Goal: Task Accomplishment & Management: Manage account settings

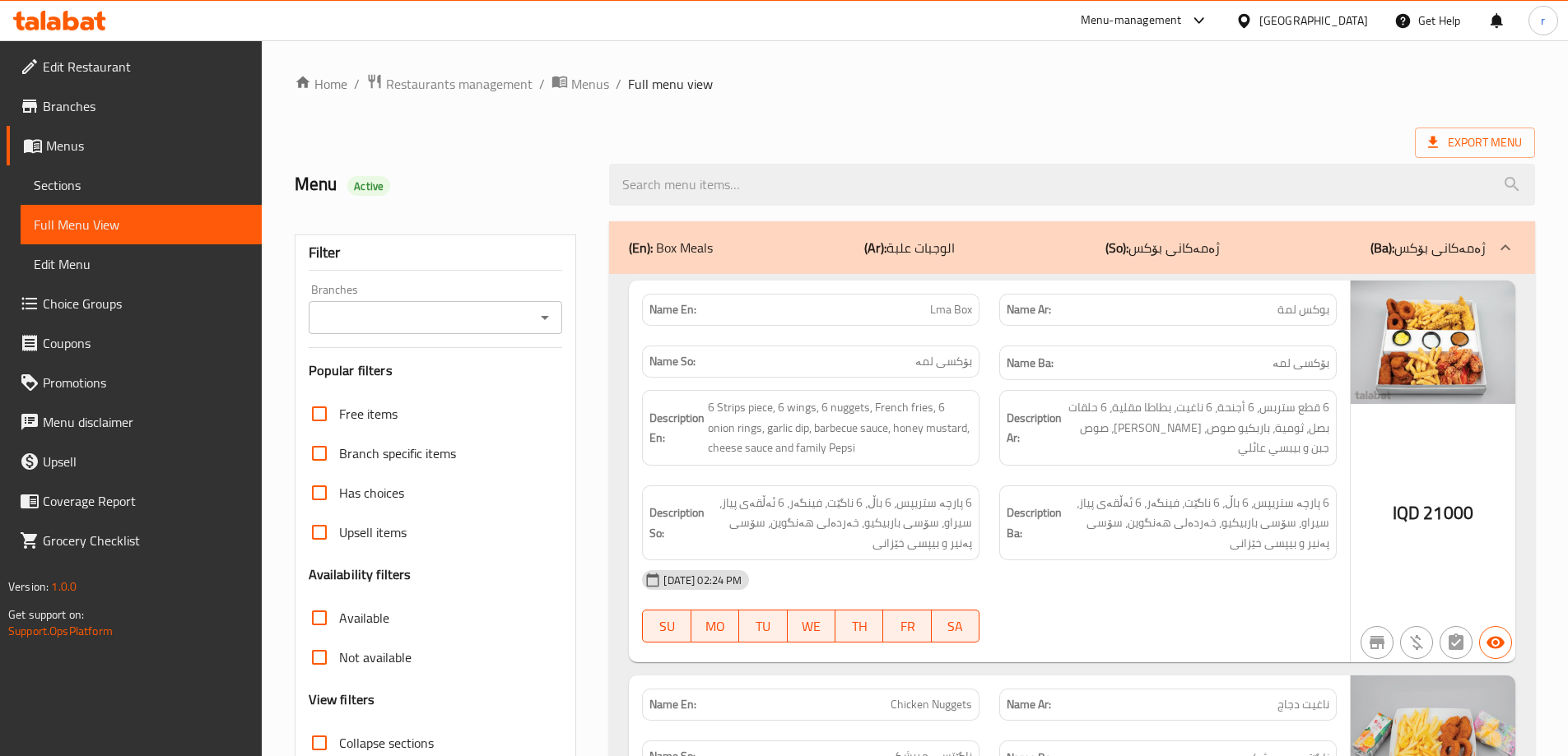
click at [71, 191] on span "Sections" at bounding box center [141, 185] width 215 height 20
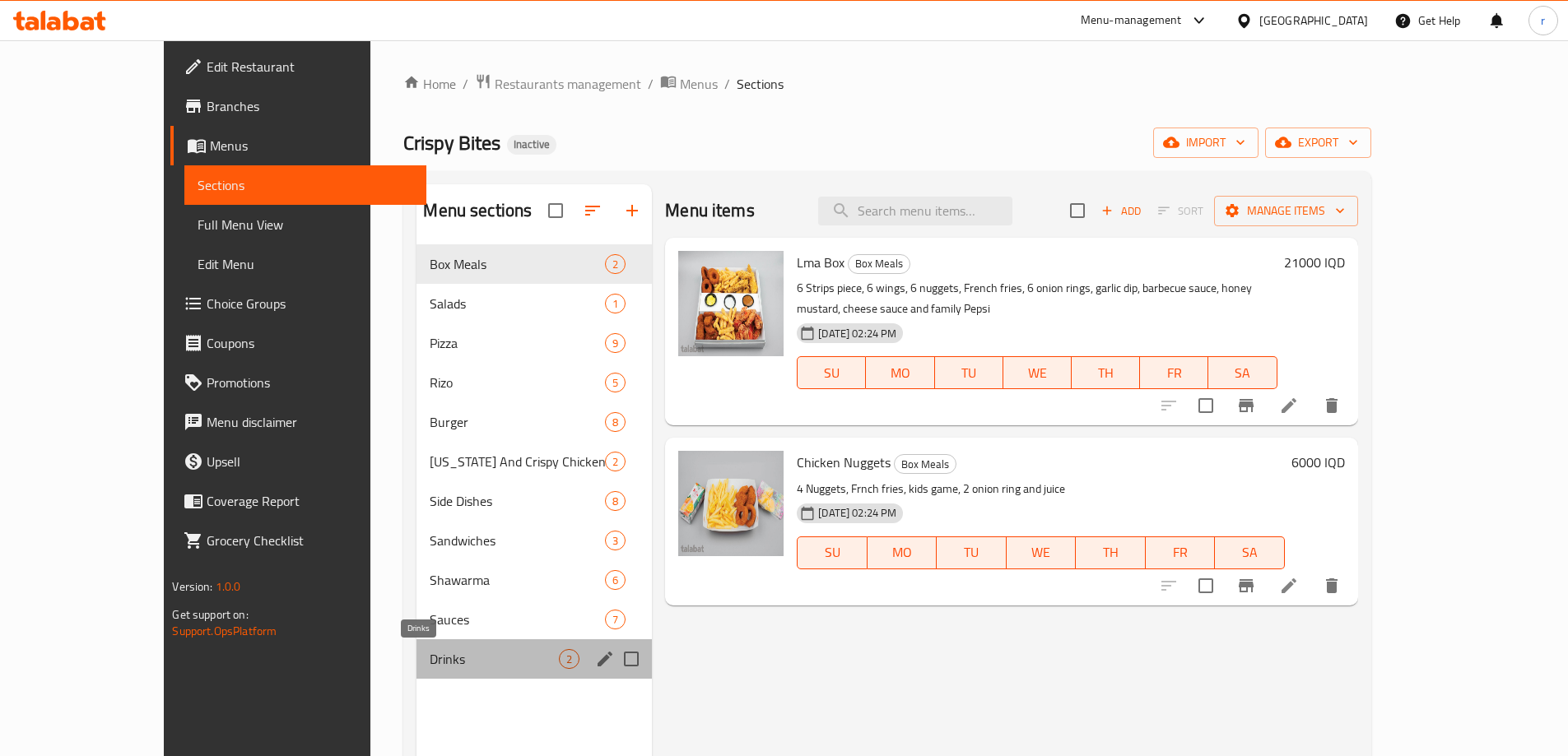
click at [430, 649] on span "Drinks" at bounding box center [495, 658] width 129 height 20
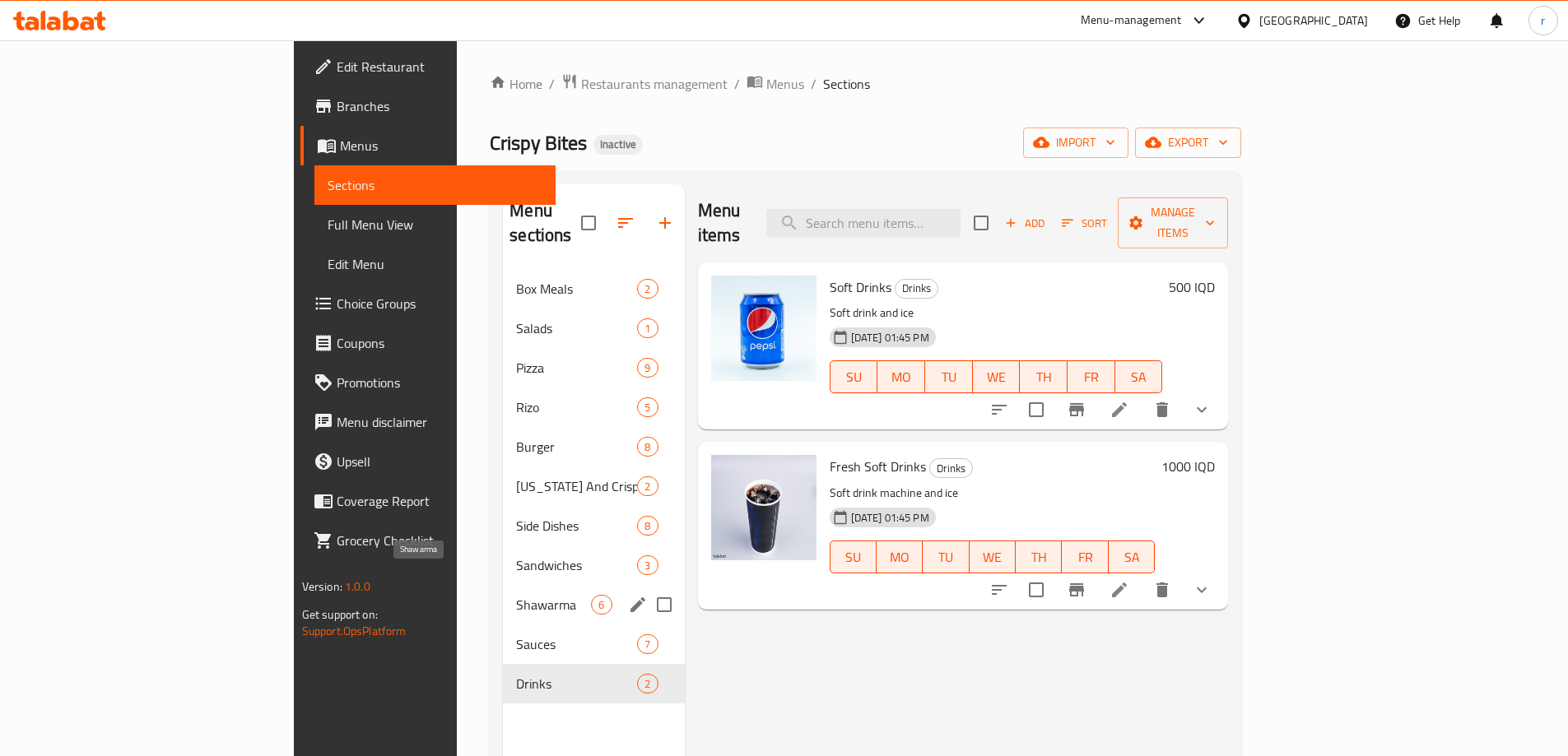
scroll to position [138, 0]
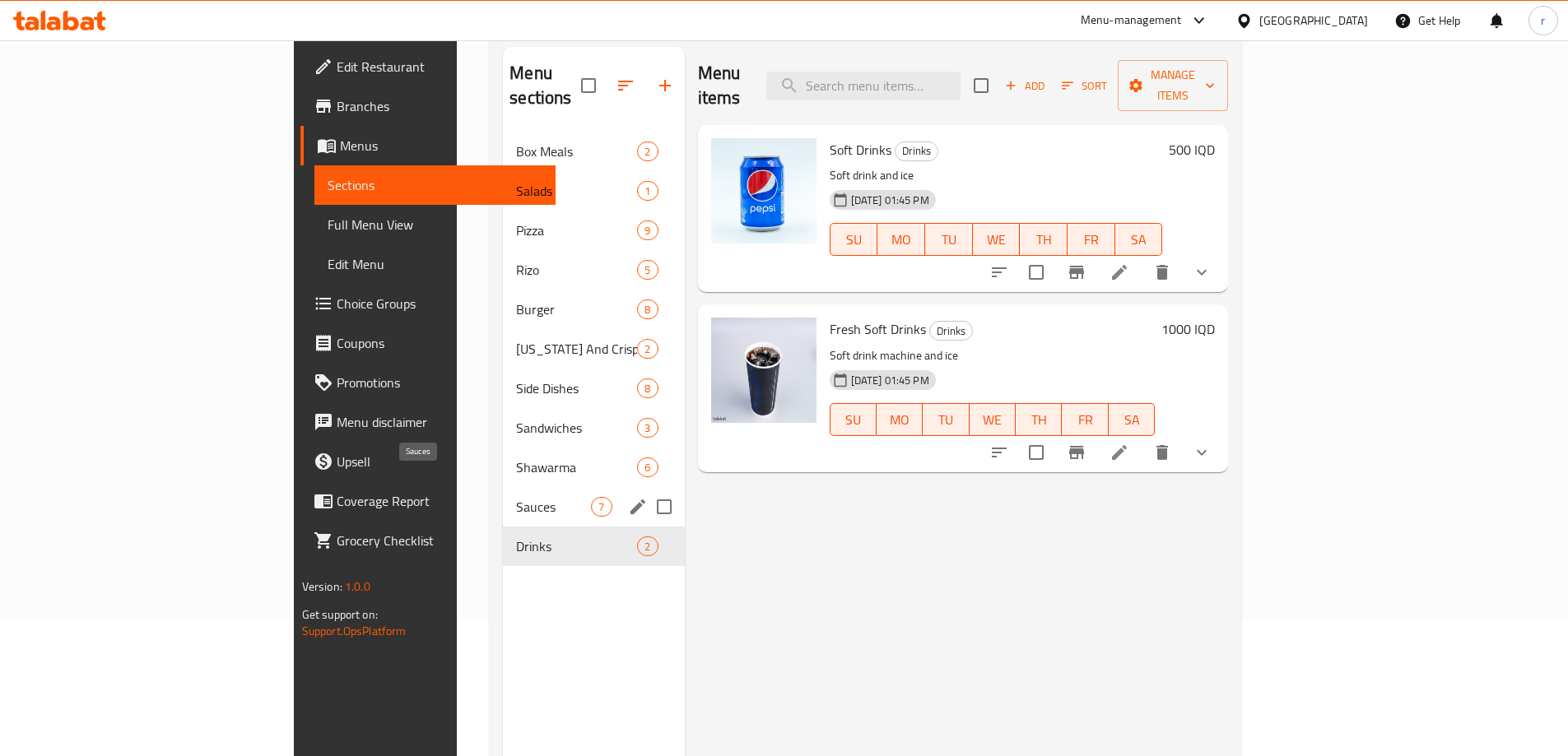
click at [516, 497] on span "Sauces" at bounding box center [553, 507] width 75 height 20
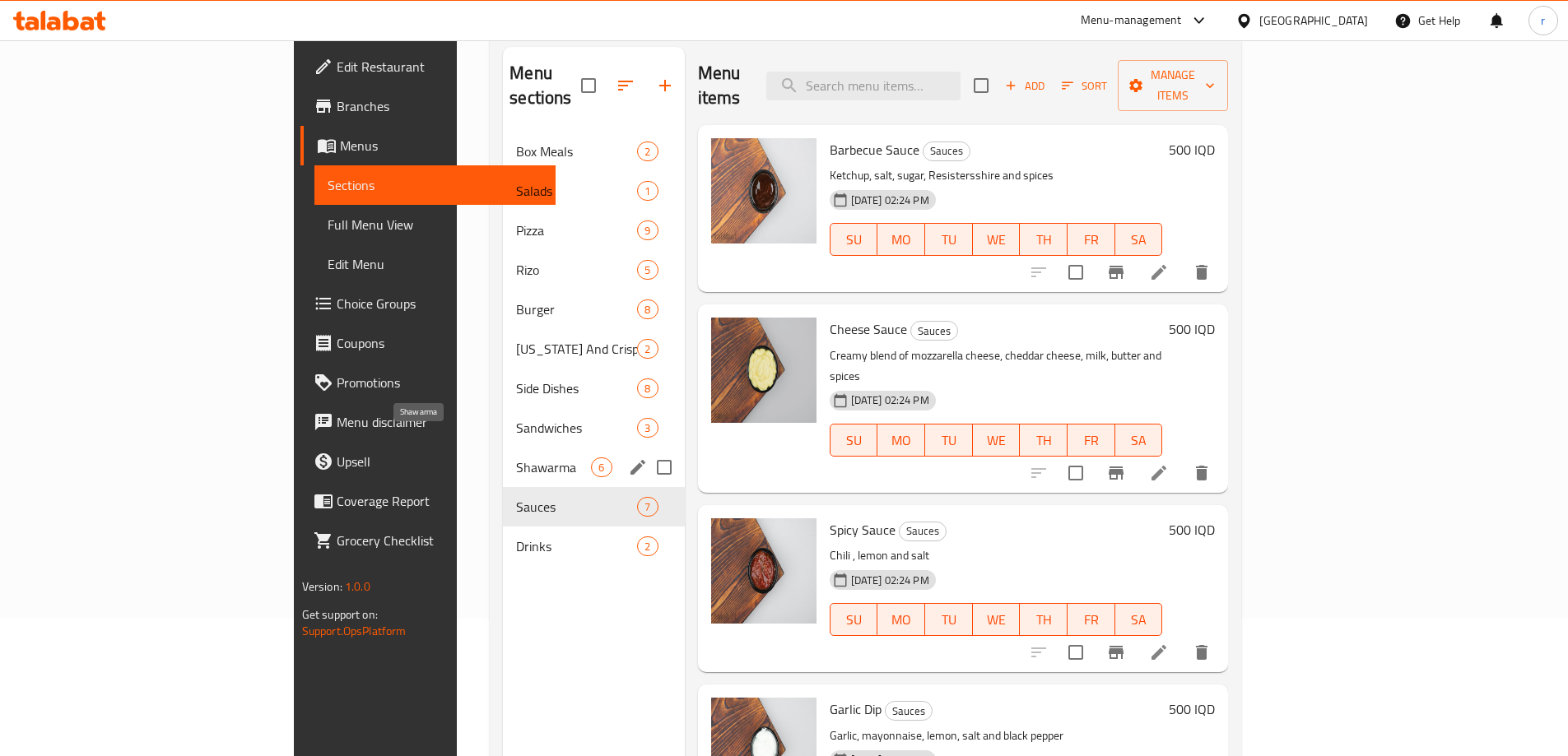
click at [516, 457] on span "Shawarma" at bounding box center [553, 467] width 75 height 20
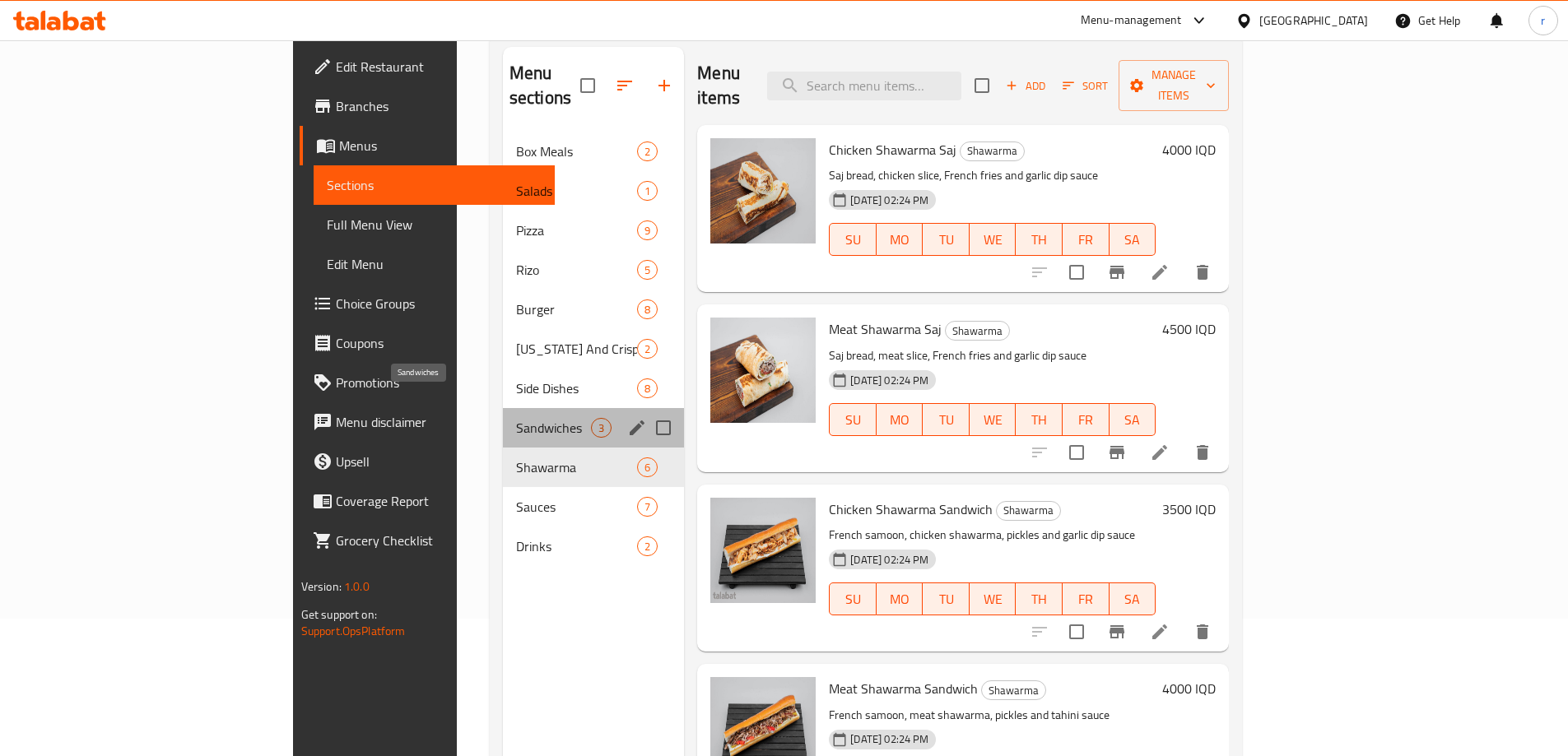
click at [516, 417] on span "Sandwiches" at bounding box center [553, 427] width 75 height 20
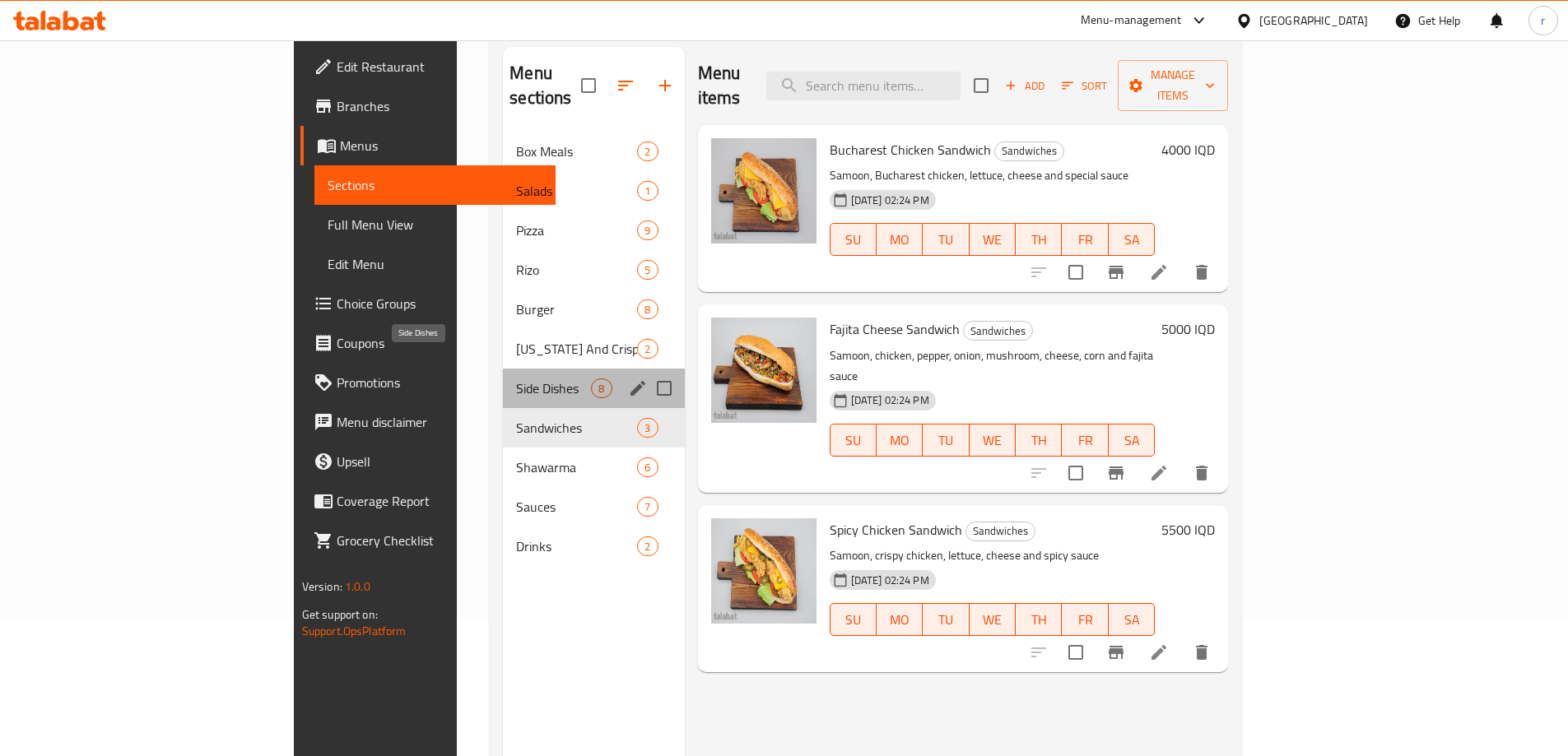
click at [516, 378] on span "Side Dishes" at bounding box center [553, 388] width 75 height 20
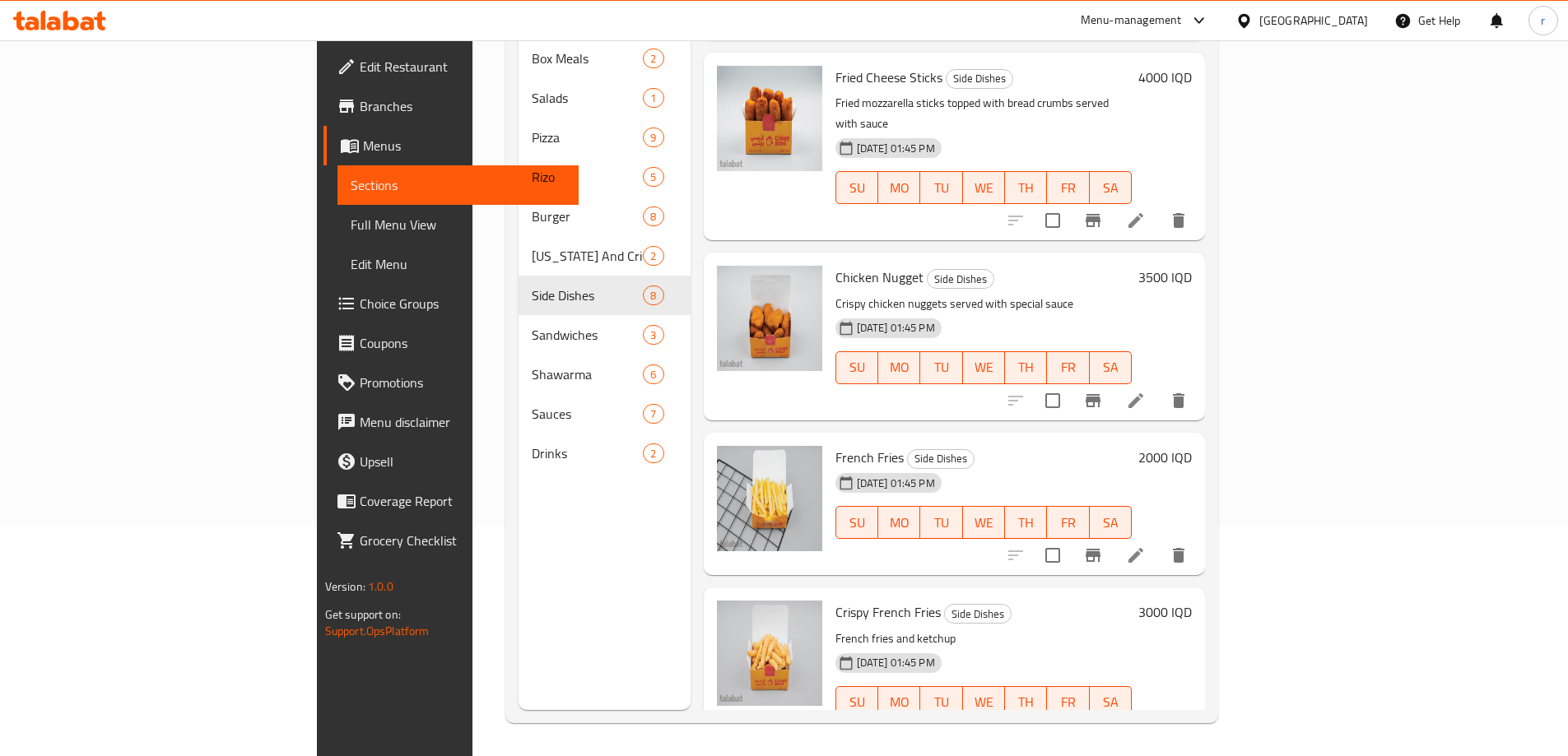
scroll to position [93, 0]
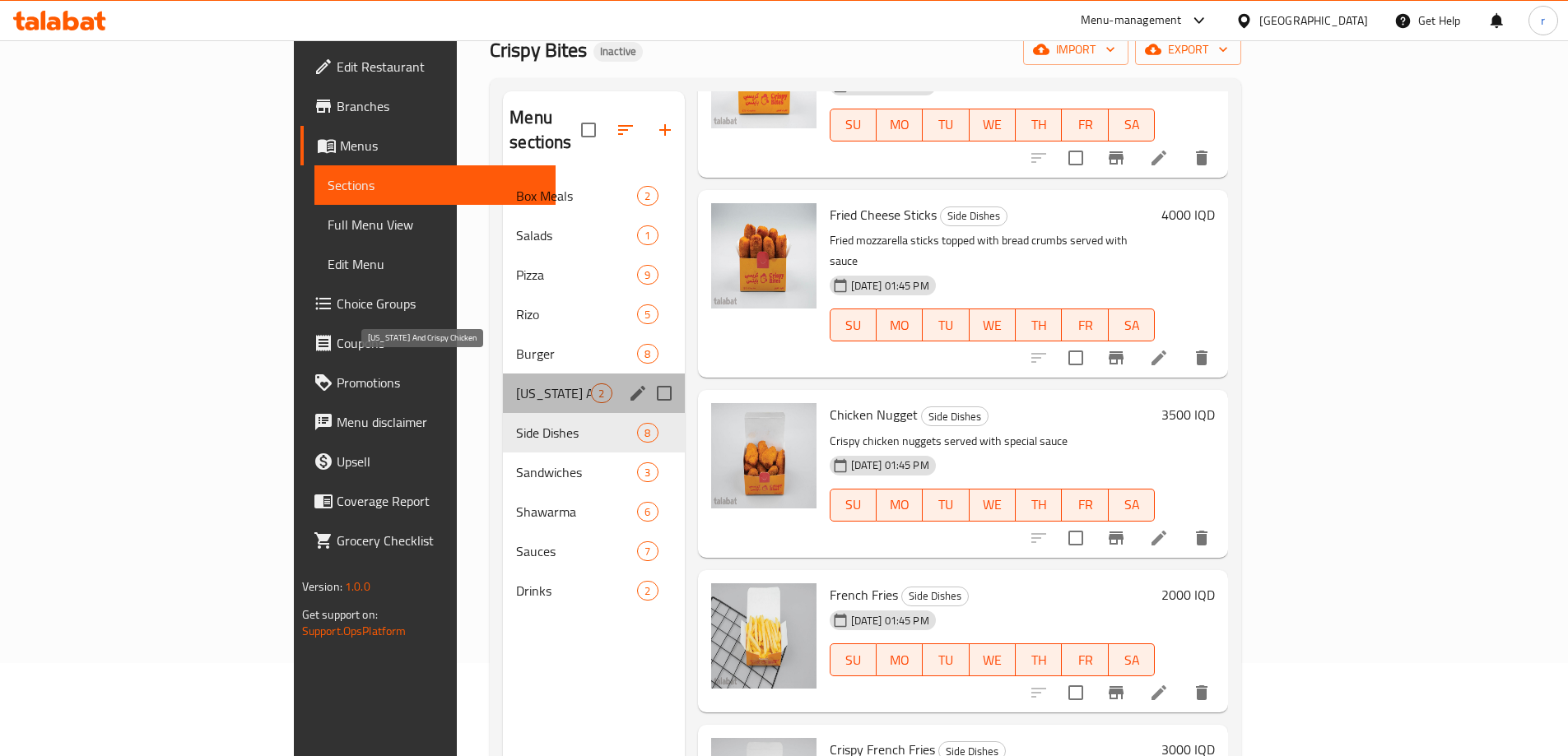
click at [516, 383] on span "Kentucky And Crispy Chicken" at bounding box center [553, 393] width 75 height 20
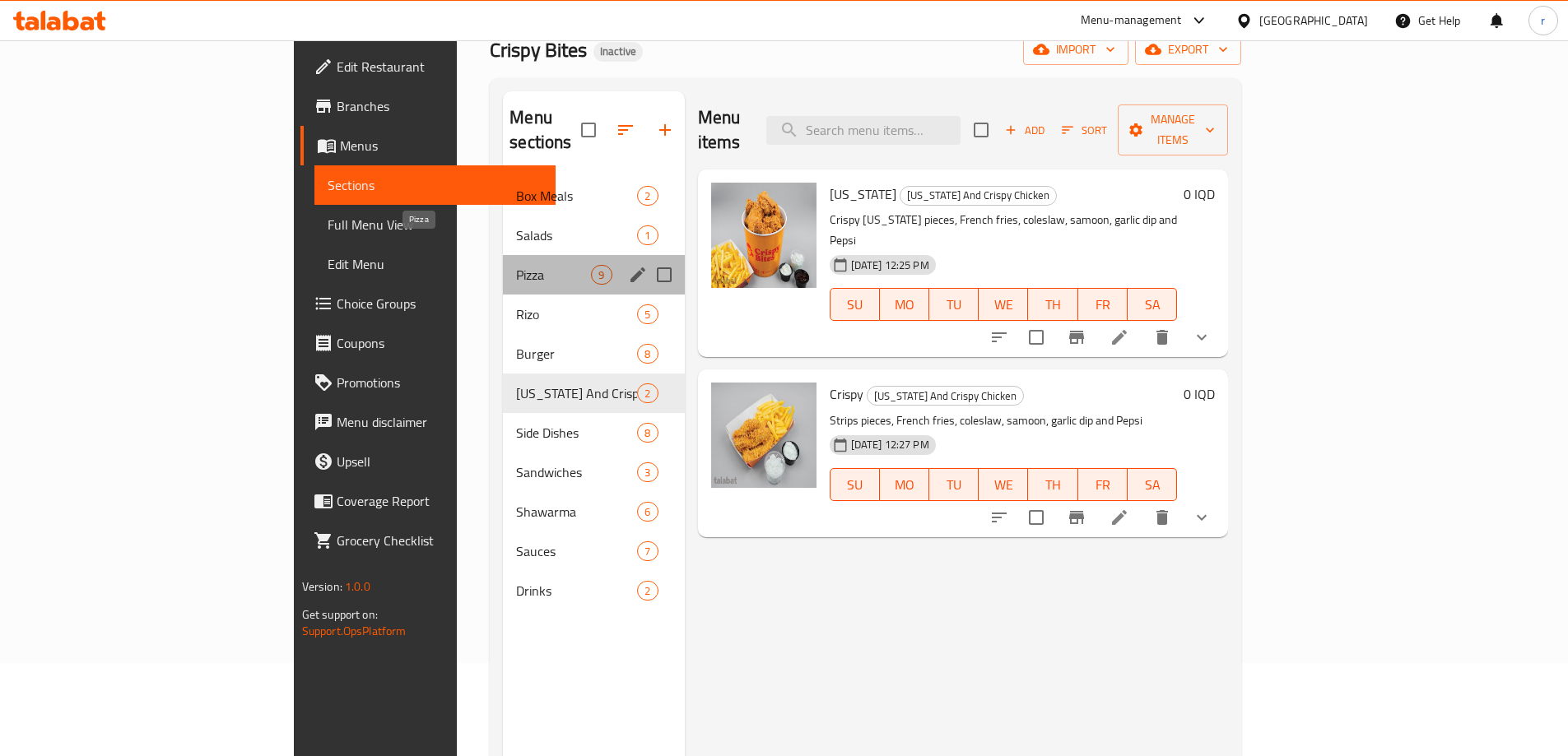
click at [516, 265] on span "Pizza" at bounding box center [553, 274] width 75 height 20
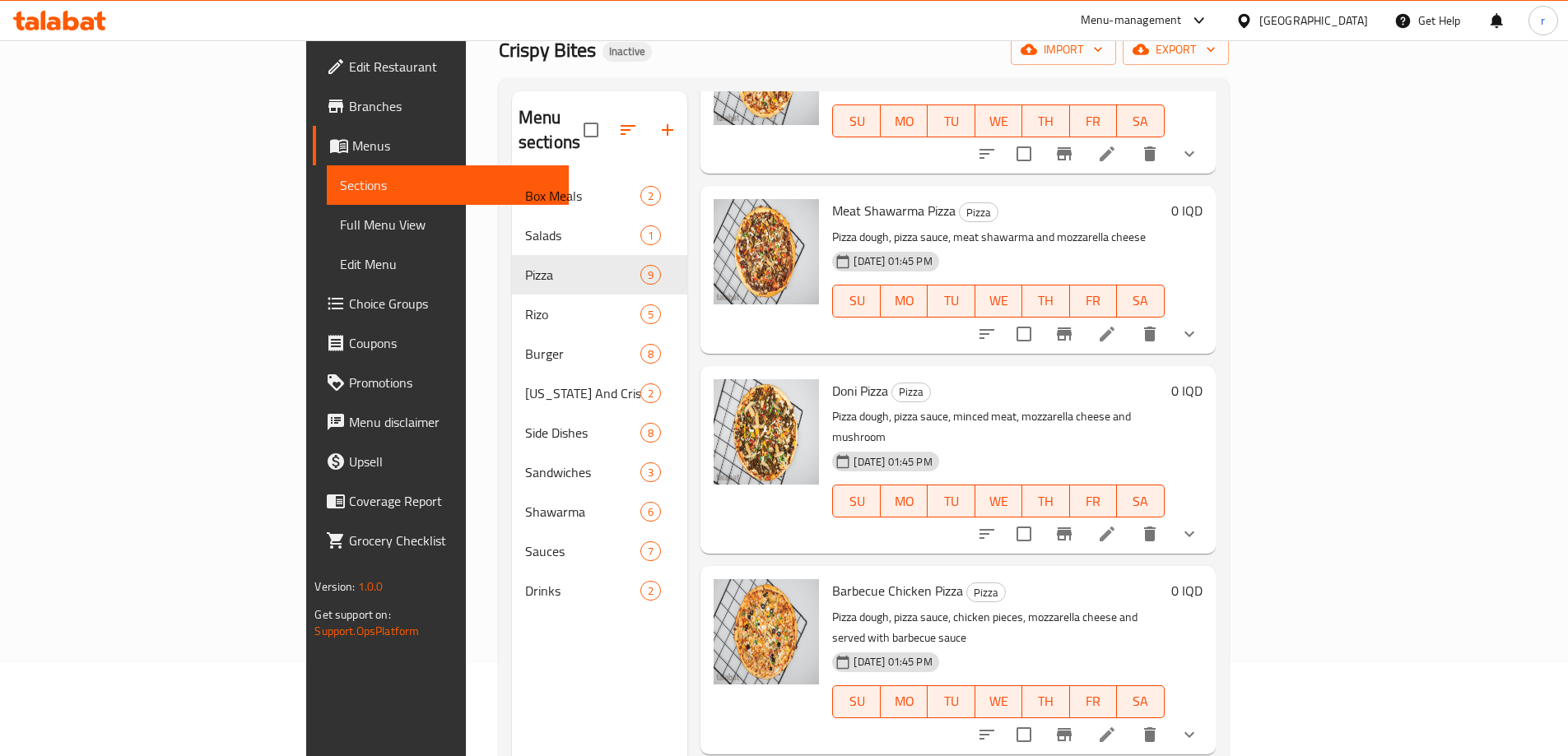
scroll to position [230, 0]
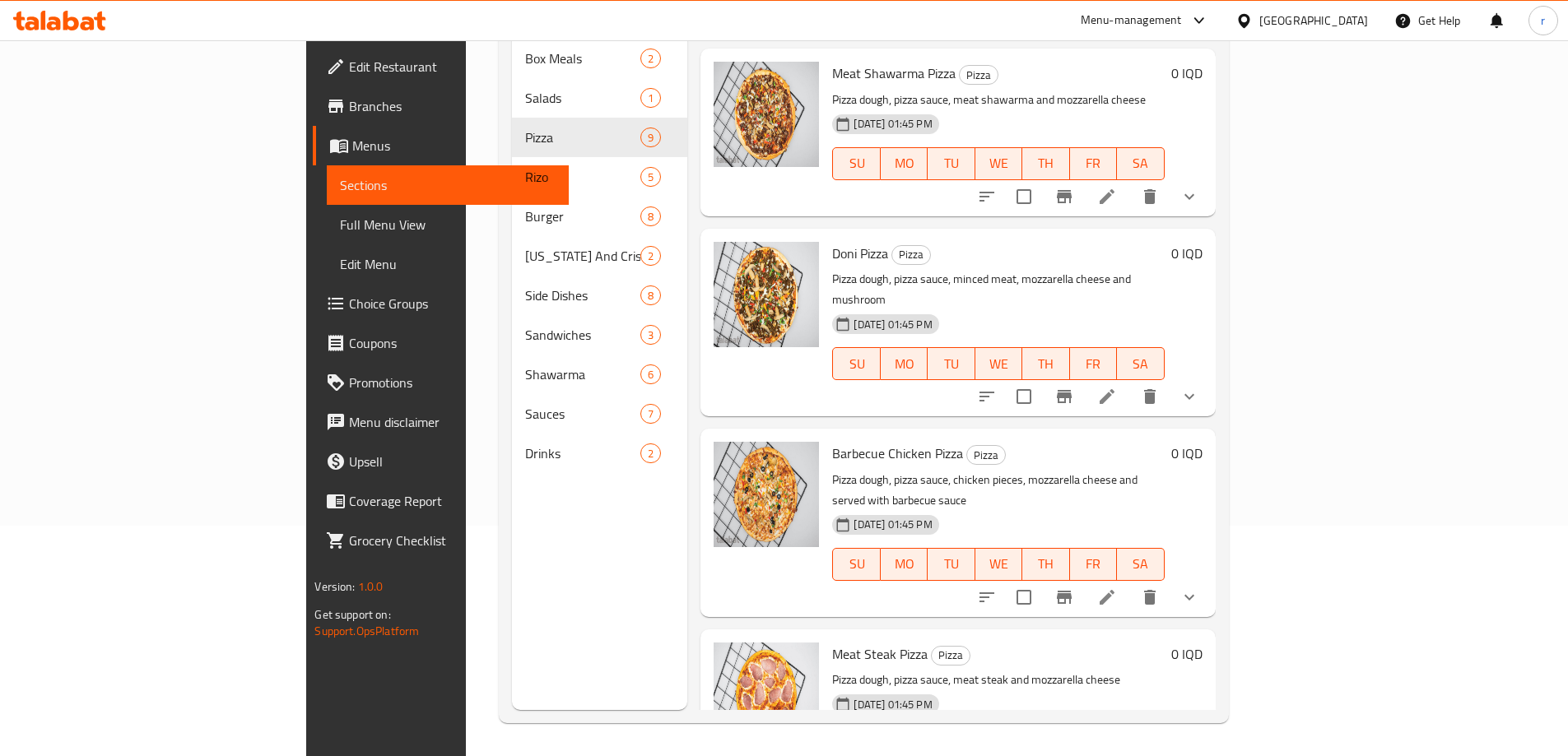
click at [349, 71] on span "Edit Restaurant" at bounding box center [452, 66] width 206 height 20
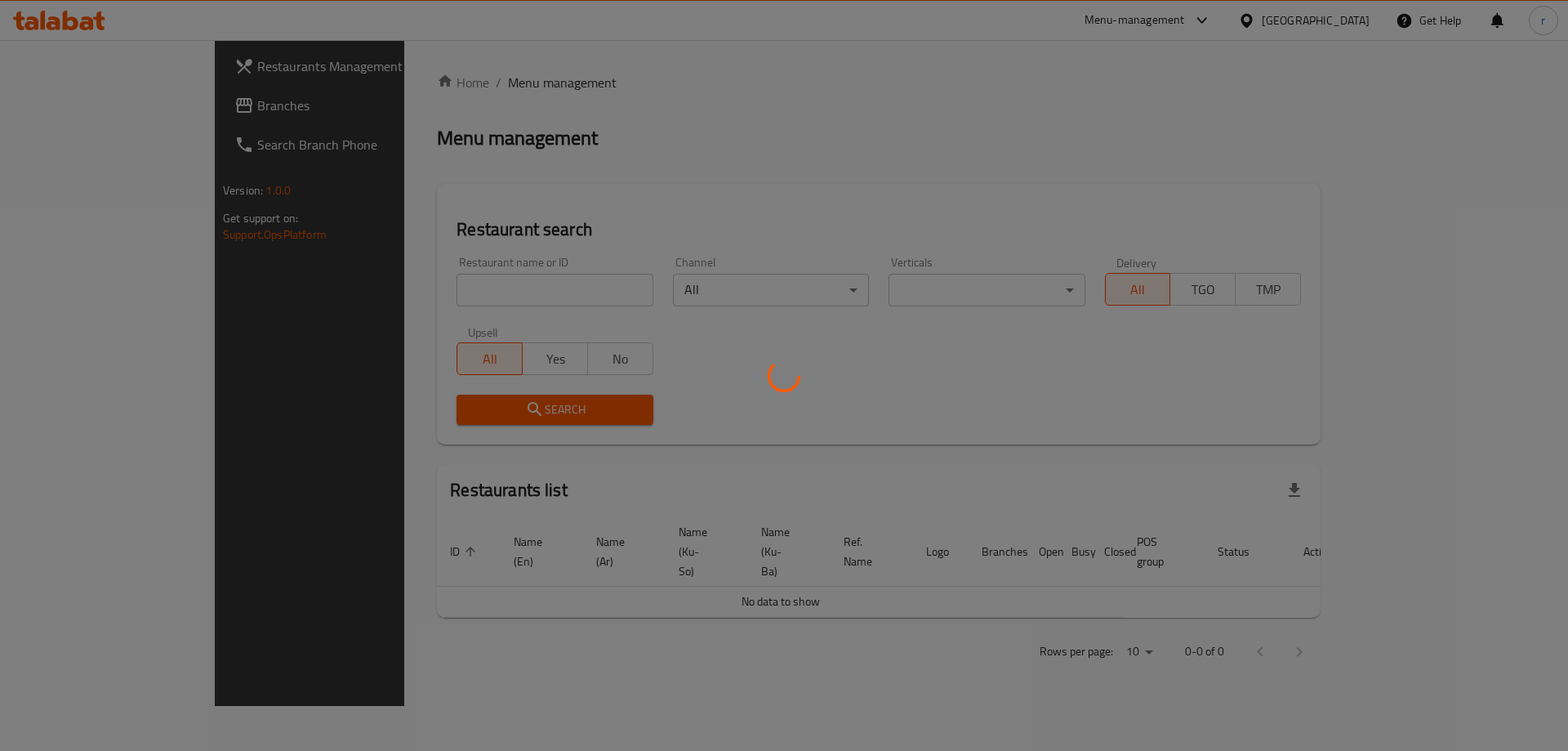
click at [385, 302] on div at bounding box center [784, 375] width 1568 height 751
click at [385, 298] on div at bounding box center [784, 375] width 1568 height 751
click at [389, 298] on div at bounding box center [784, 375] width 1568 height 751
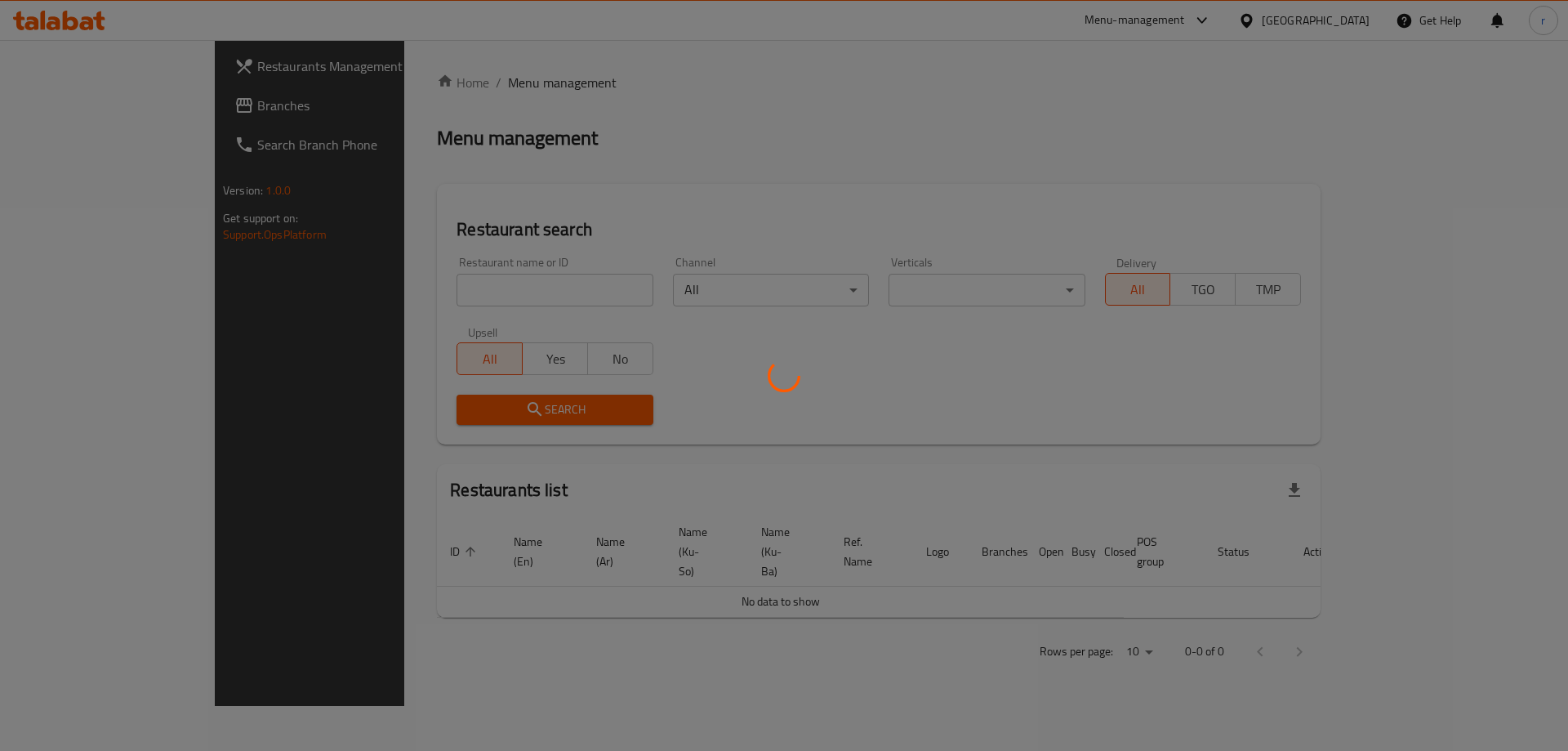
click at [392, 300] on div at bounding box center [784, 375] width 1568 height 751
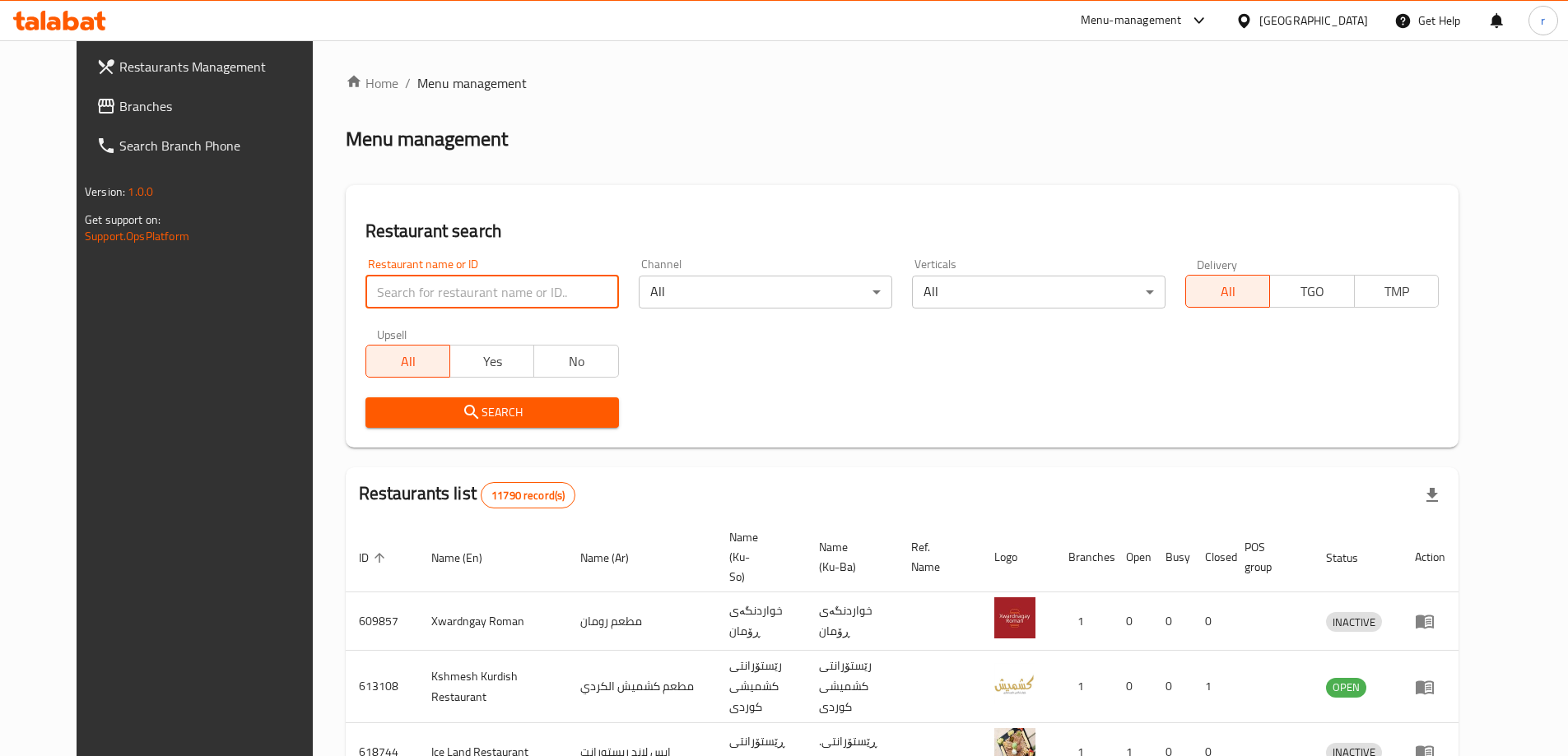
click at [395, 302] on input "search" at bounding box center [492, 291] width 253 height 33
paste input "Dubai Icecream"
type input "Dubai Icecream"
click at [420, 429] on div "Search" at bounding box center [493, 412] width 273 height 50
click at [421, 418] on span "Search" at bounding box center [492, 413] width 227 height 21
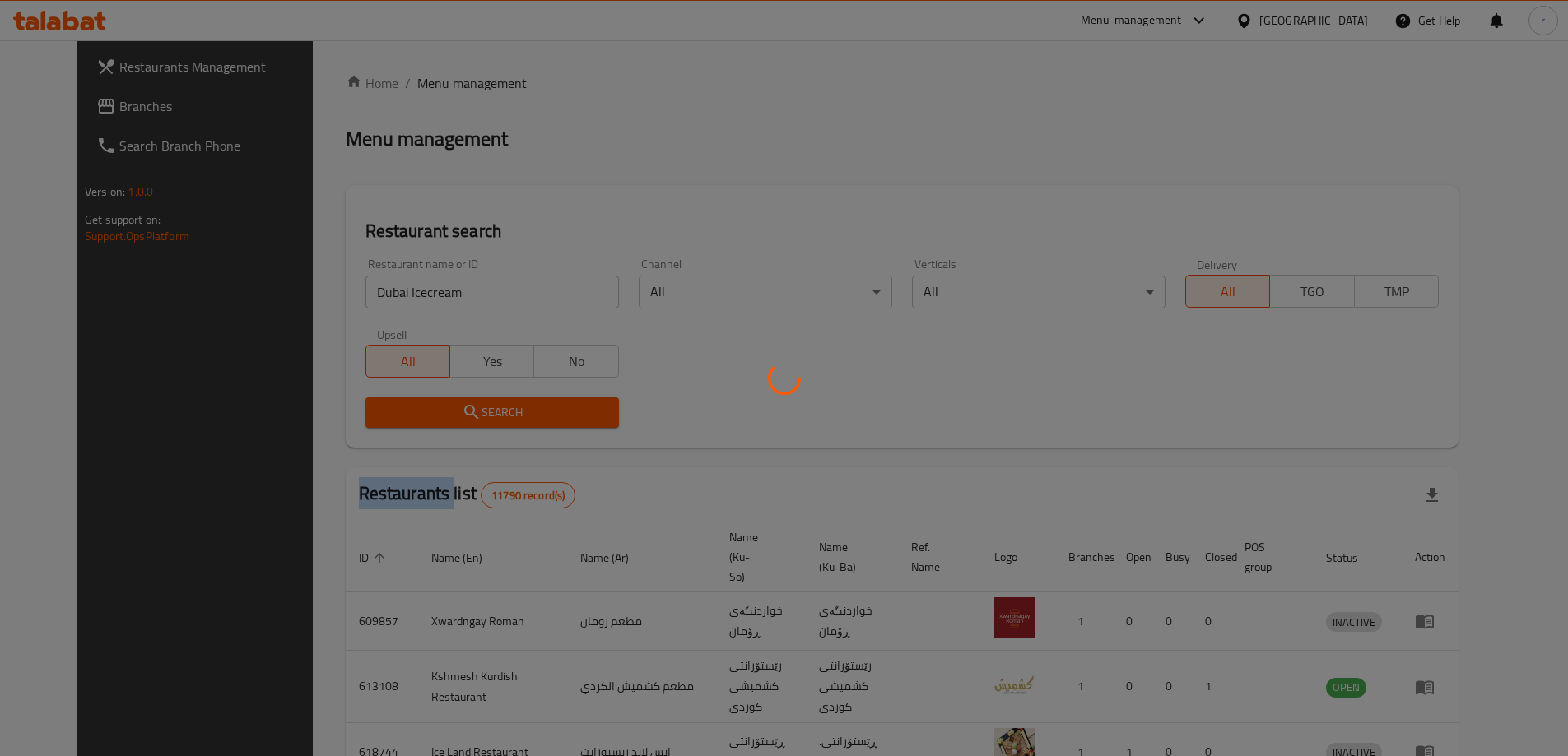
click at [421, 418] on div at bounding box center [784, 378] width 1568 height 756
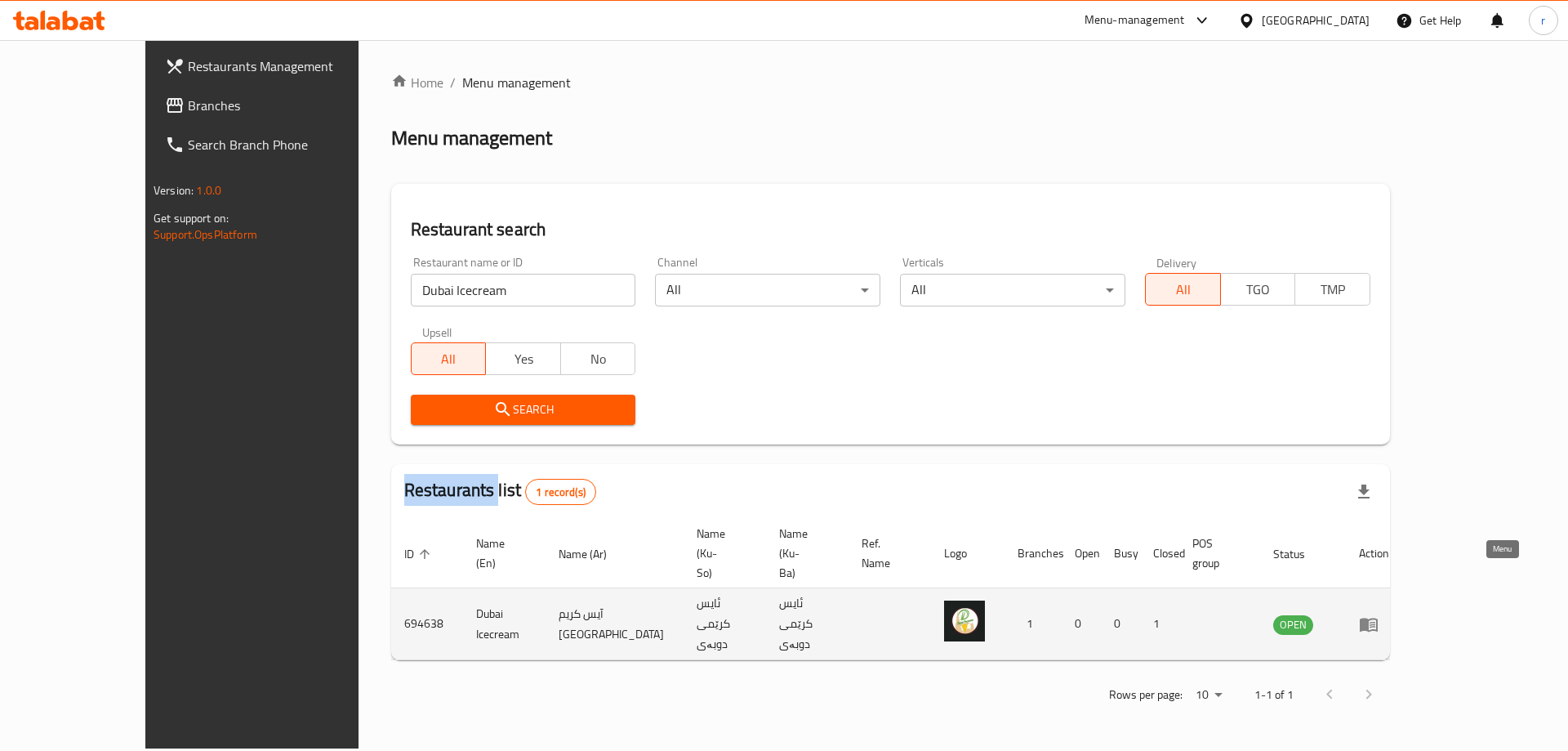
click at [1379, 614] on icon "enhanced table" at bounding box center [1368, 624] width 20 height 20
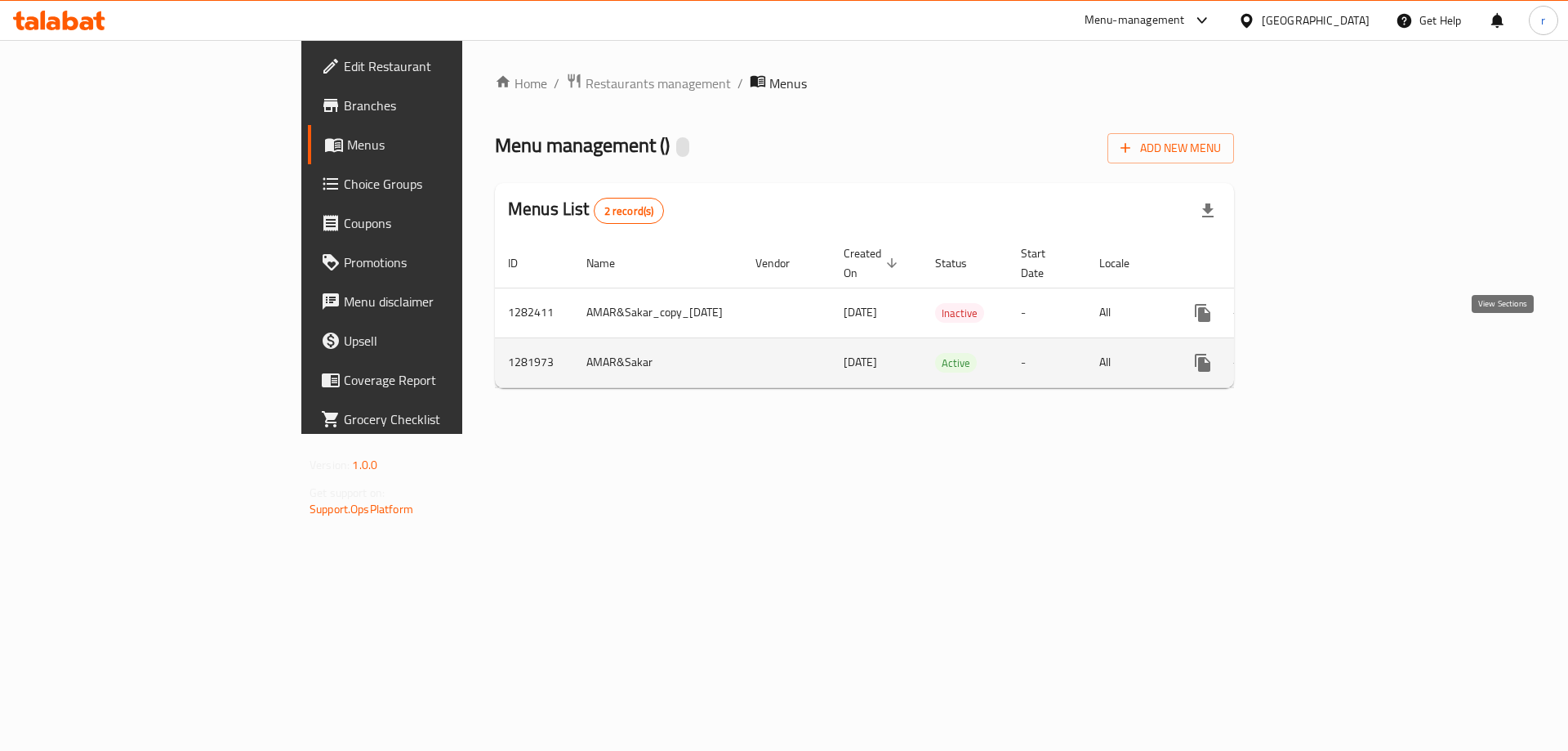
click at [1330, 353] on icon "enhanced table" at bounding box center [1320, 363] width 20 height 20
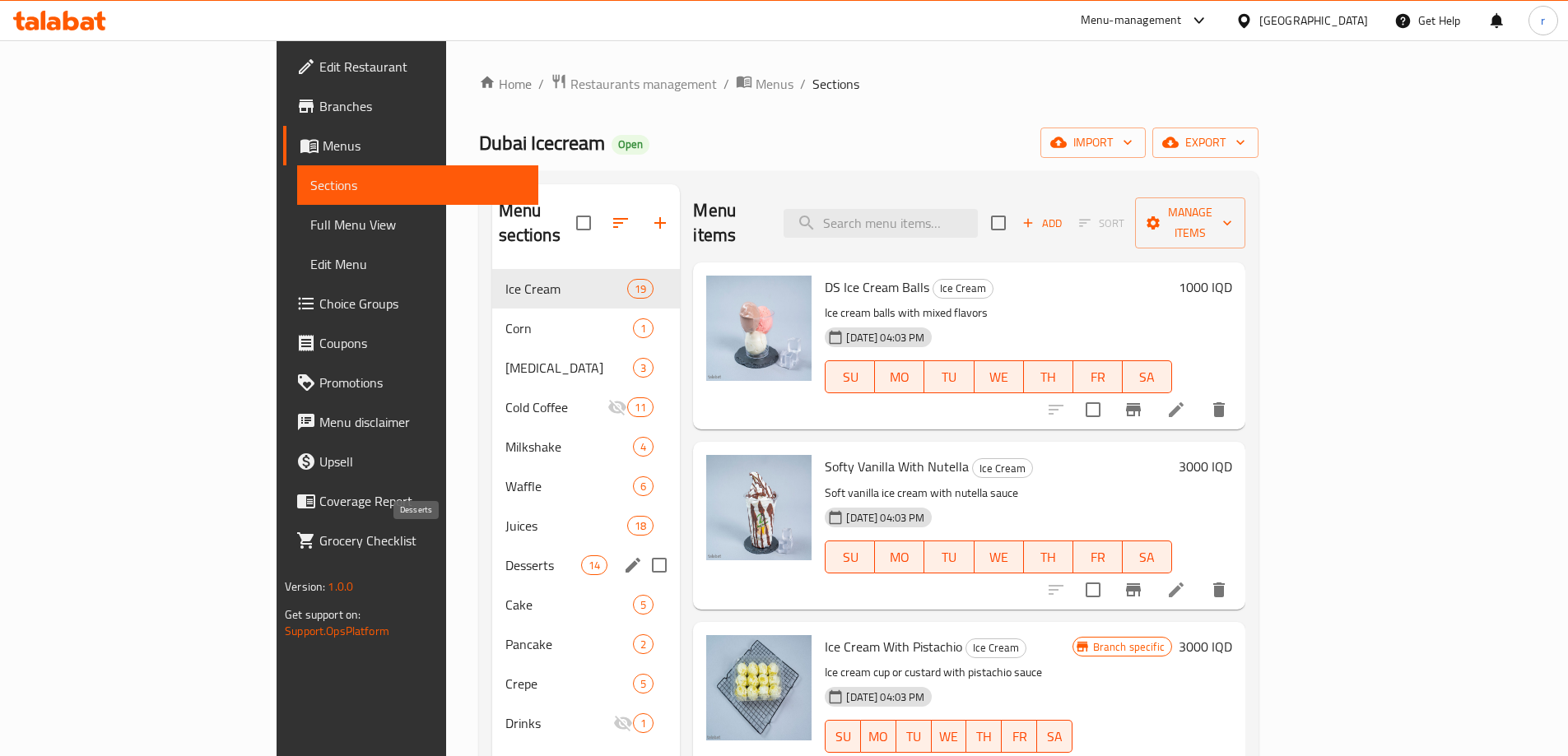
click at [505, 555] on span "Desserts" at bounding box center [543, 564] width 77 height 20
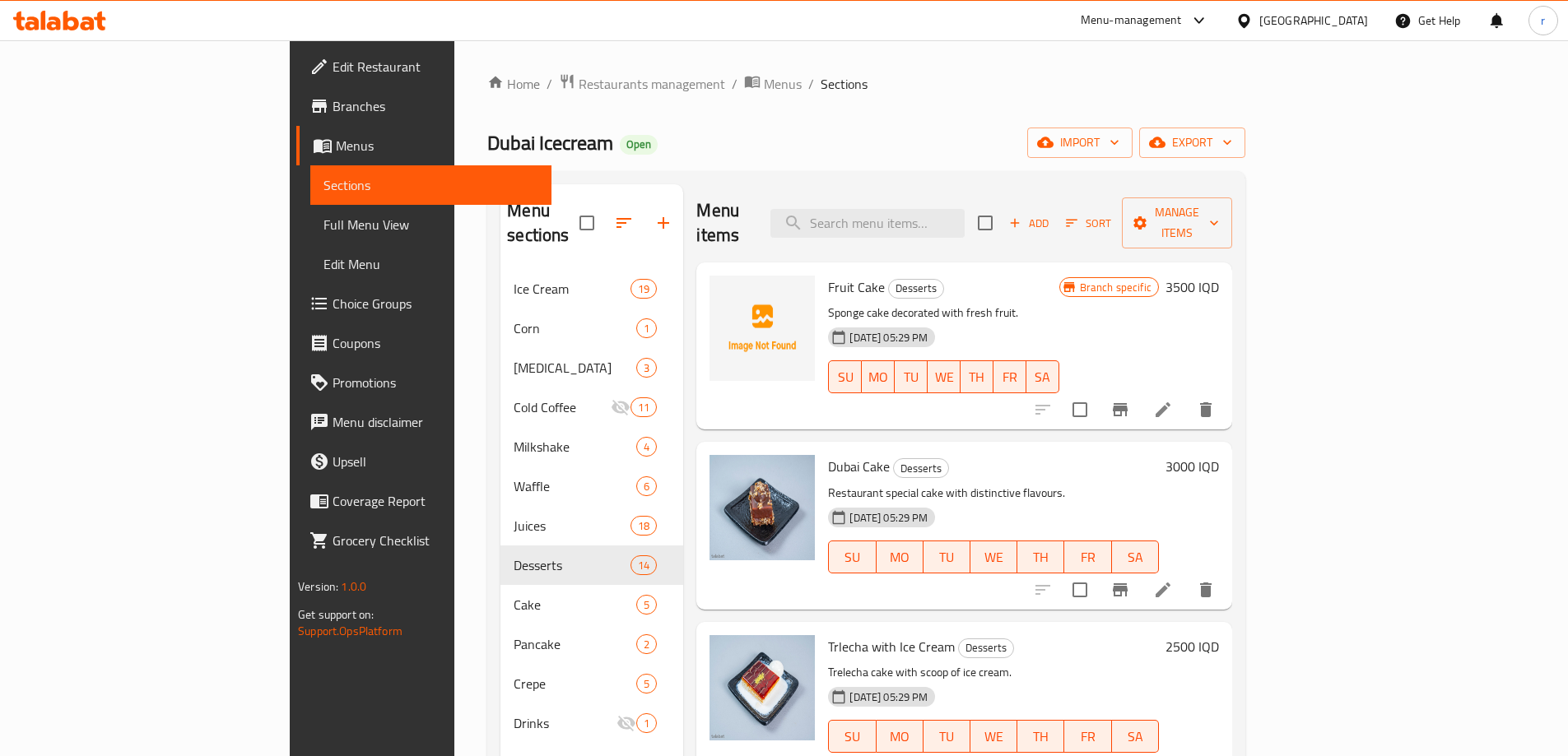
click at [1022, 215] on icon "button" at bounding box center [1015, 223] width 15 height 15
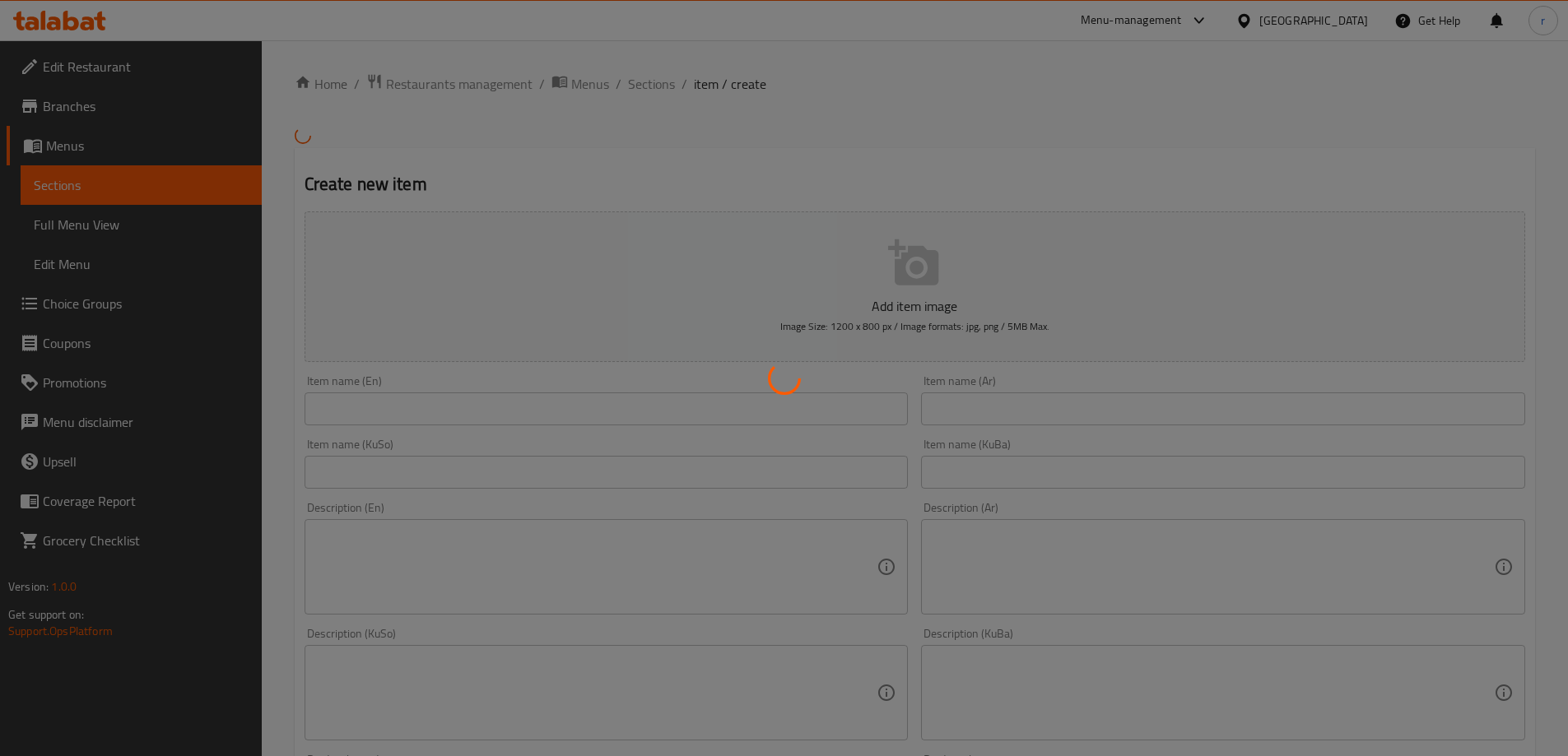
click at [439, 397] on div at bounding box center [784, 378] width 1568 height 756
click at [960, 411] on div at bounding box center [784, 378] width 1568 height 756
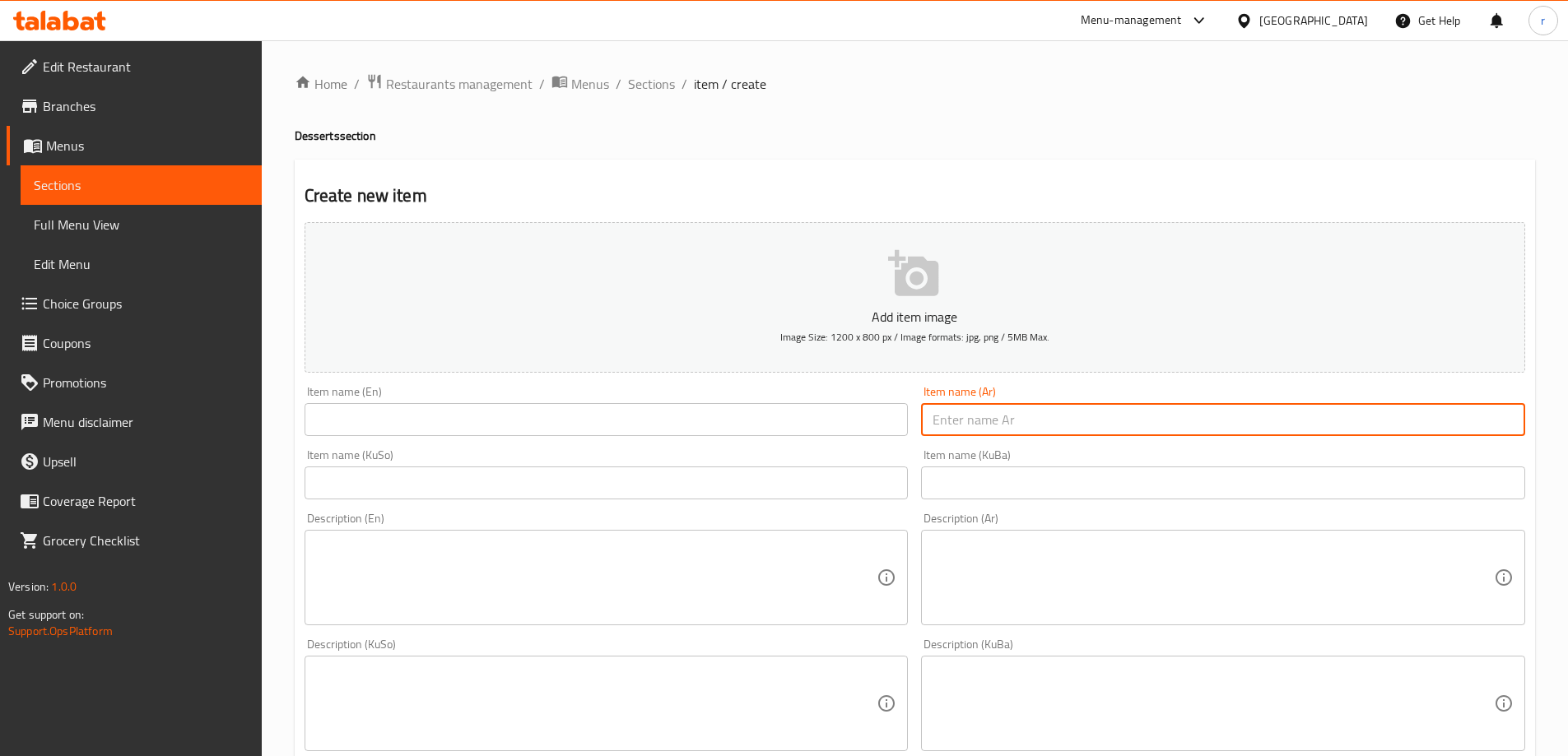
click at [961, 429] on input "text" at bounding box center [1223, 419] width 604 height 33
paste input "كاسترد [DEMOGRAPHIC_DATA]"
type input "كاسترد [DEMOGRAPHIC_DATA]"
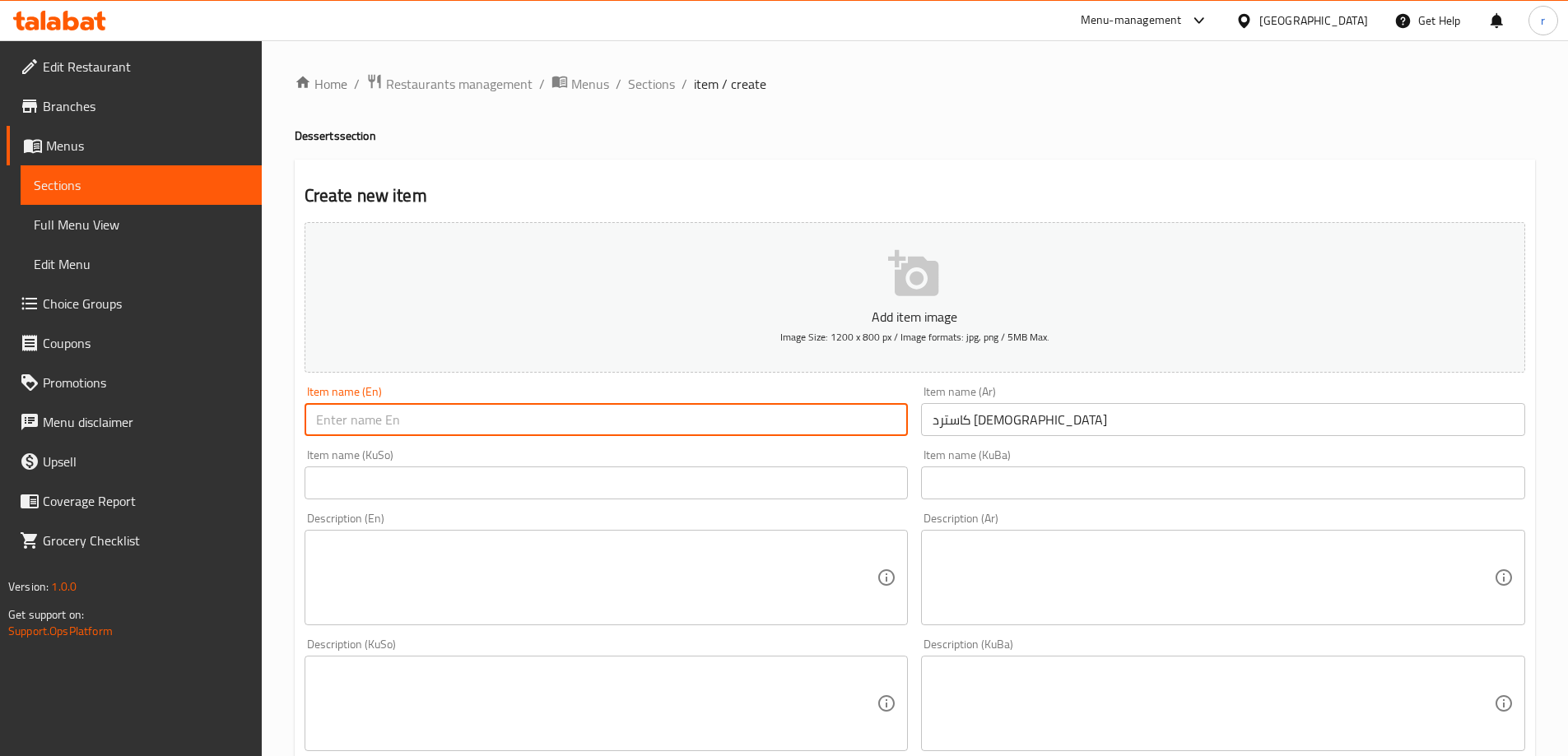
click at [387, 423] on input "text" at bounding box center [607, 419] width 604 height 33
paste input "French Custard"
type input "French Custard"
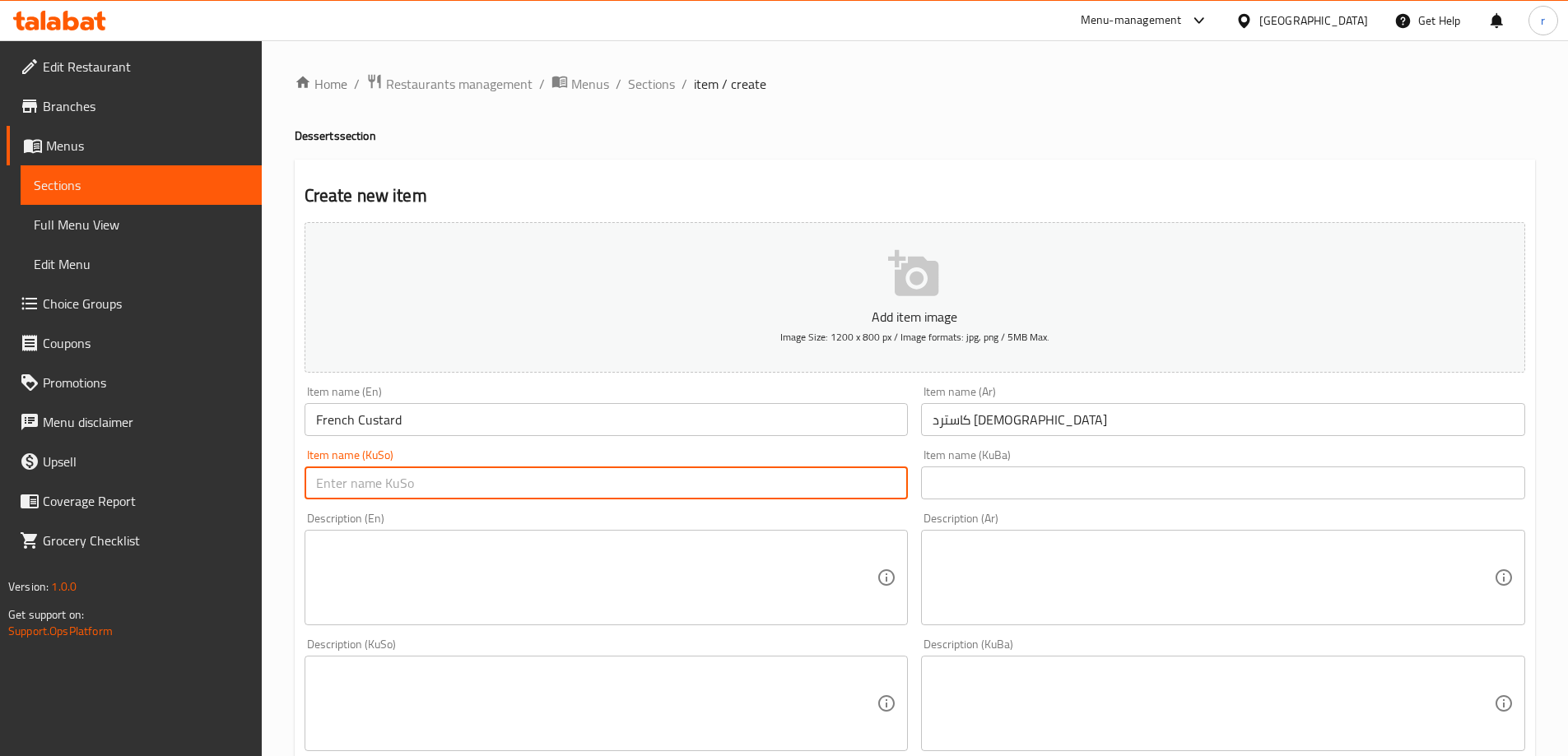
click at [383, 479] on input "text" at bounding box center [607, 483] width 604 height 33
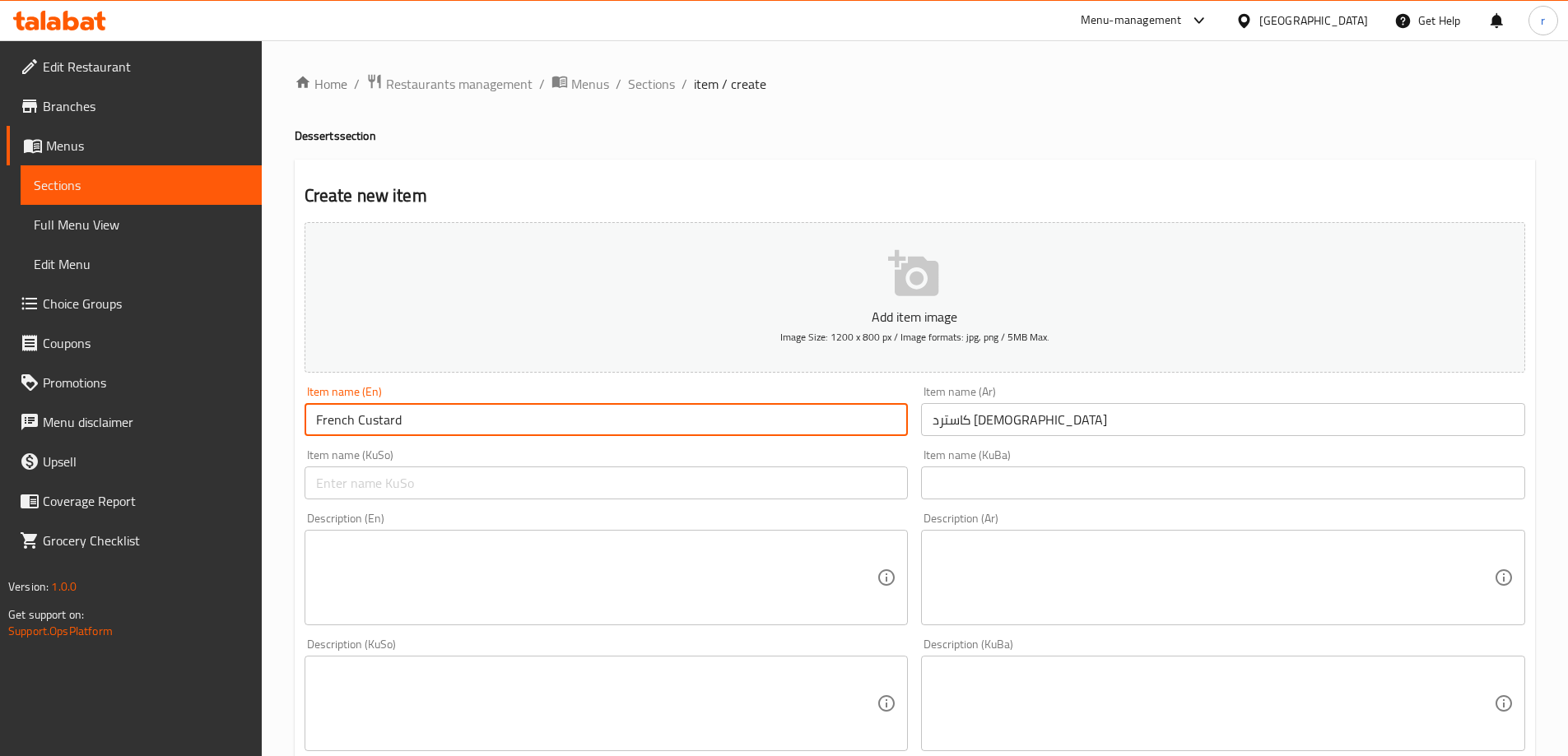
drag, startPoint x: 402, startPoint y: 417, endPoint x: 356, endPoint y: 403, distance: 48.1
click at [356, 403] on input "French Custard" at bounding box center [607, 419] width 604 height 33
click at [542, 479] on input "text" at bounding box center [607, 483] width 604 height 33
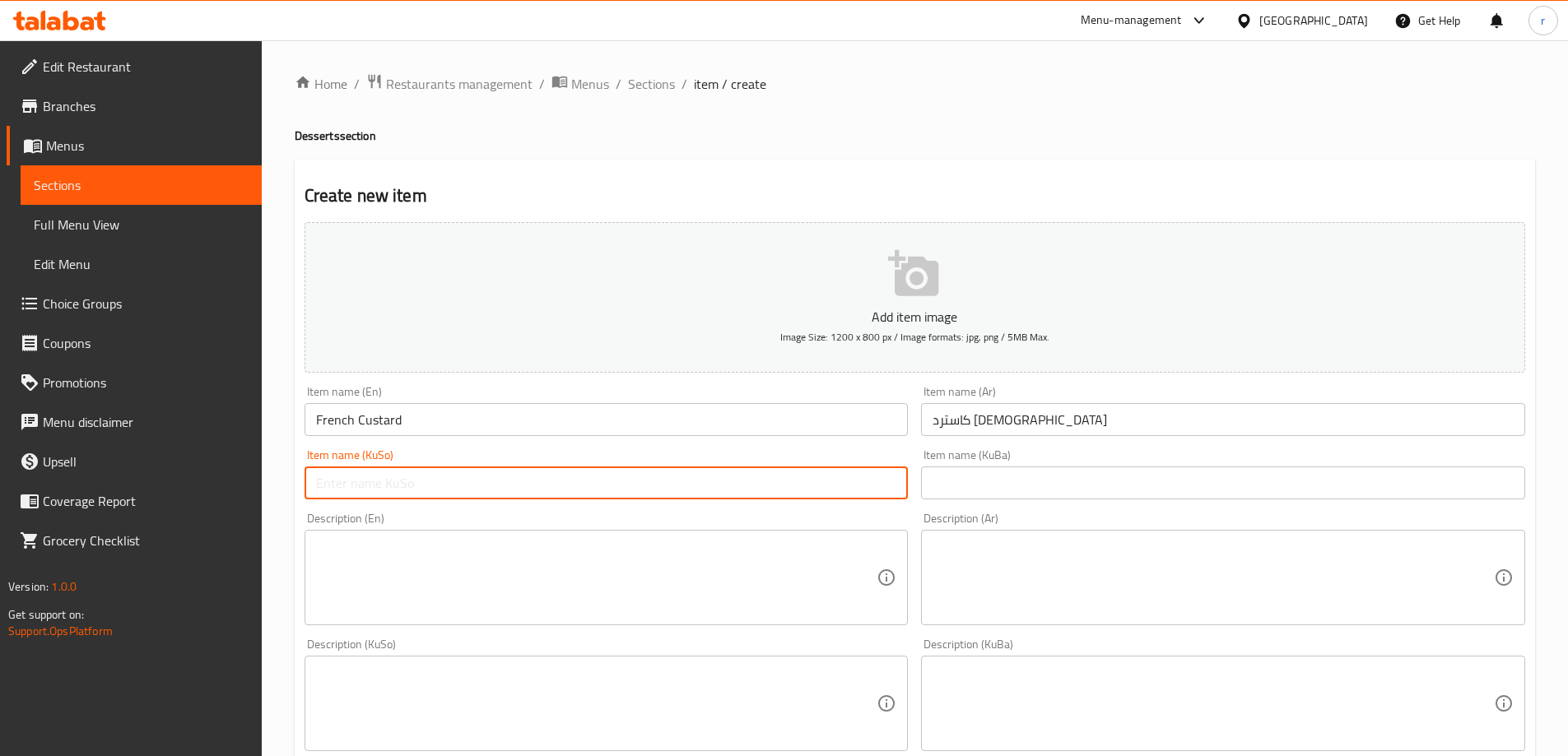
paste input "کاستەر"
drag, startPoint x: 542, startPoint y: 479, endPoint x: 289, endPoint y: 475, distance: 253.0
click at [289, 475] on div "Home / Restaurants management / Menus / Sections / item / create Desserts secti…" at bounding box center [915, 695] width 1306 height 1311
type input "کاستەری فەرنسی"
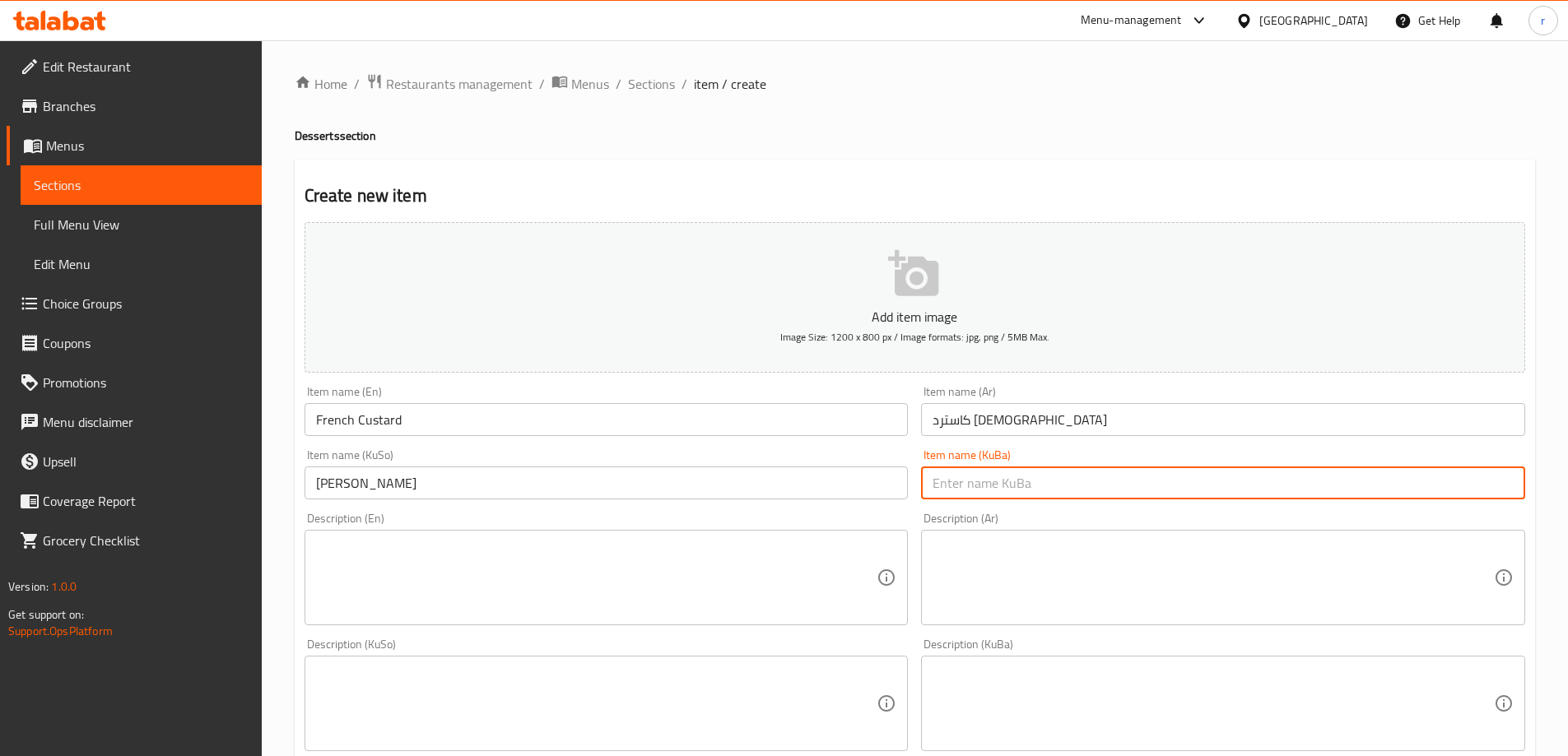
click at [944, 470] on input "text" at bounding box center [1223, 483] width 604 height 33
paste input "کاستەری فەرنسی"
type input "کاستەری فەرنسی"
click at [1012, 553] on textarea at bounding box center [1212, 578] width 561 height 78
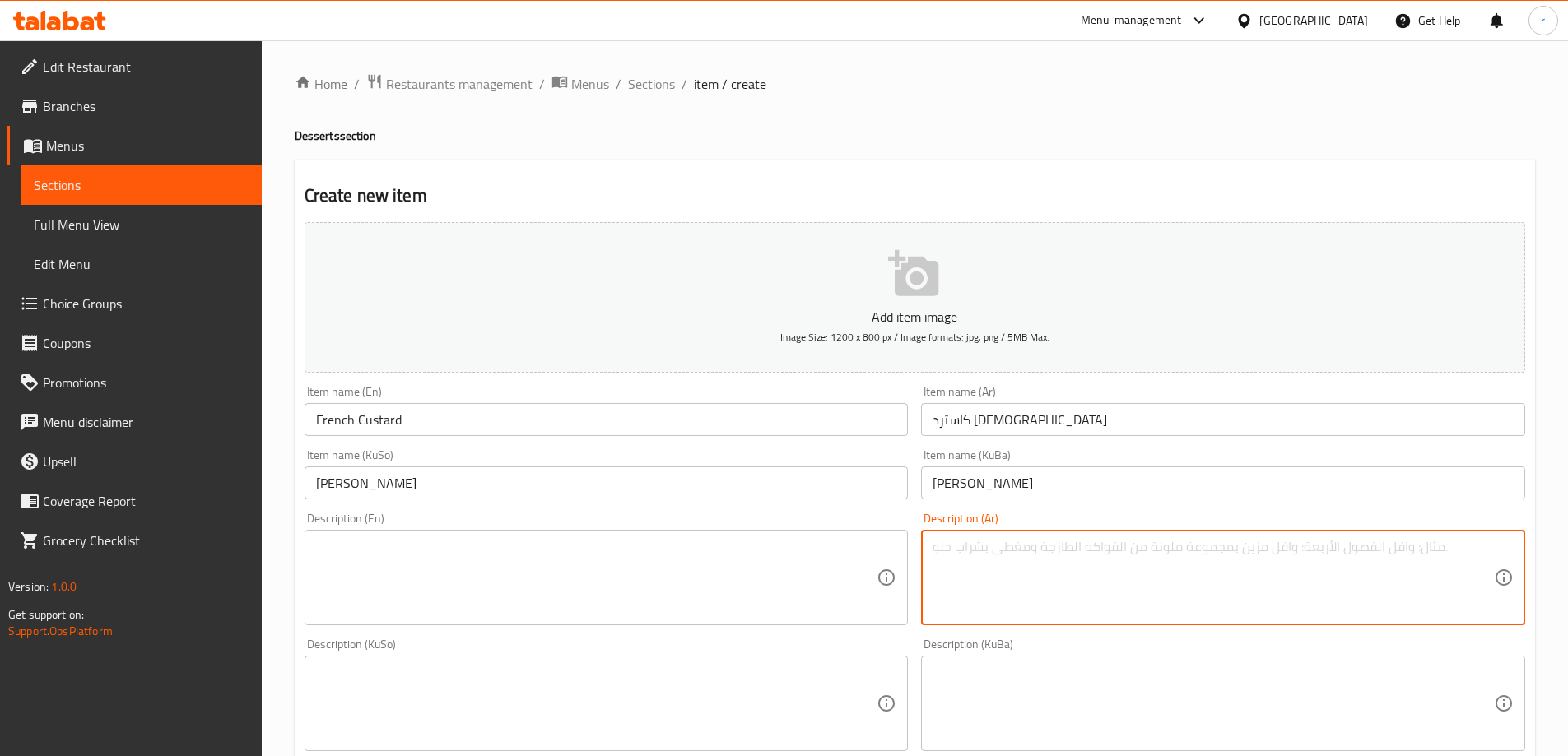
paste textarea "1 طبق"
type textarea "1 طبق"
click at [637, 569] on textarea at bounding box center [596, 578] width 561 height 78
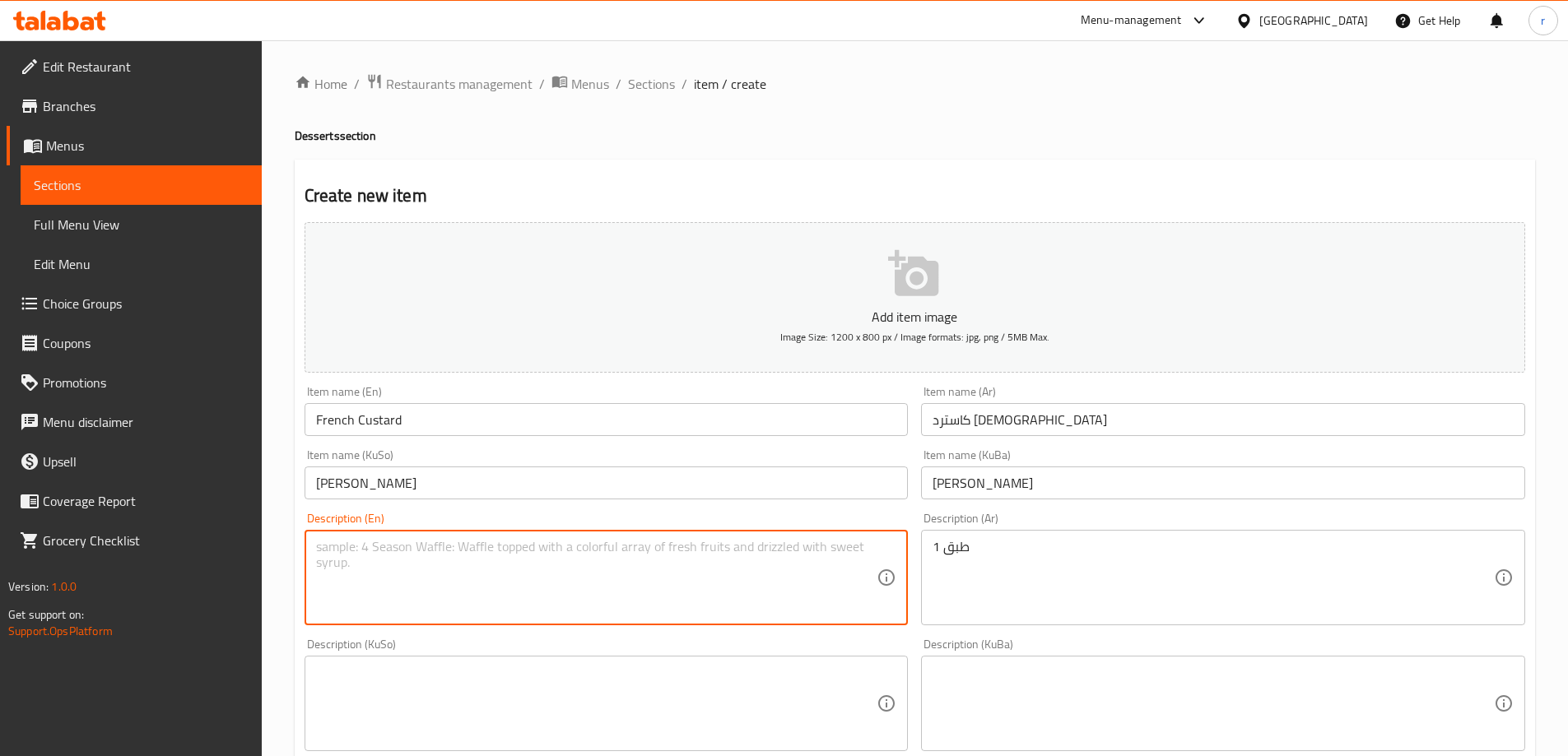
paste textarea "1 plate"
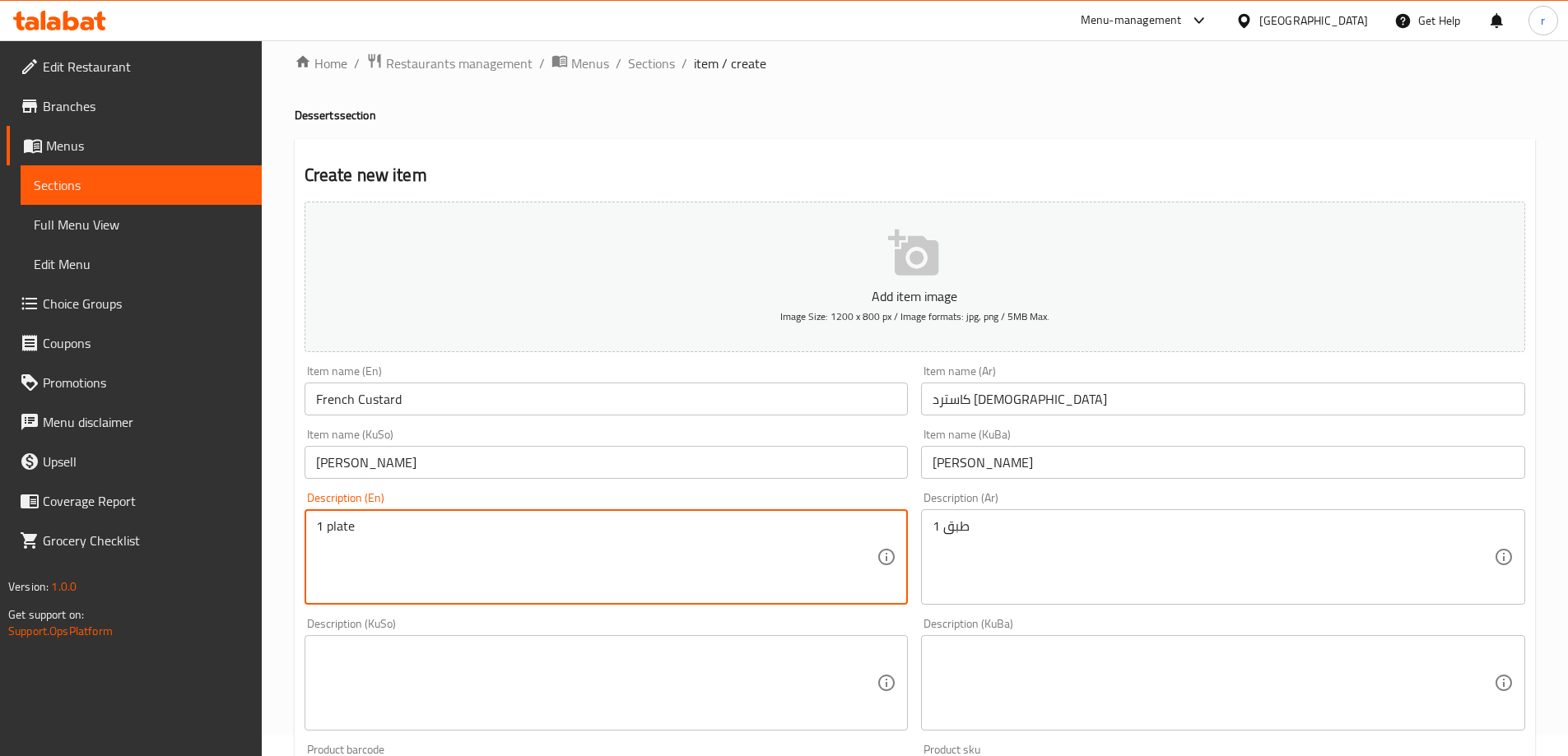
scroll to position [138, 0]
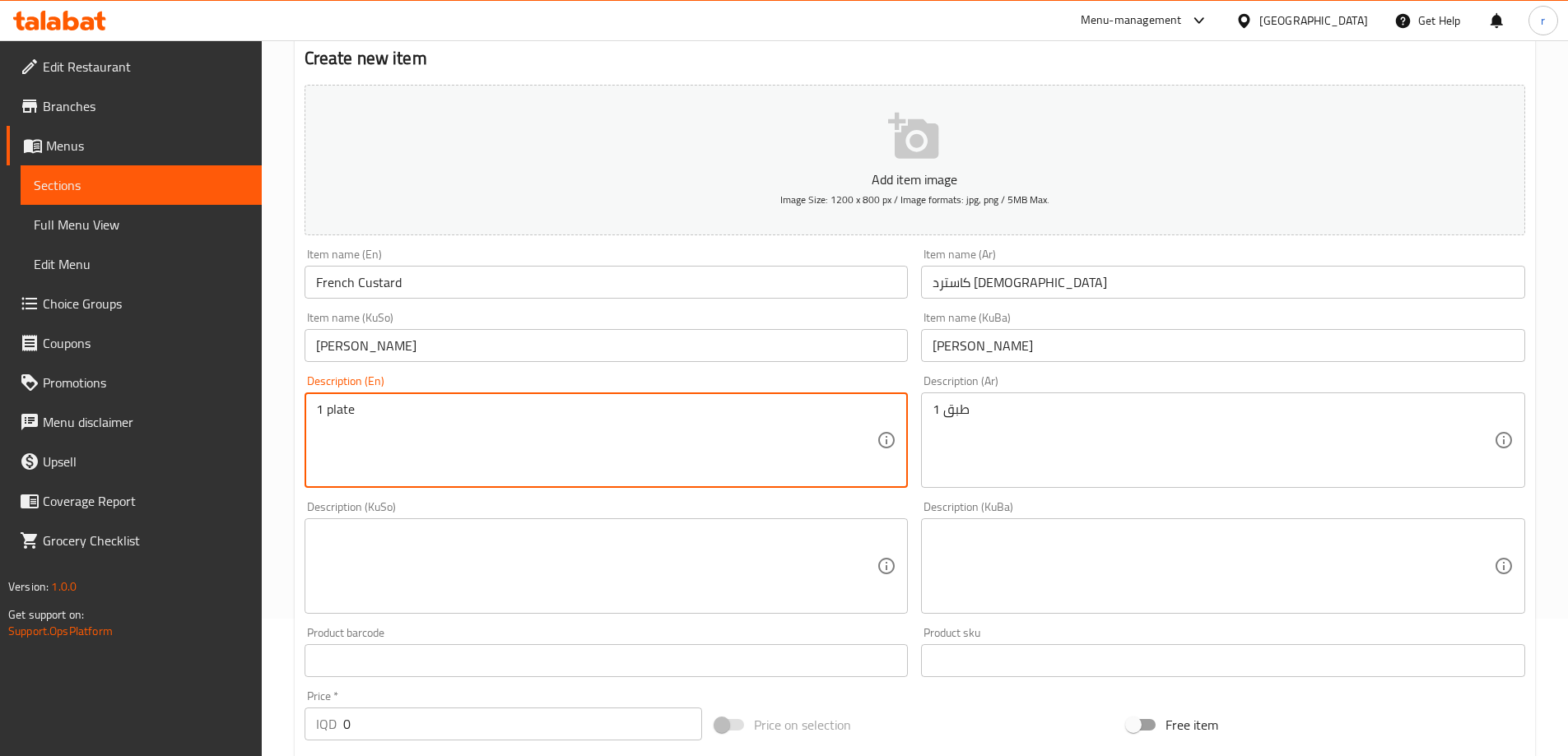
type textarea "1 plate"
click at [474, 595] on textarea at bounding box center [596, 566] width 561 height 78
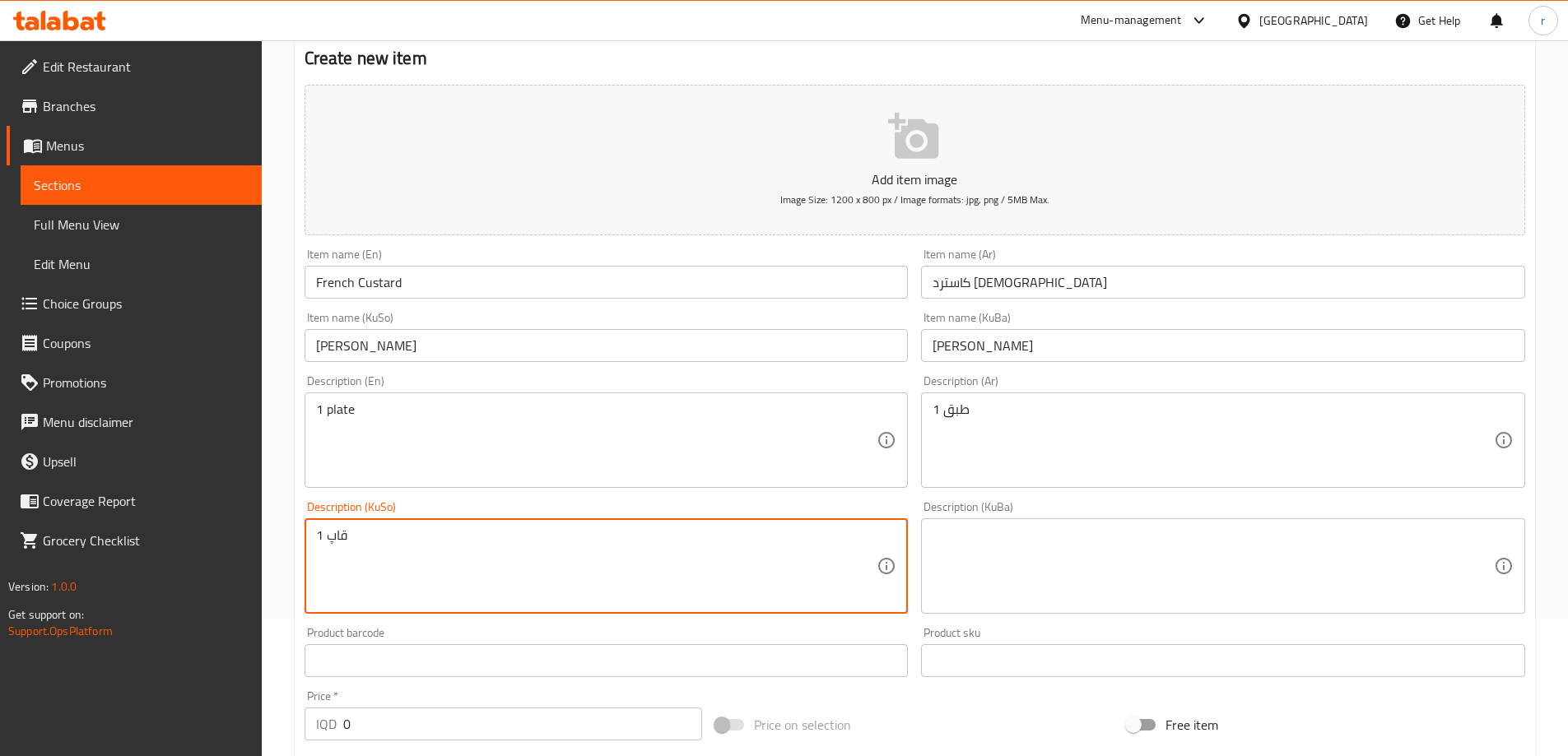
drag, startPoint x: 445, startPoint y: 546, endPoint x: 257, endPoint y: 509, distance: 191.6
click at [257, 509] on div "Edit Restaurant Branches Menus Sections Full Menu View Edit Menu Choice Groups …" at bounding box center [784, 559] width 1568 height 1311
type textarea "1 قاپ"
click at [978, 567] on textarea at bounding box center [1212, 566] width 561 height 78
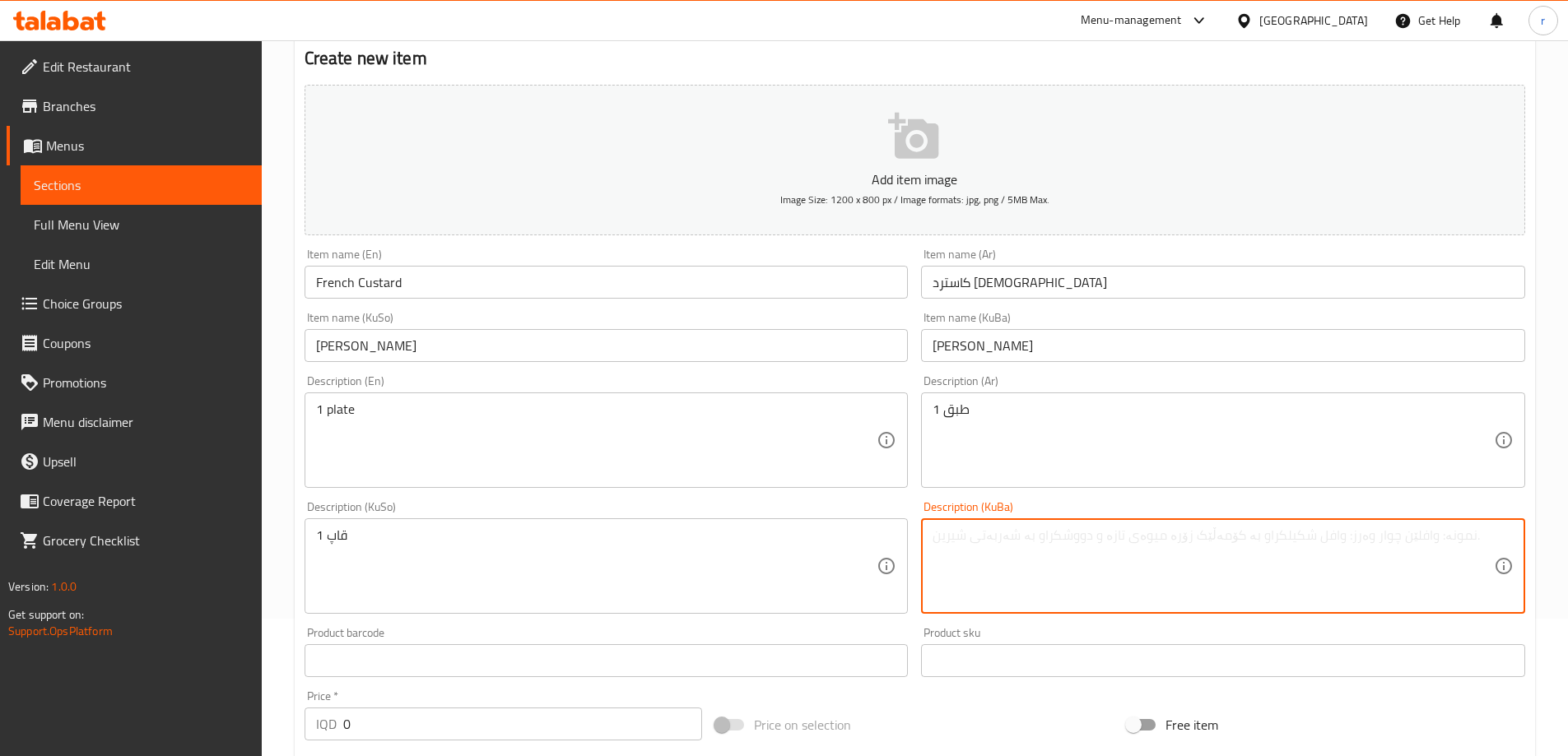
paste textarea "1 قاپ"
type textarea "1 قاپ"
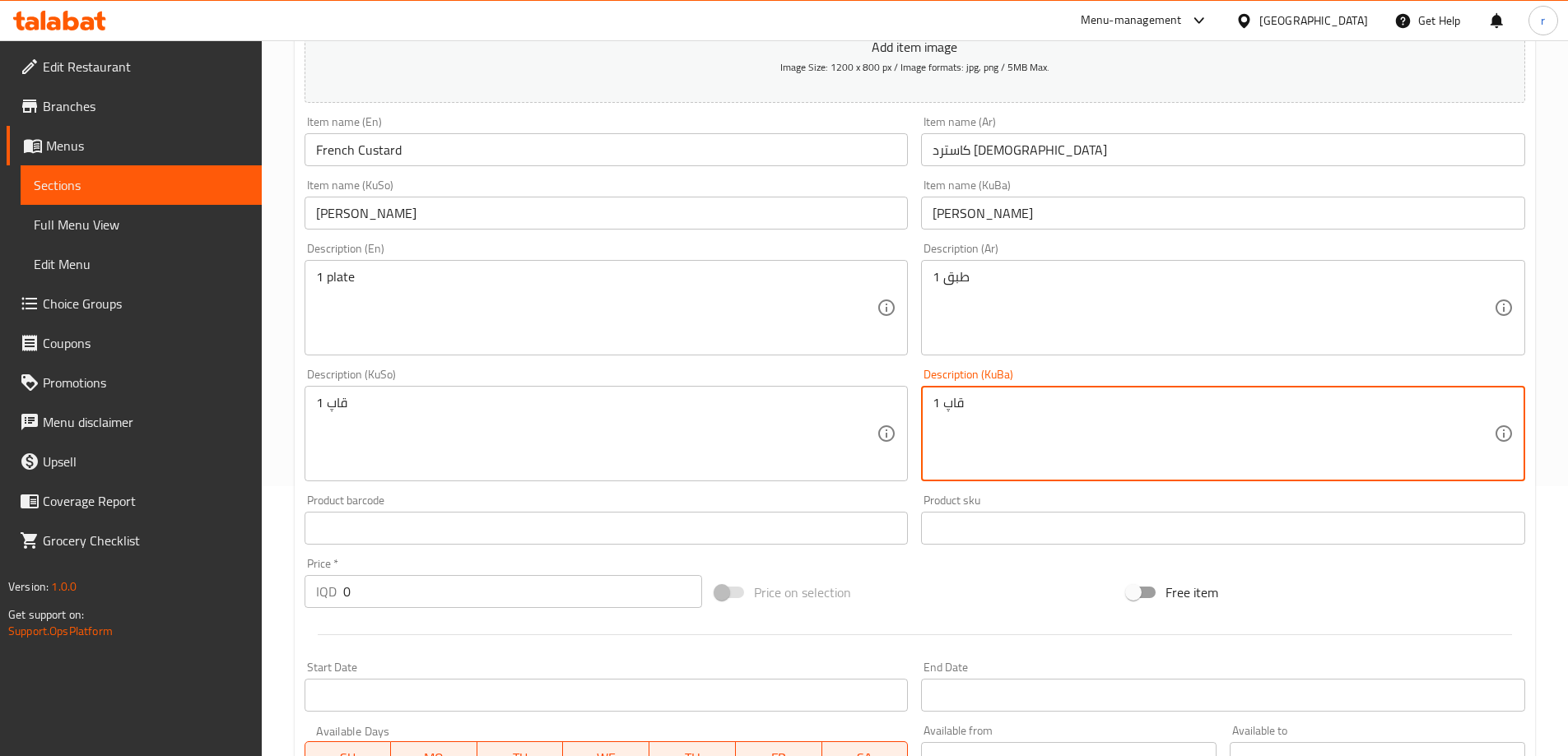
scroll to position [412, 0]
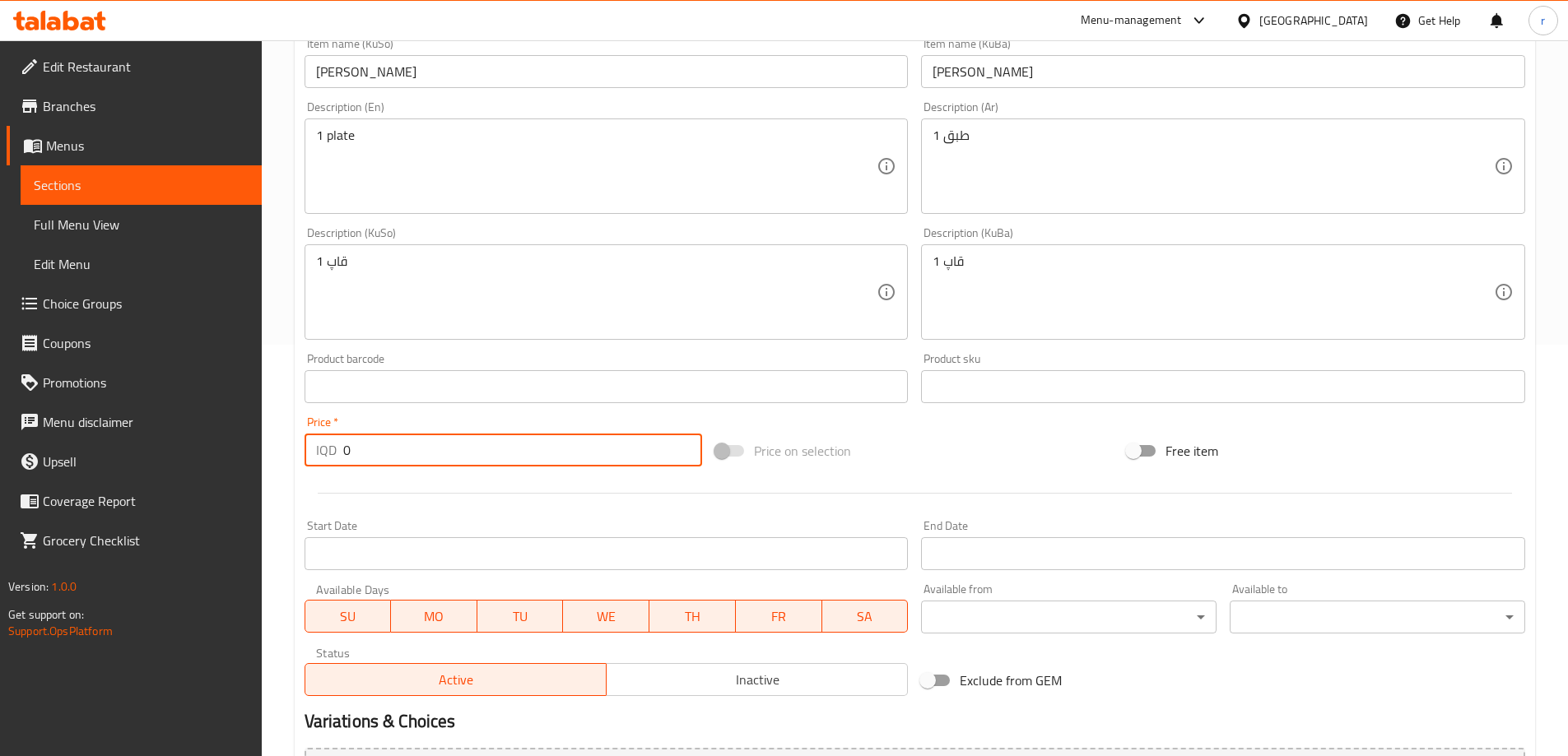
drag, startPoint x: 365, startPoint y: 445, endPoint x: 315, endPoint y: 446, distance: 50.0
click at [315, 446] on div "IQD 0 Price *" at bounding box center [504, 450] width 399 height 33
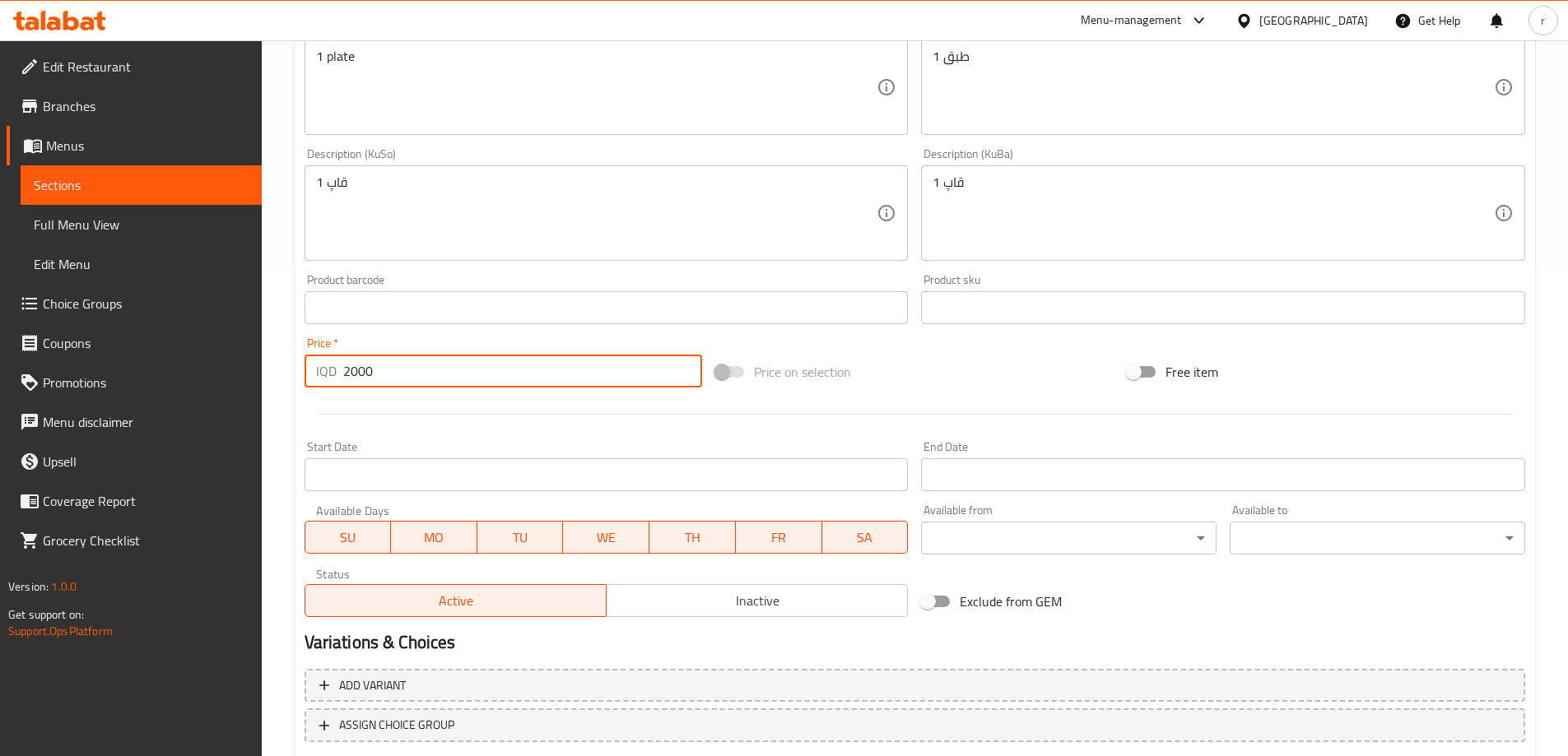
scroll to position [596, 0]
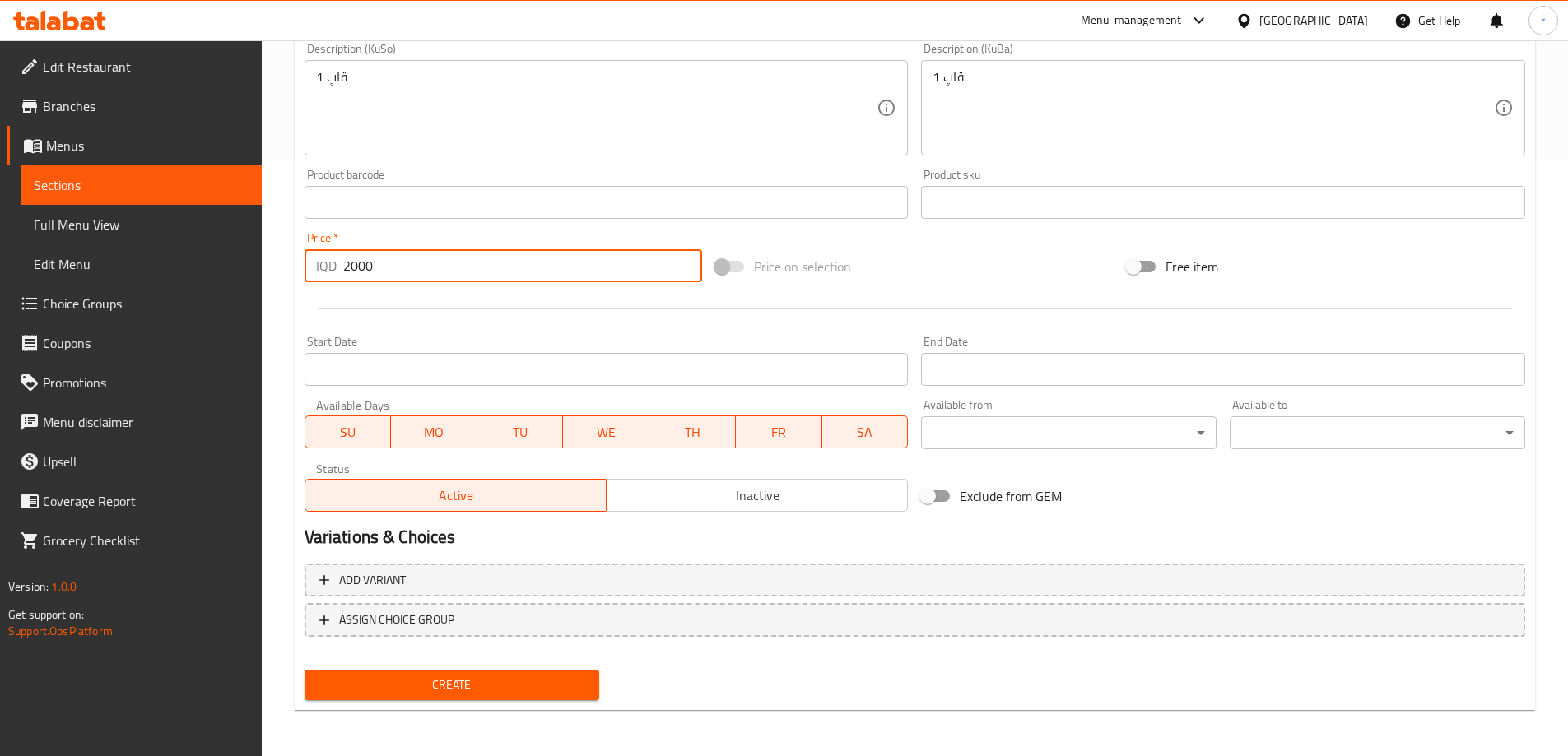
type input "2000"
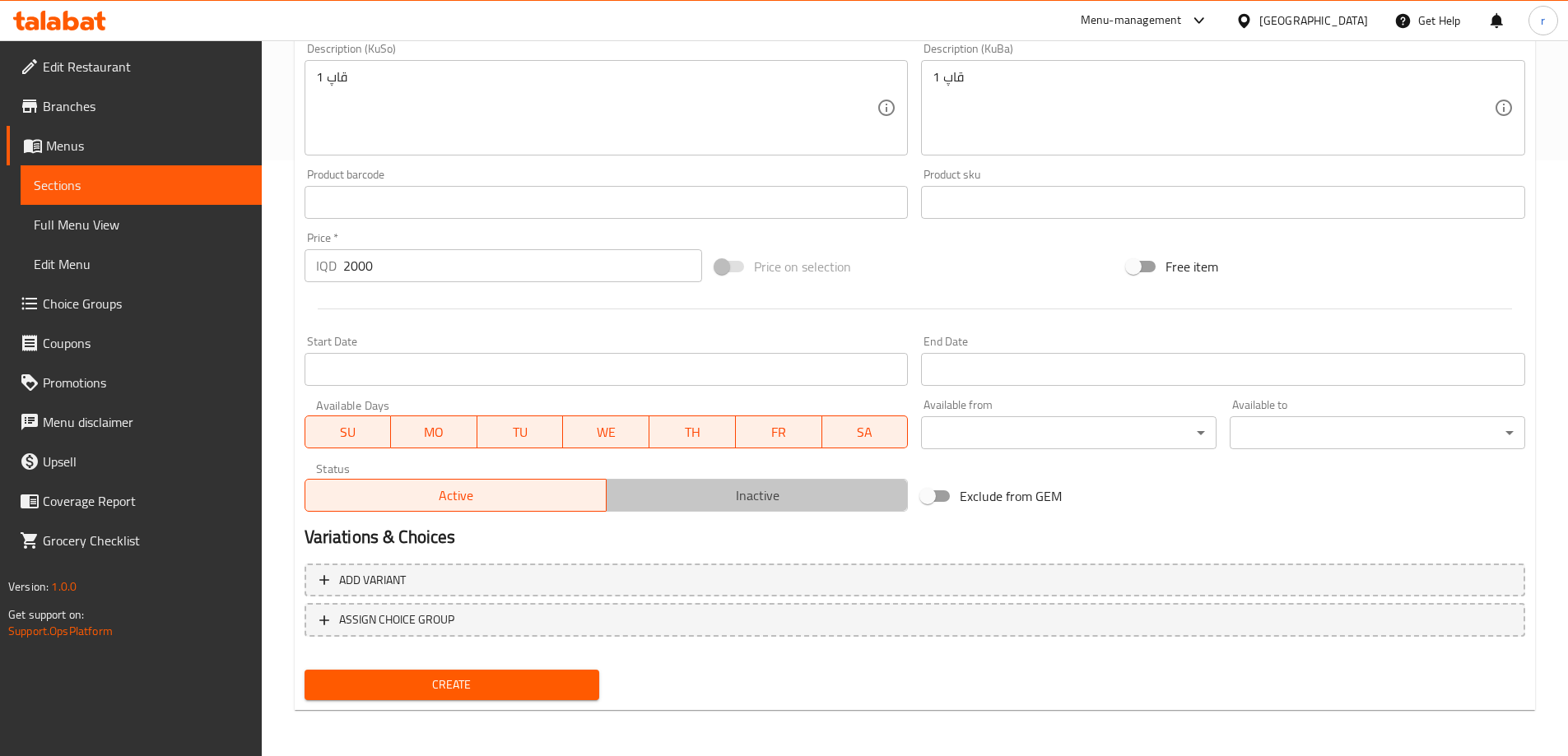
click at [702, 492] on span "Inactive" at bounding box center [756, 495] width 288 height 24
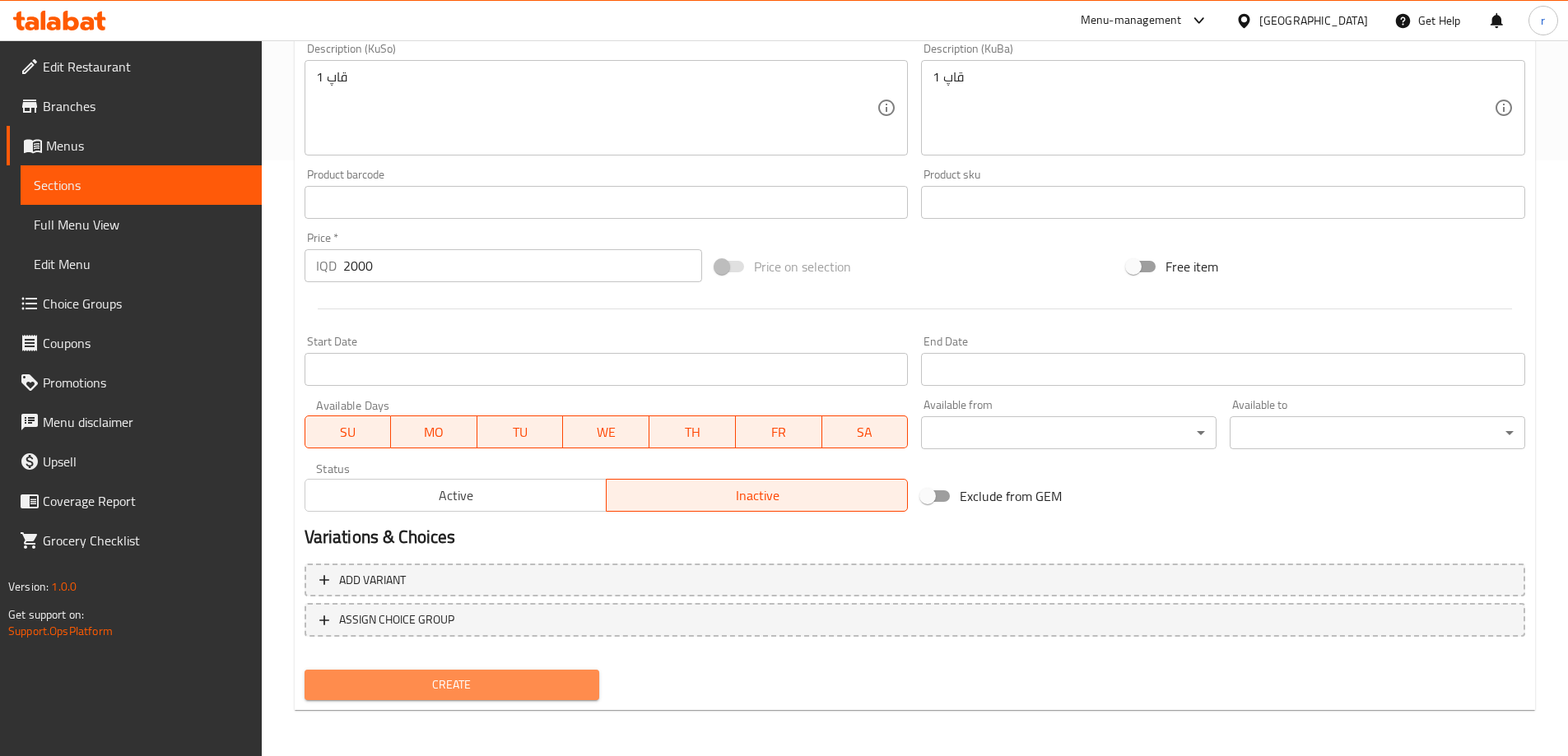
click at [450, 684] on span "Create" at bounding box center [453, 685] width 270 height 21
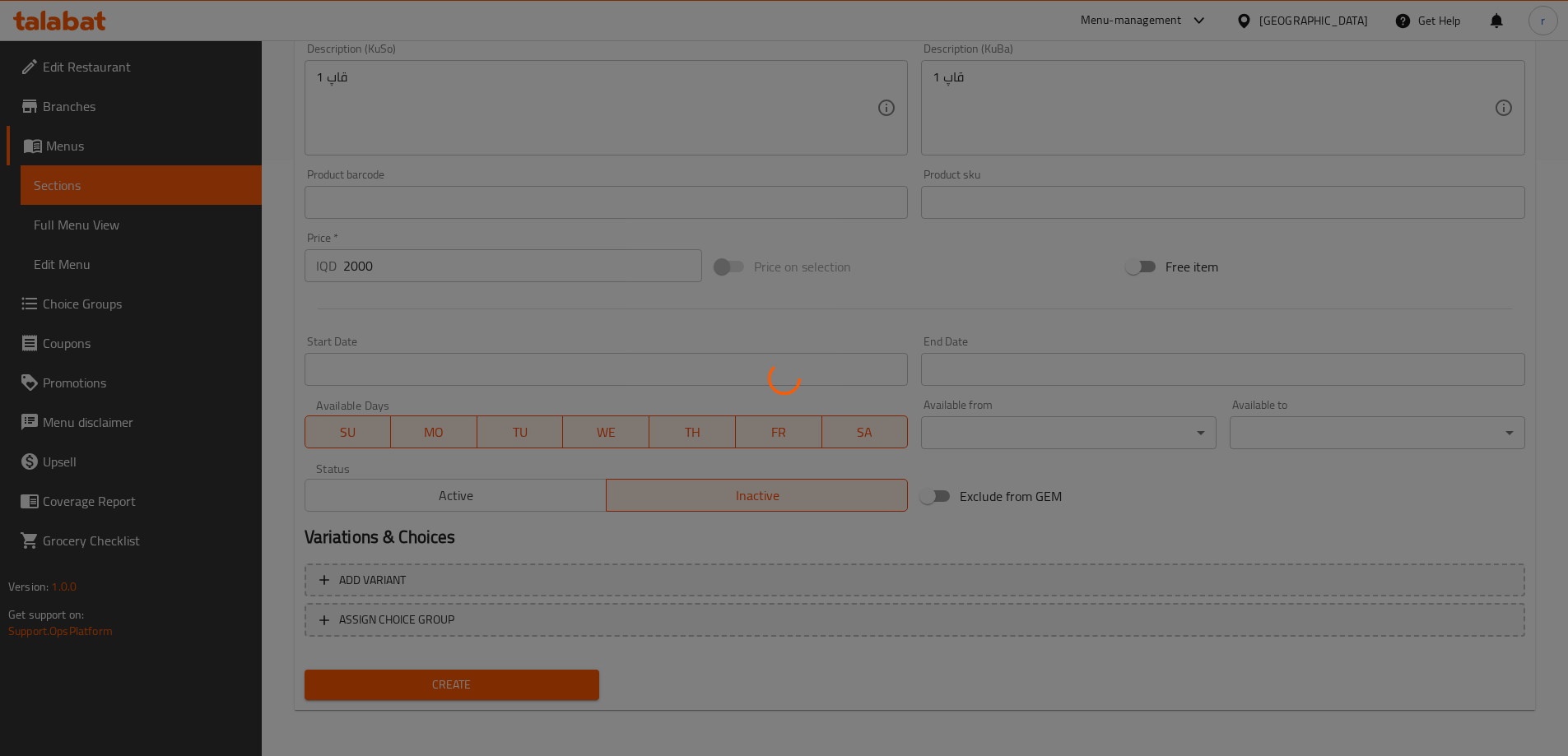
type input "0"
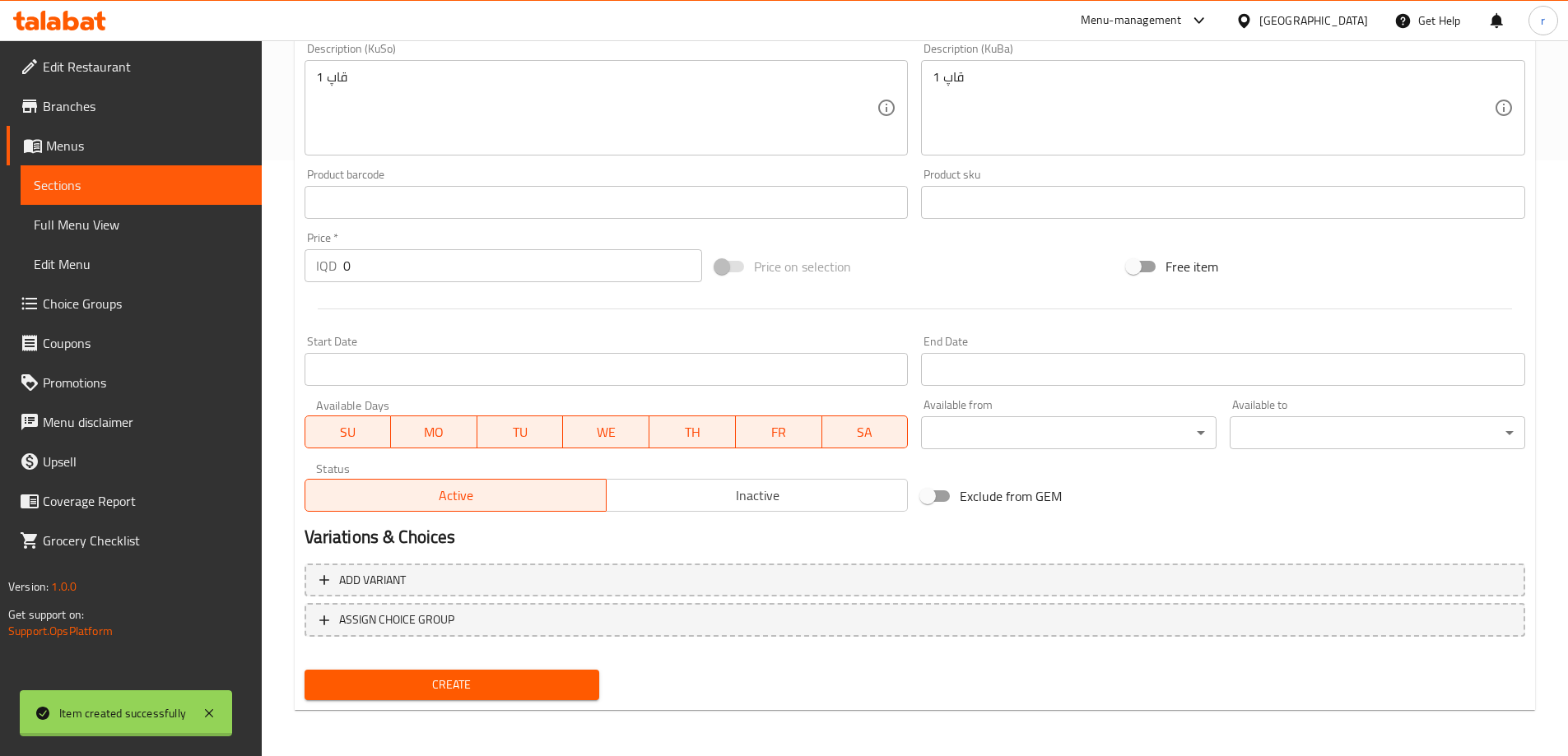
scroll to position [0, 0]
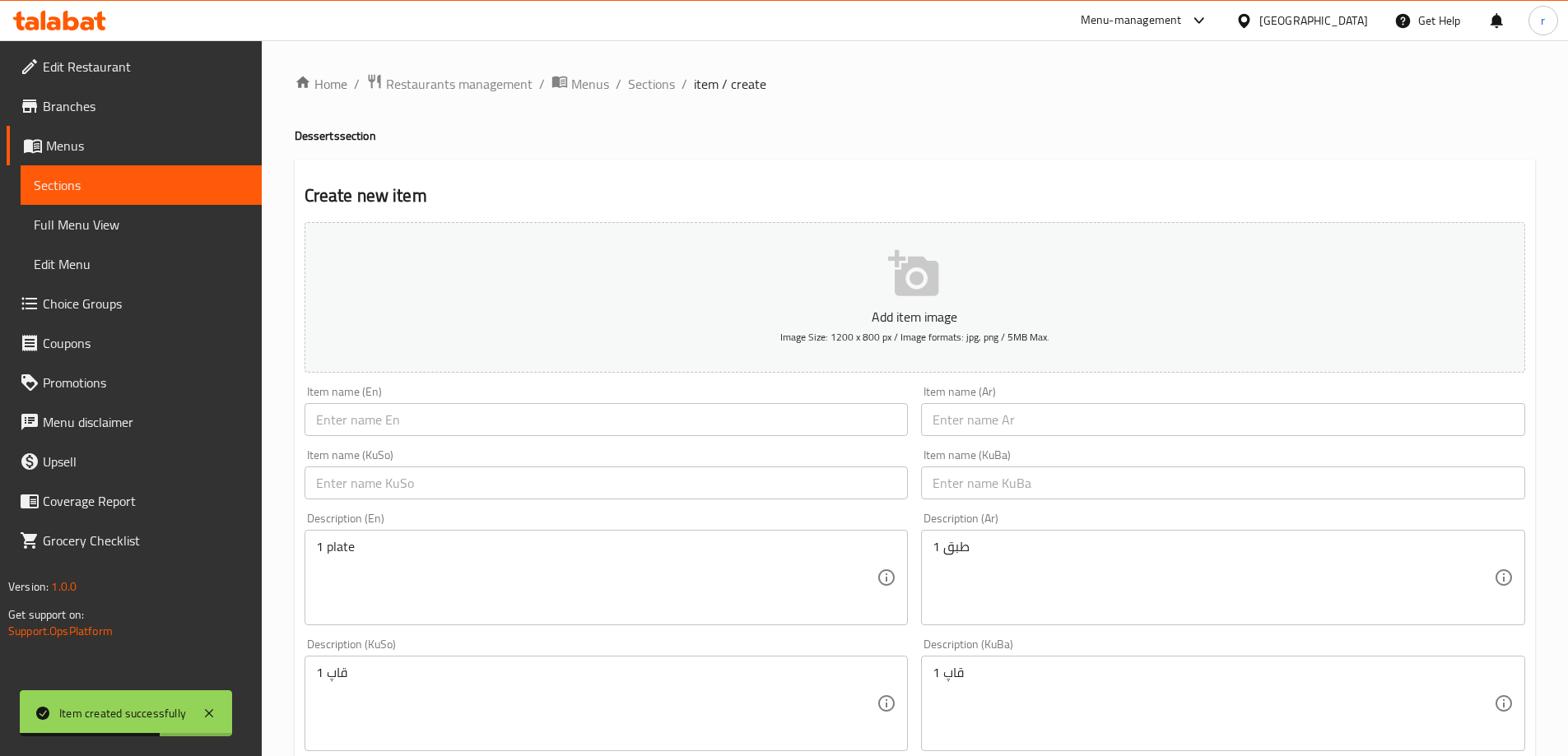
click at [424, 409] on input "text" at bounding box center [607, 419] width 604 height 33
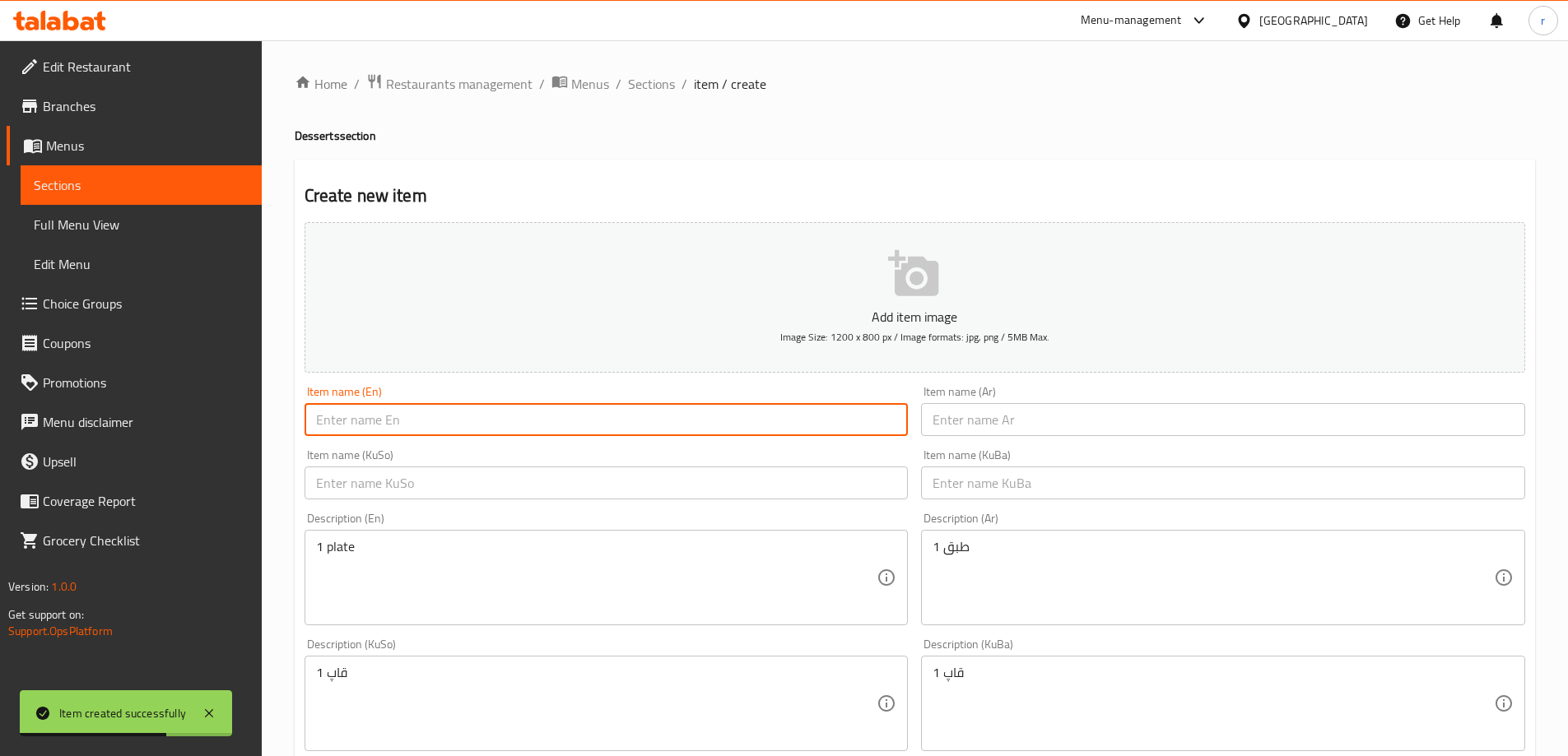
paste input "Chocolate Custard"
type input "Chocolate Custard"
click at [967, 414] on input "text" at bounding box center [1223, 419] width 604 height 33
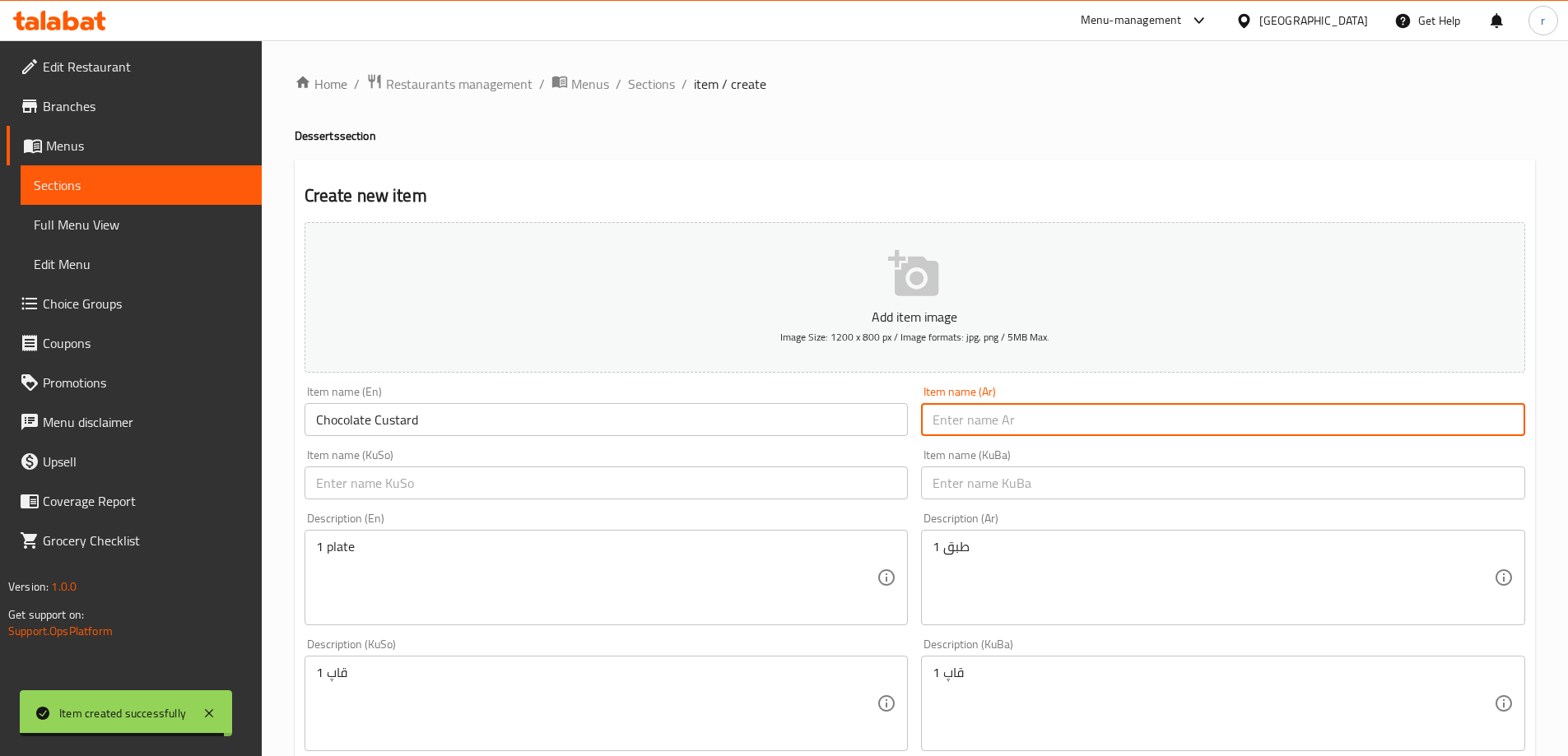
paste input "كاسترد شوكولاتة"
type input "كاسترد شوكولاتة"
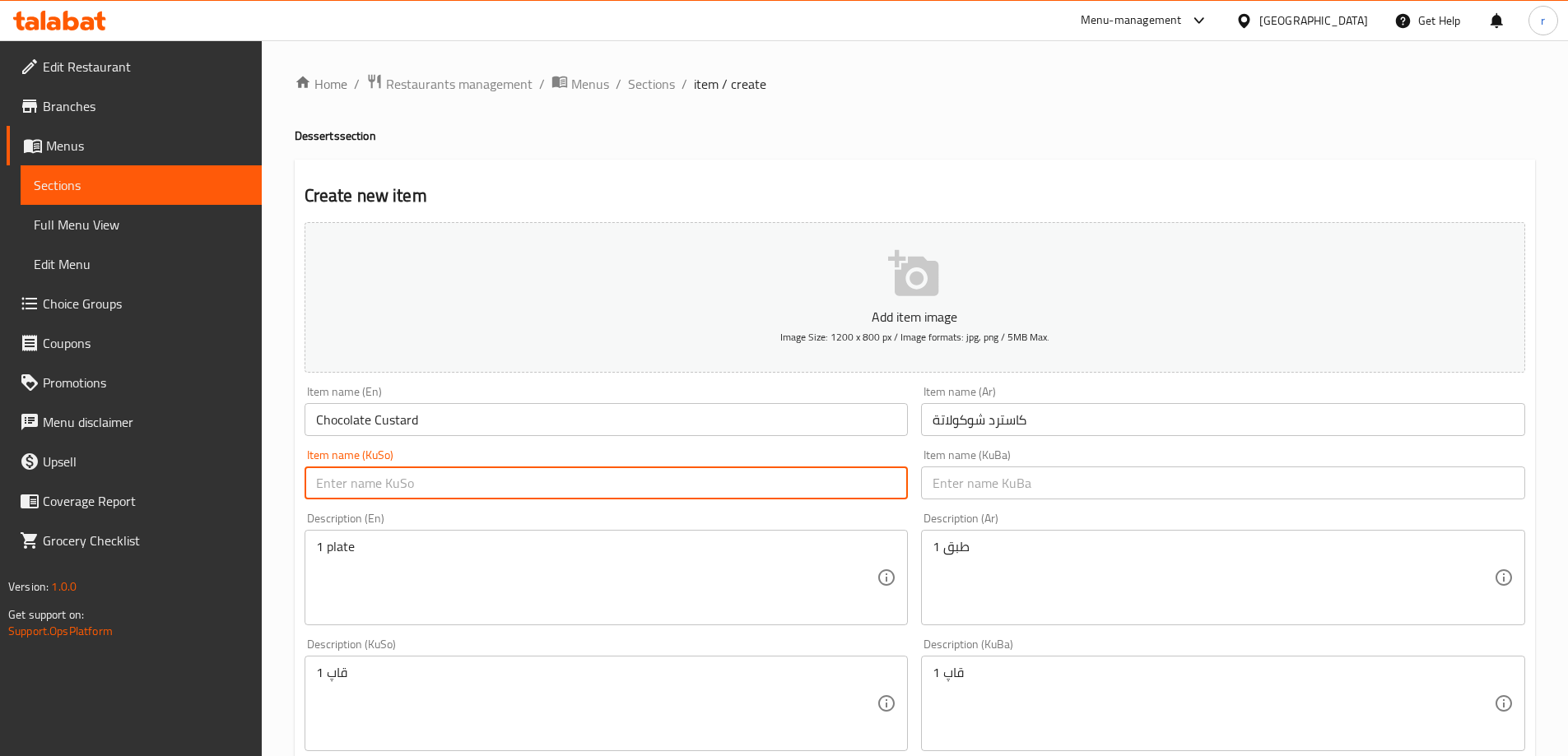
click at [770, 478] on input "text" at bounding box center [607, 483] width 604 height 33
paste input "کاستەری فەرنسی"
drag, startPoint x: 731, startPoint y: 489, endPoint x: 90, endPoint y: 492, distance: 641.0
click at [90, 492] on div "Edit Restaurant Branches Menus Sections Full Menu View Edit Menu Choice Groups …" at bounding box center [784, 695] width 1568 height 1311
type input "کاستەری چۆکلێت"
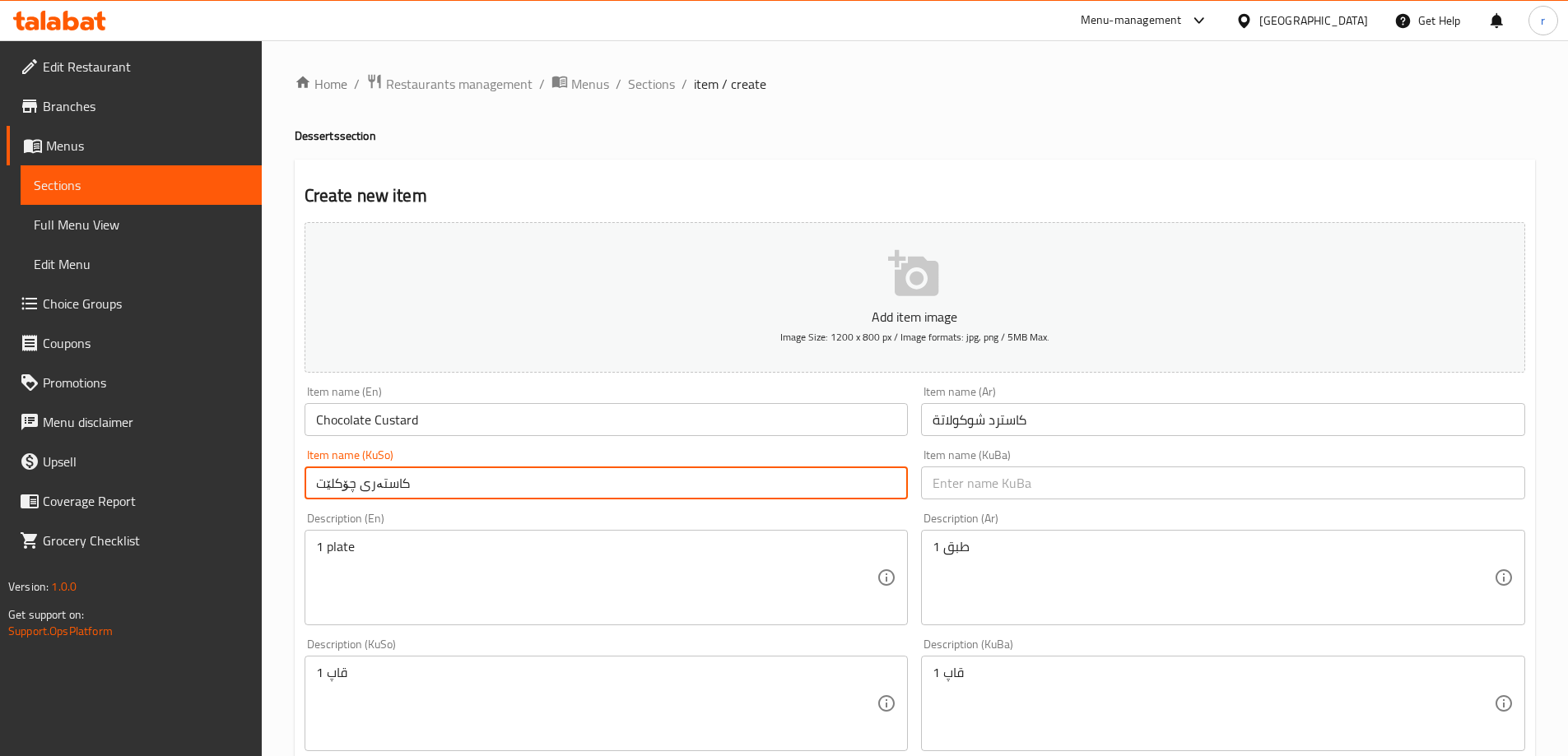
click at [956, 480] on input "text" at bounding box center [1223, 483] width 604 height 33
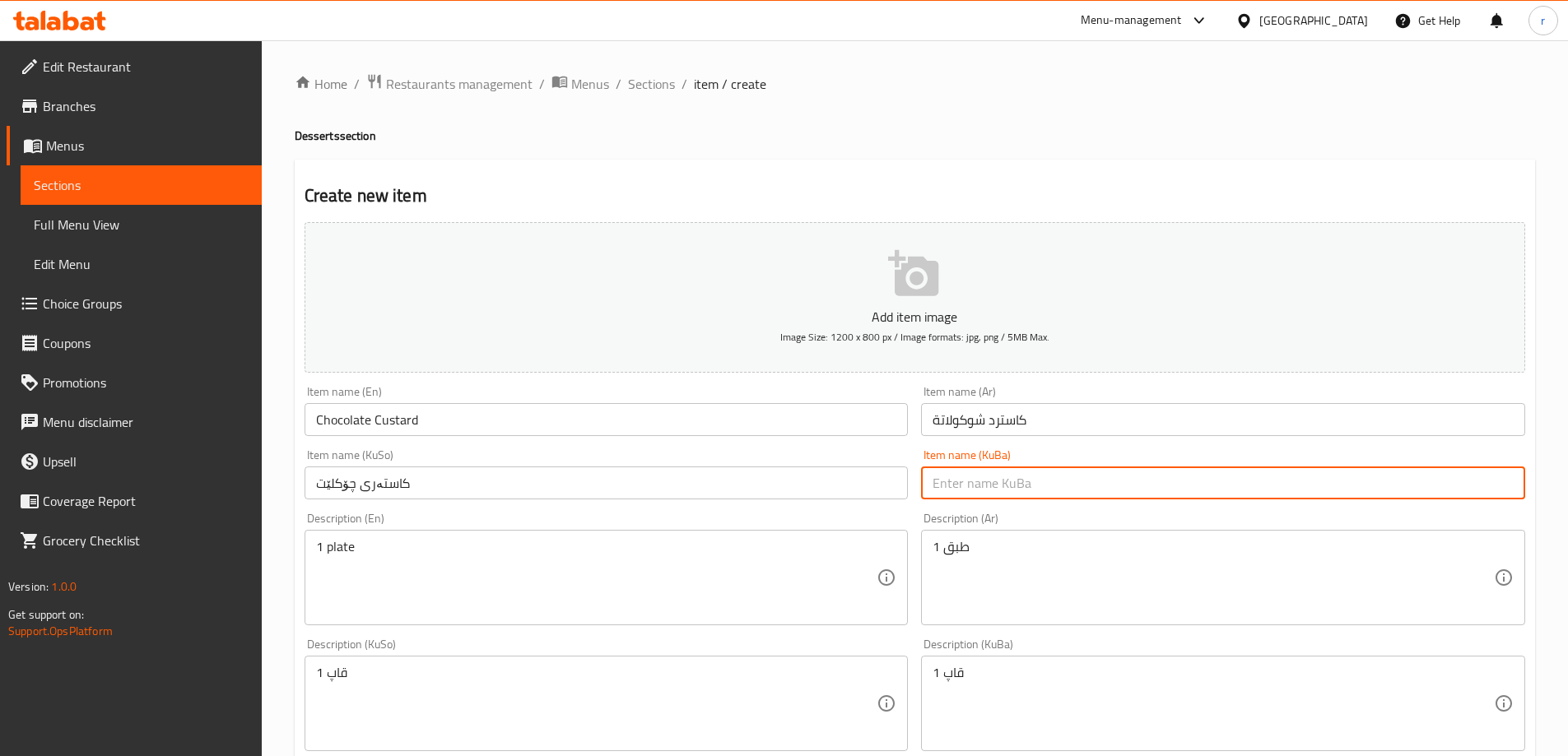
paste input "کاستەری چۆکلێت"
type input "کاستەری چۆکلێت"
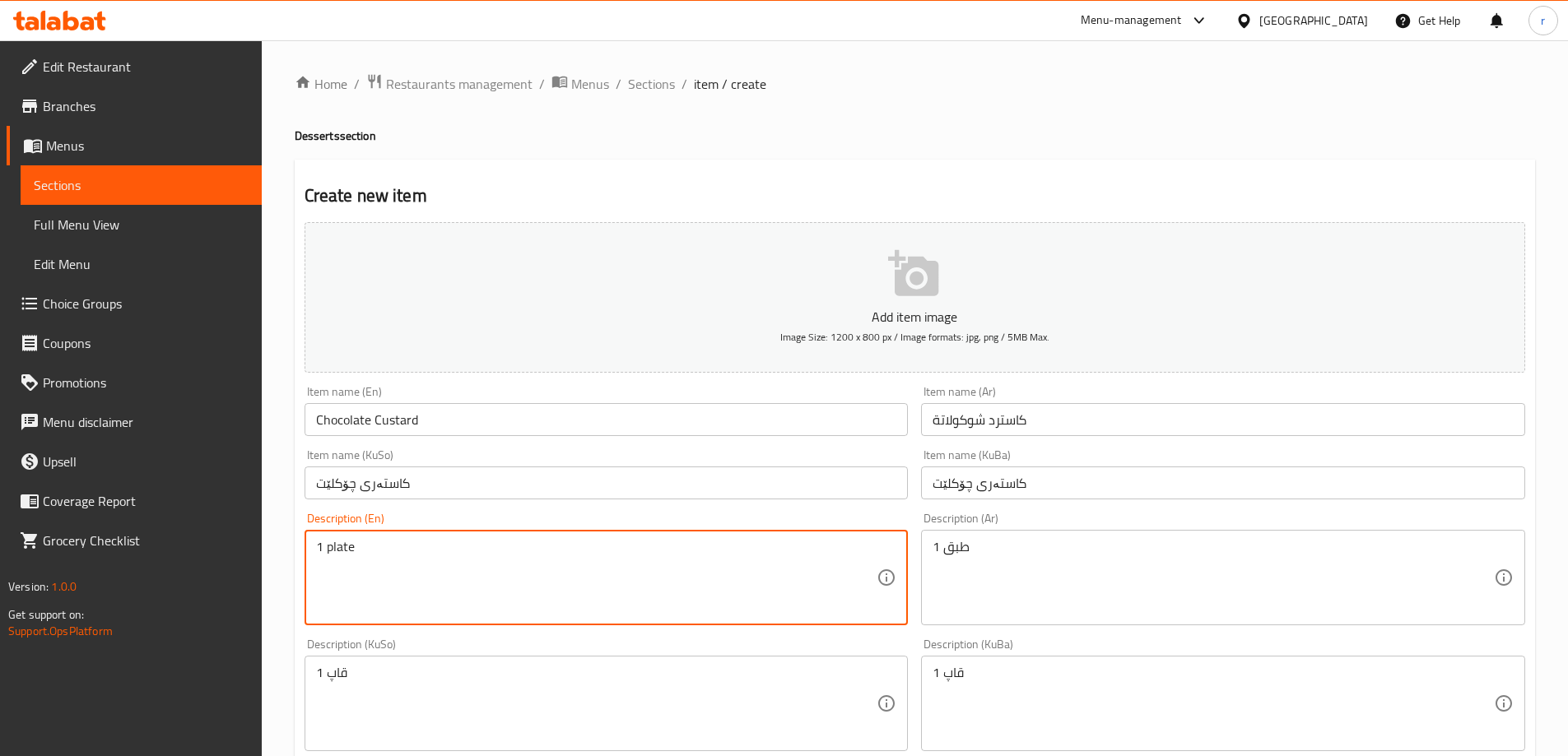
click at [387, 590] on textarea "1 plate" at bounding box center [596, 578] width 561 height 78
paste textarea "1 plate"
type textarea "1 plate"
click at [1043, 622] on div "1 طبق Description (Ar)" at bounding box center [1223, 577] width 604 height 96
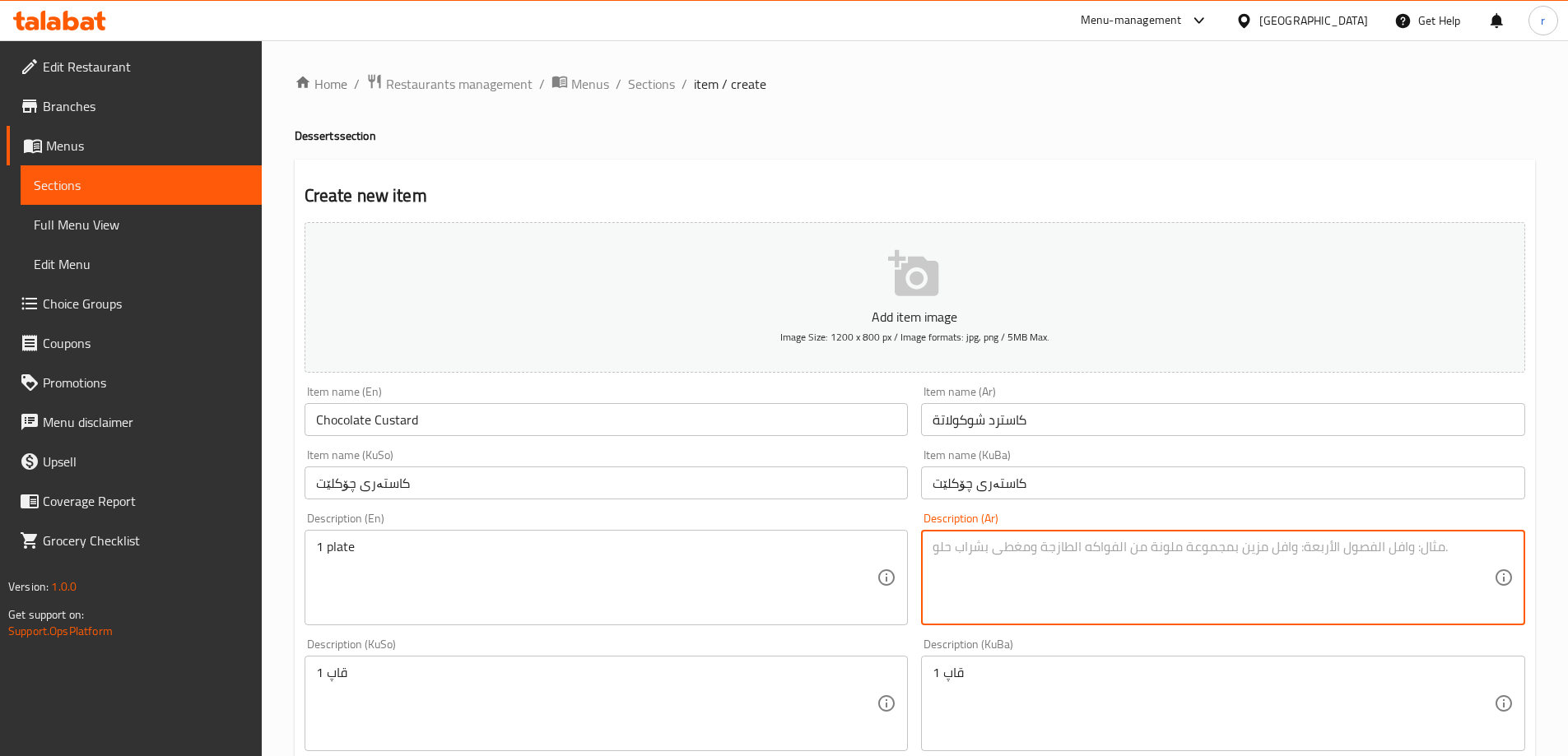
paste textarea "1 طبق"
type textarea "1 طبق"
click at [554, 690] on textarea "1 قاپ" at bounding box center [596, 704] width 561 height 78
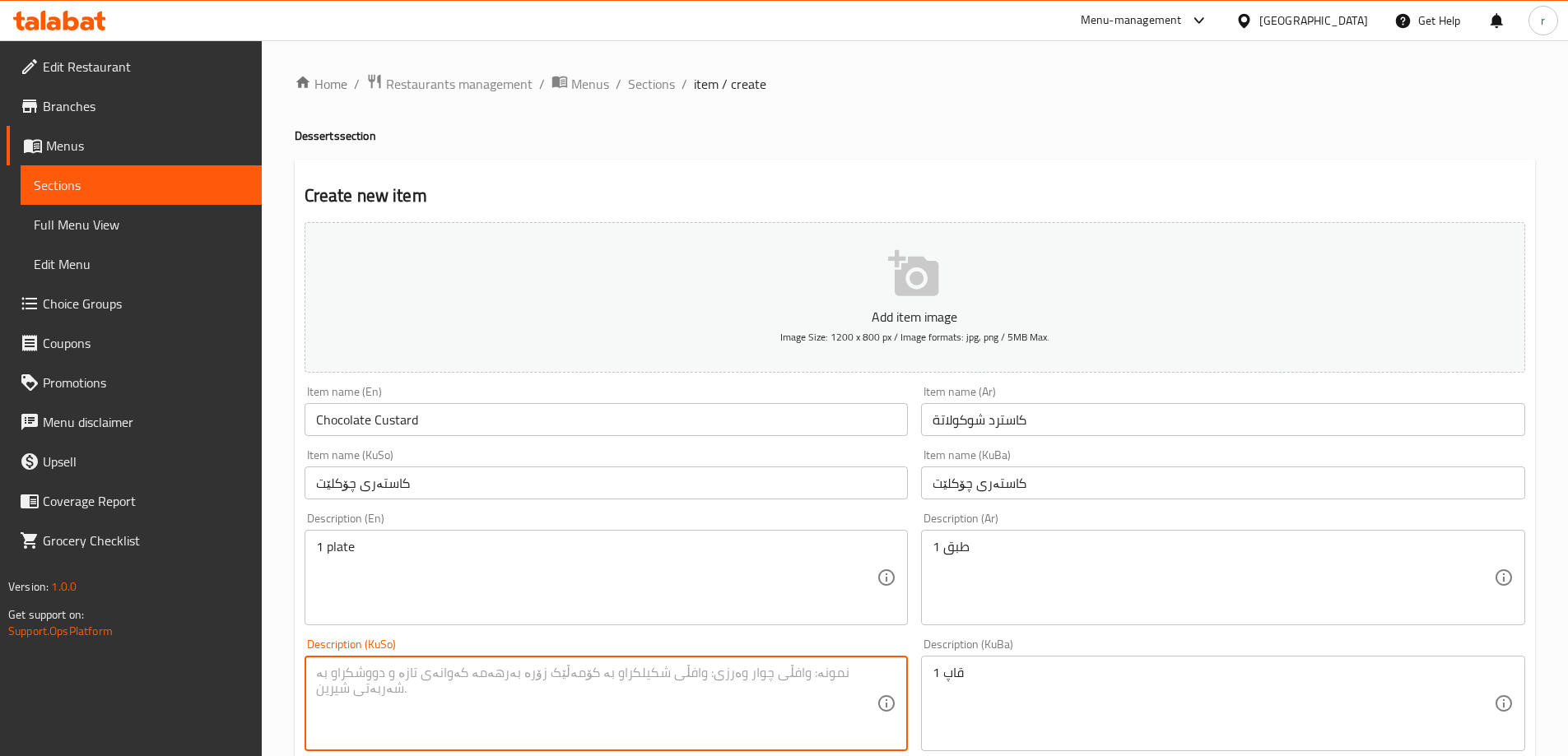
paste textarea "1 قاپ"
type textarea "1 قاپ"
click at [1065, 696] on textarea "1 قاپ" at bounding box center [1212, 704] width 561 height 78
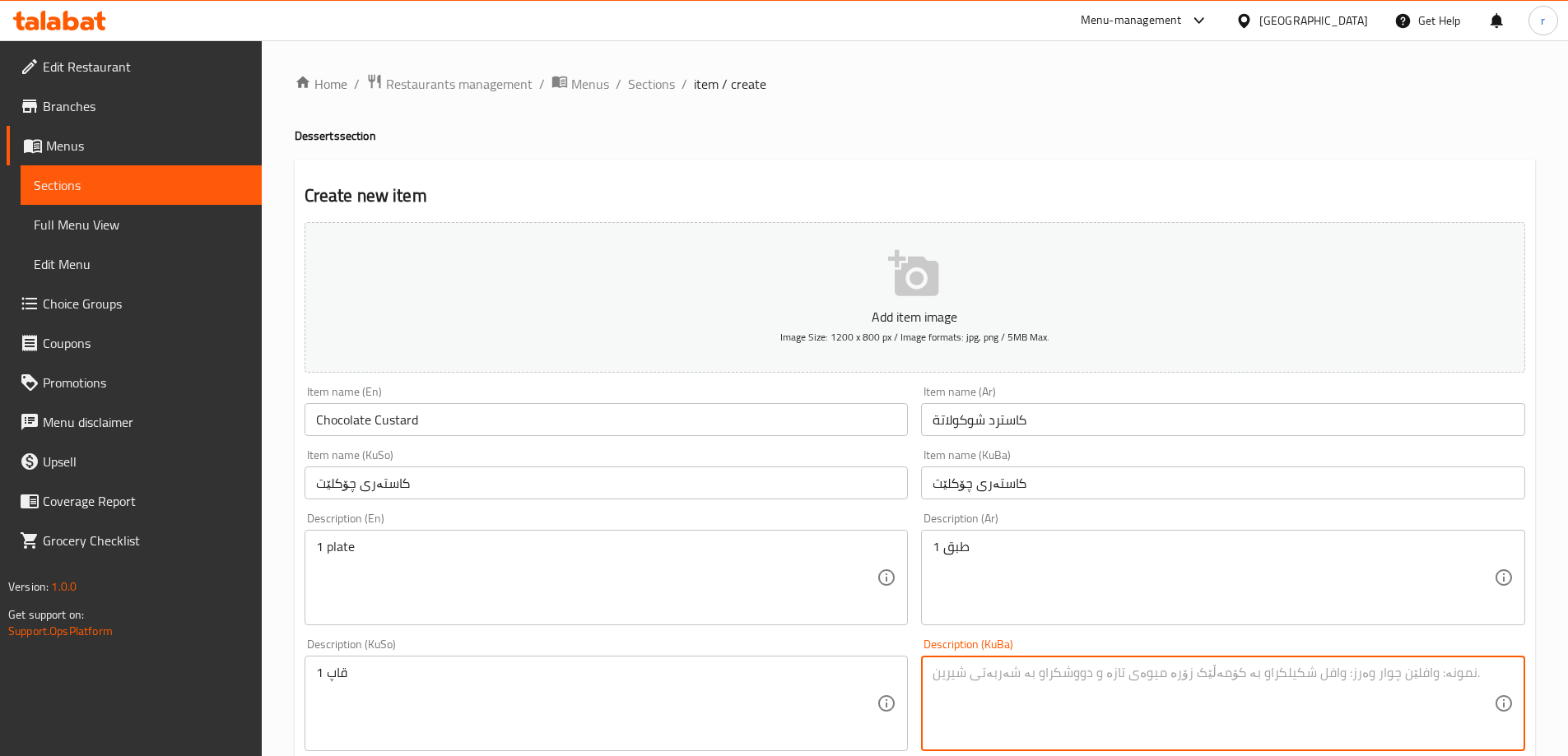
paste textarea "1 قاپ"
type textarea "1 قاپ"
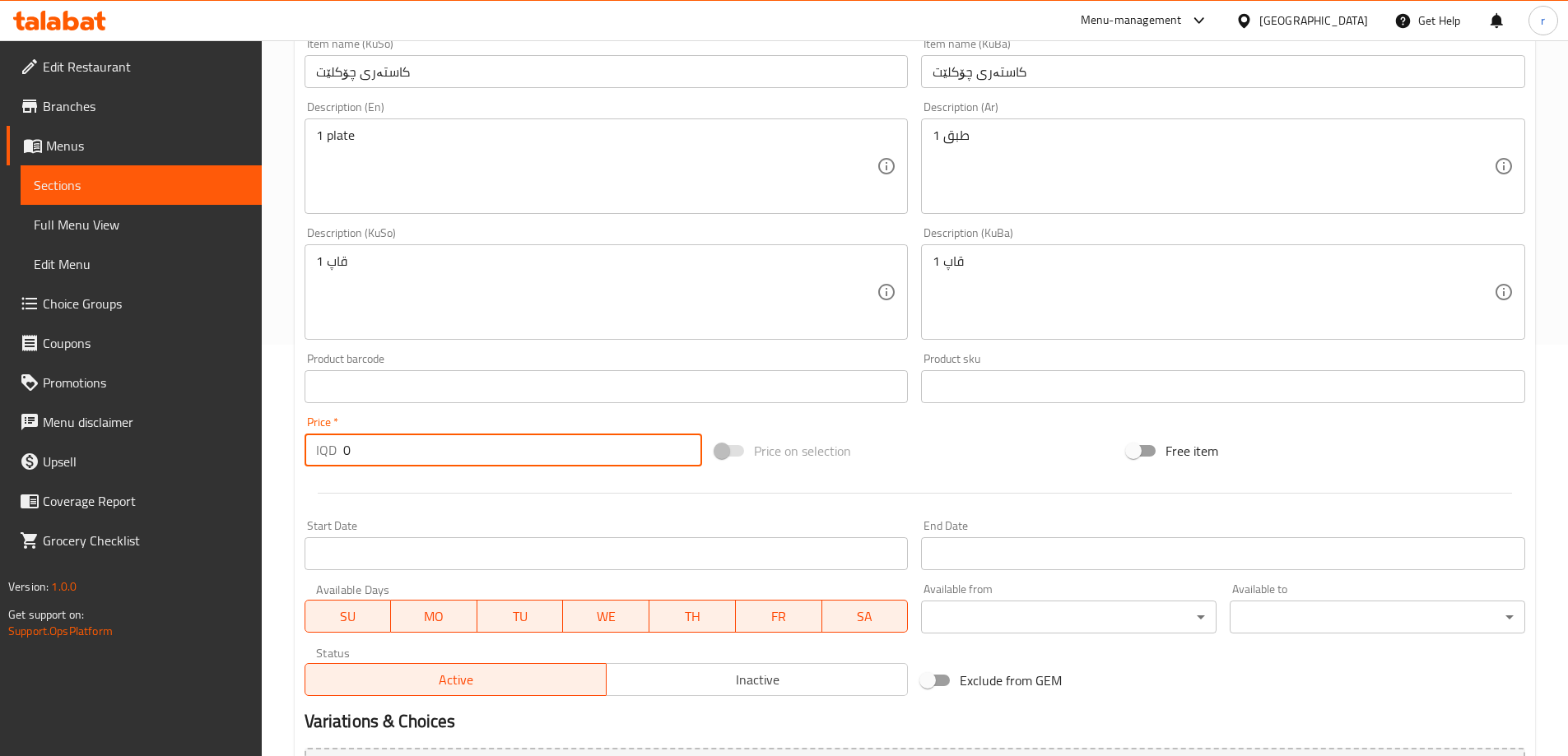
drag, startPoint x: 366, startPoint y: 449, endPoint x: 229, endPoint y: 445, distance: 137.1
click at [231, 444] on div "Edit Restaurant Branches Menus Sections Full Menu View Edit Menu Choice Groups …" at bounding box center [784, 285] width 1568 height 1311
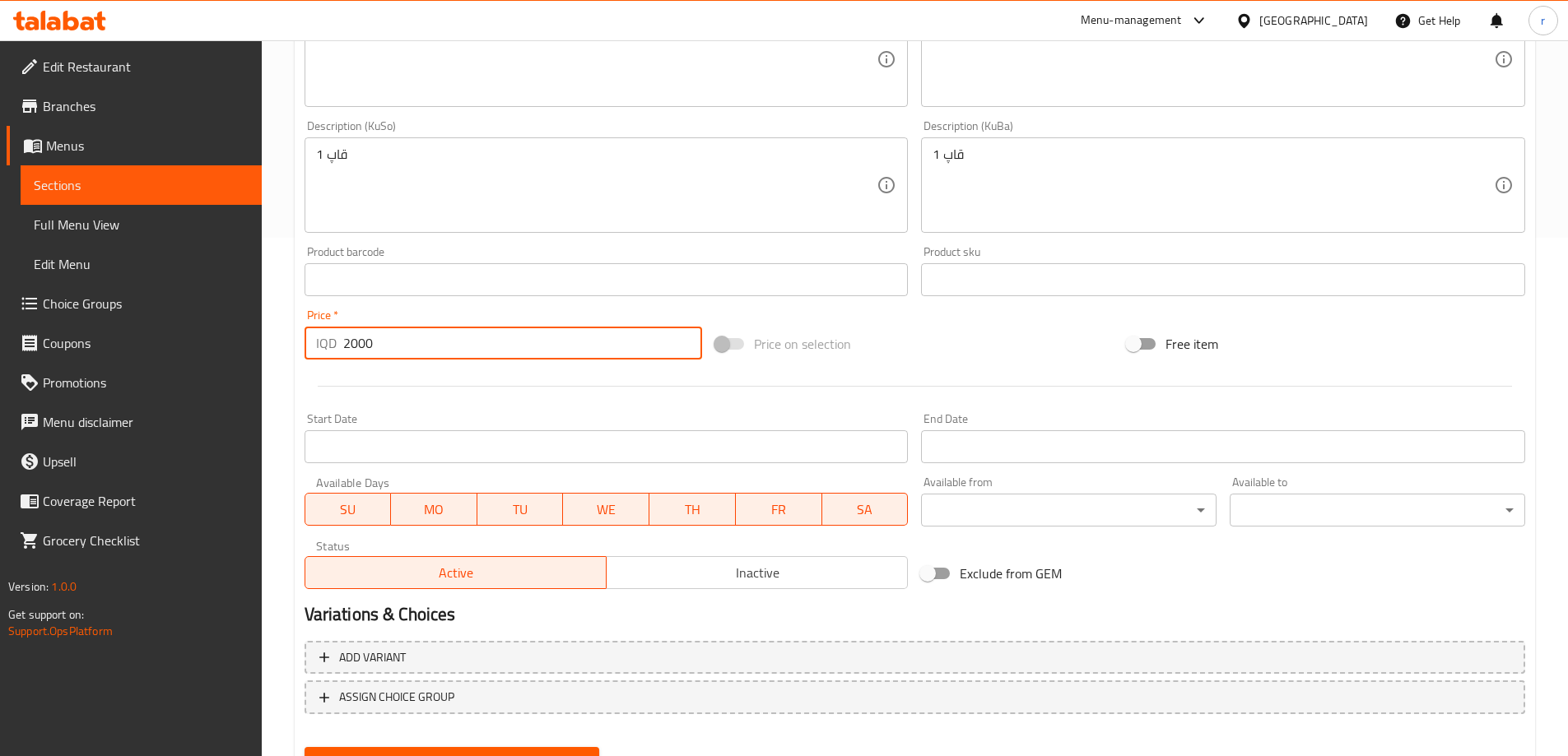
scroll to position [596, 0]
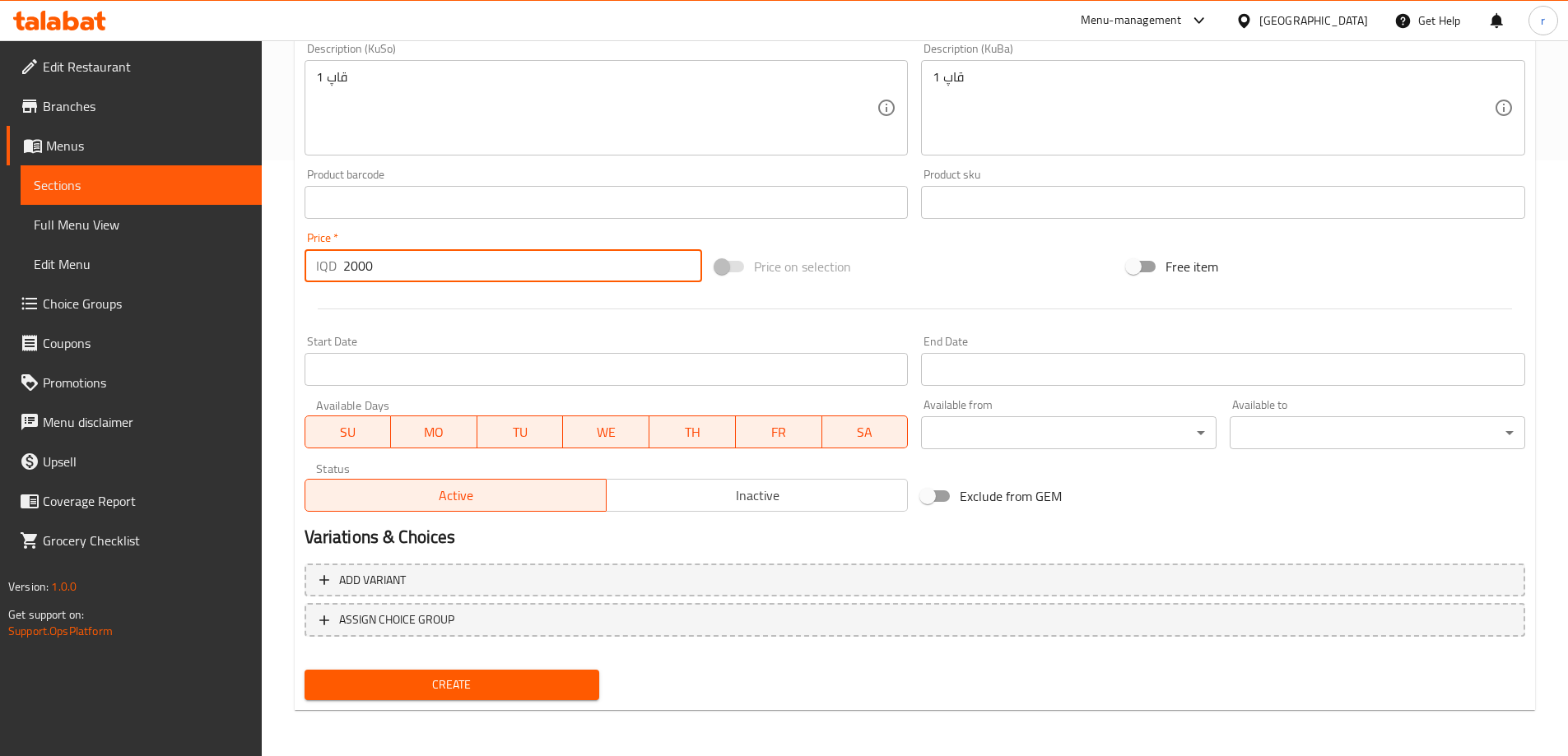
type input "2000"
click at [766, 488] on span "Inactive" at bounding box center [756, 495] width 288 height 24
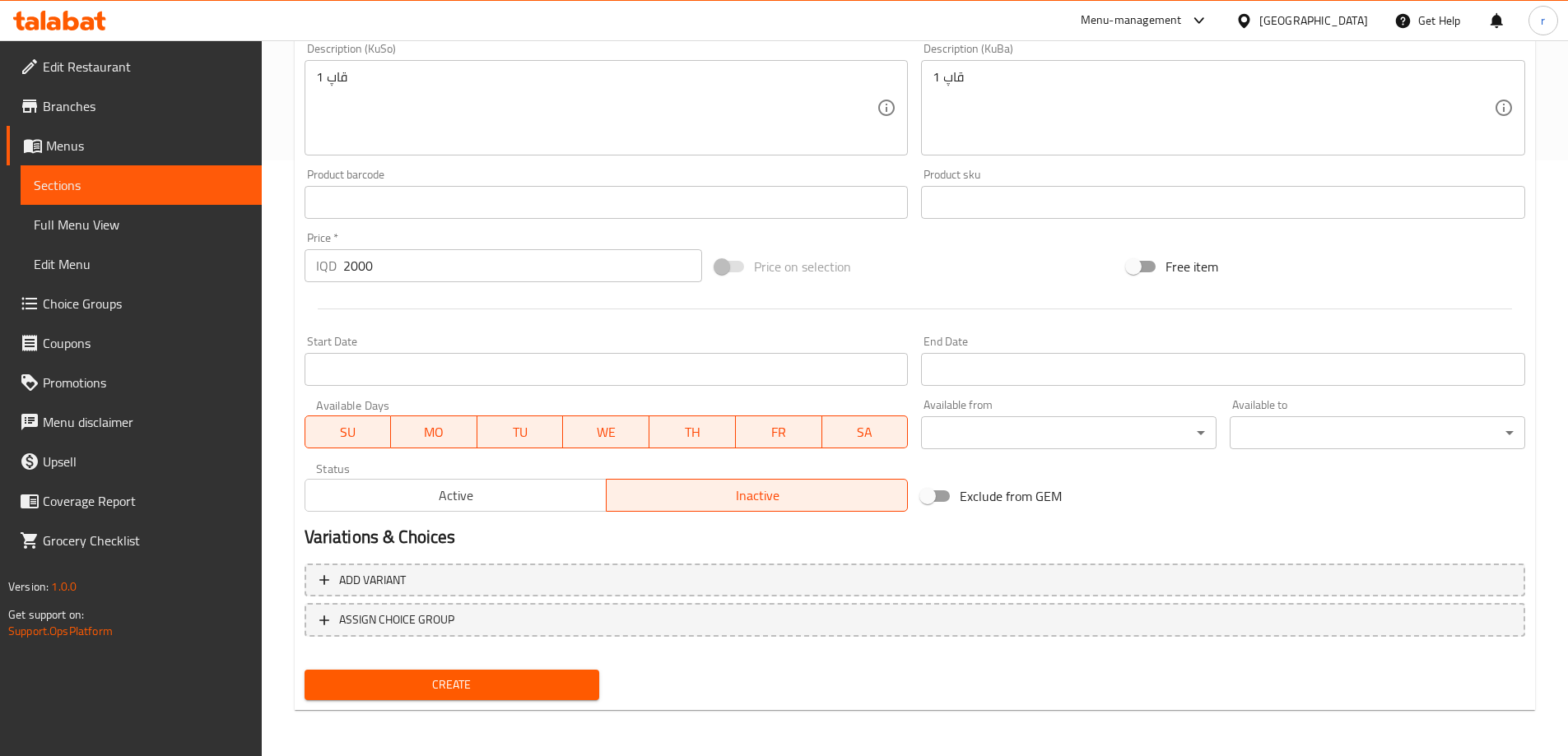
click at [534, 671] on button "Create" at bounding box center [452, 685] width 295 height 30
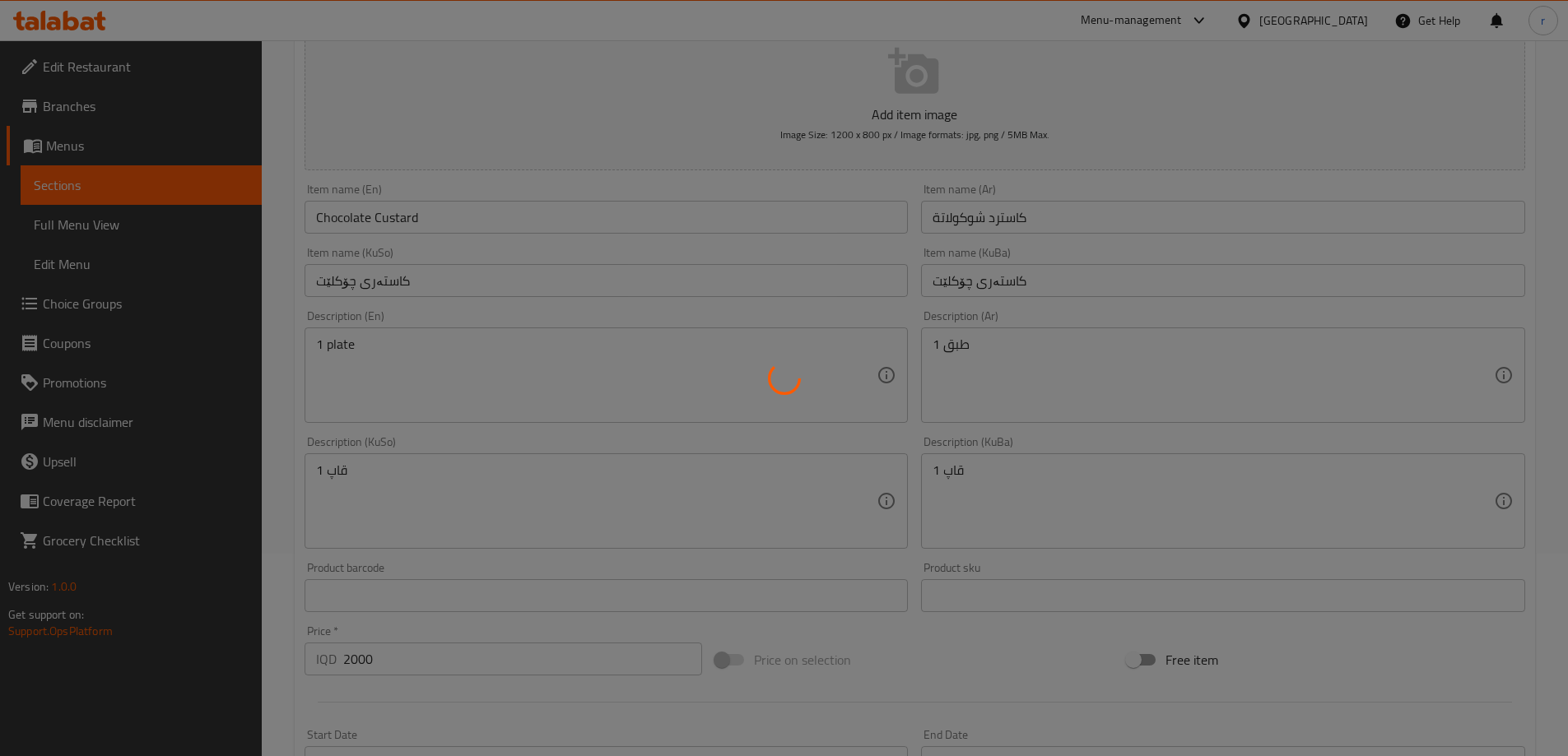
type input "0"
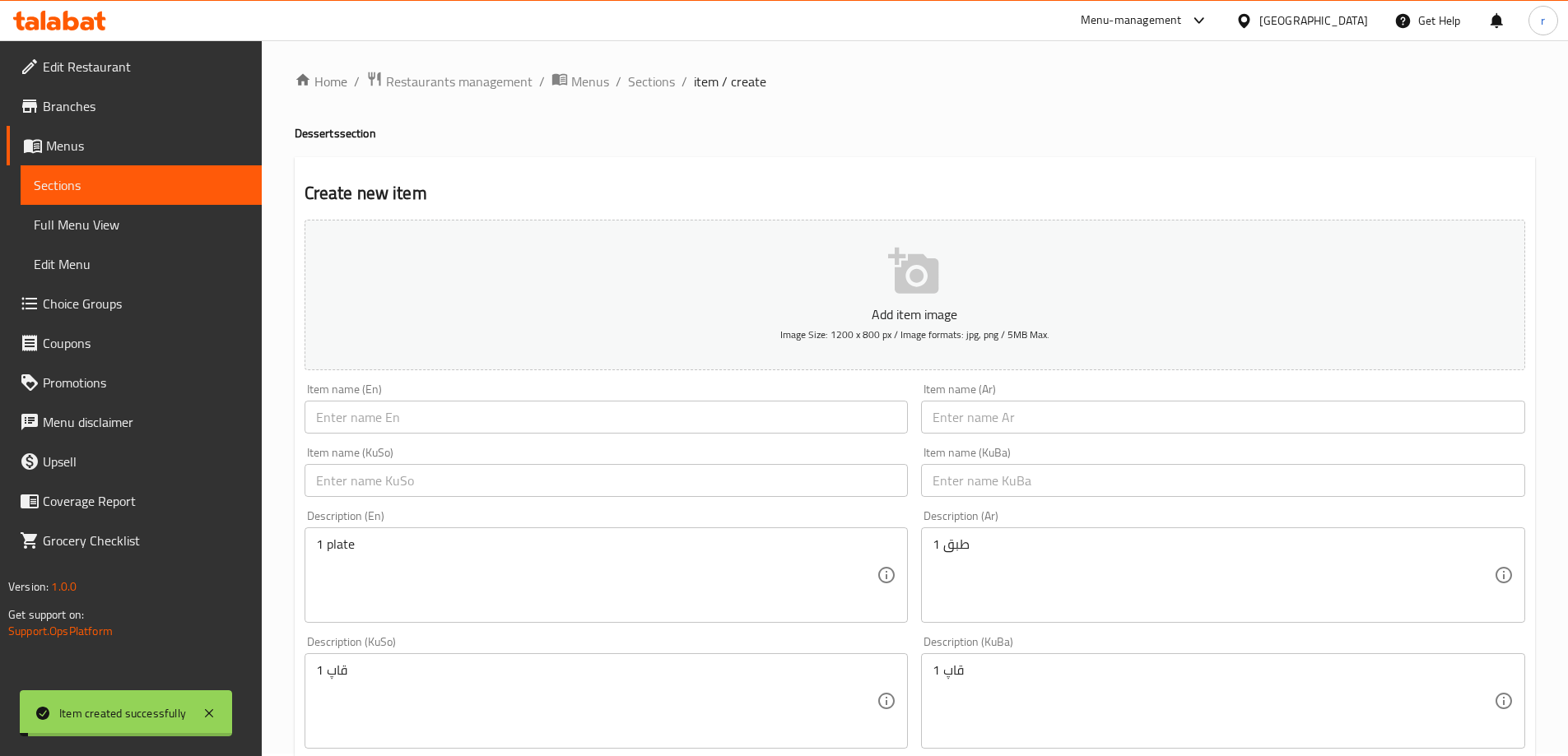
scroll to position [0, 0]
click at [635, 99] on div "Home / Restaurants management / Menus / Sections / item / create Desserts secti…" at bounding box center [914, 695] width 1241 height 1245
click at [644, 94] on span "Sections" at bounding box center [651, 83] width 47 height 20
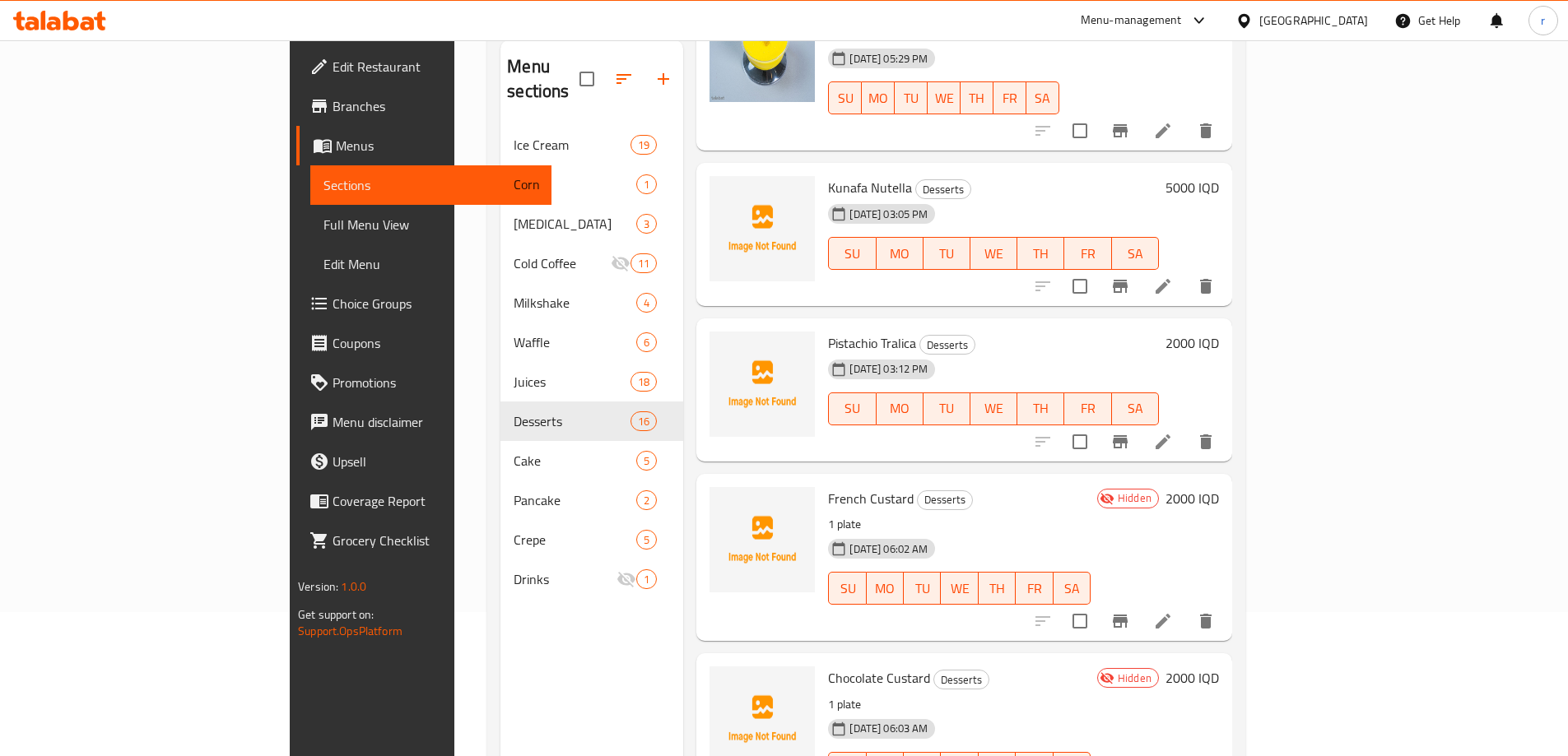
scroll to position [230, 0]
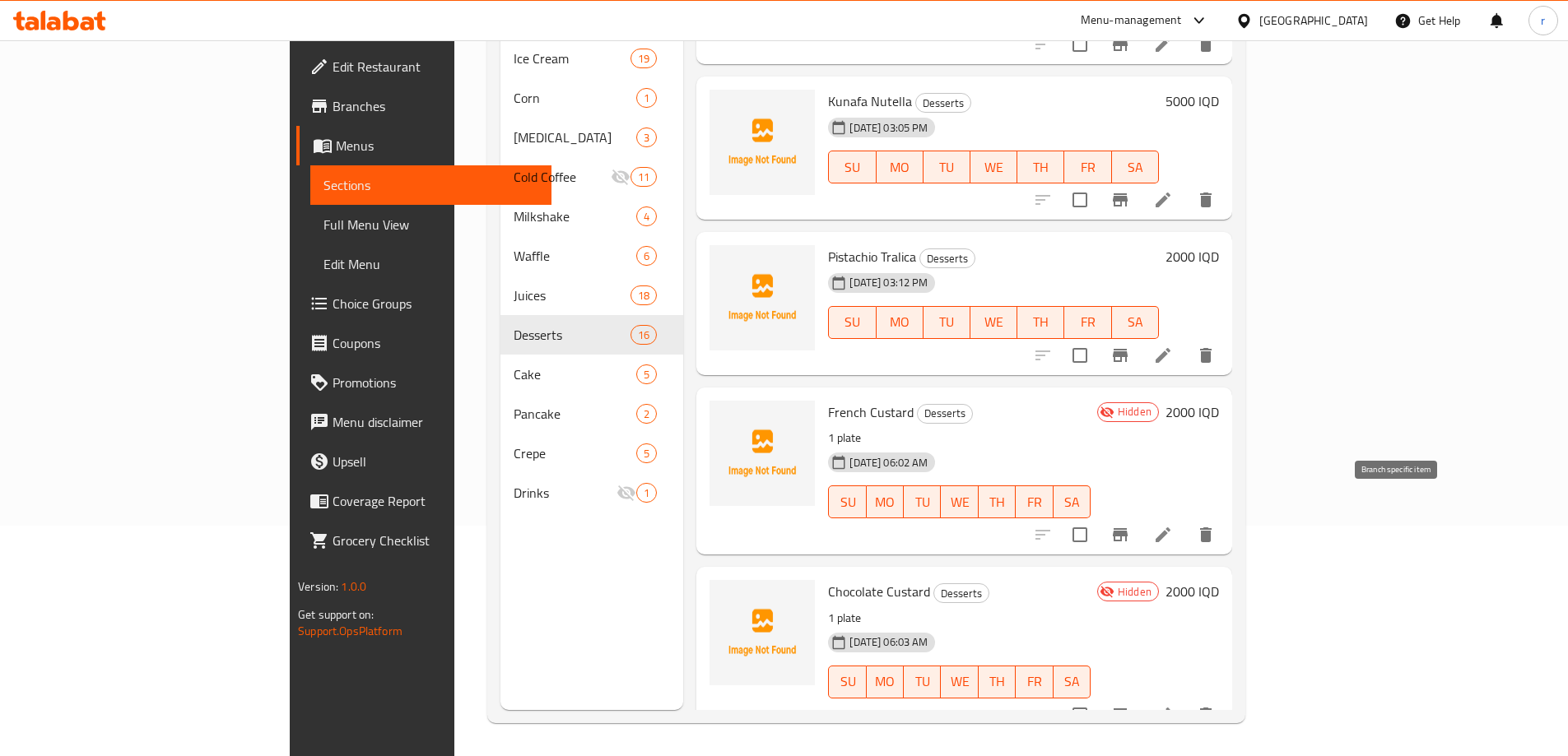
click at [1129, 525] on icon "Branch-specific-item" at bounding box center [1120, 534] width 20 height 20
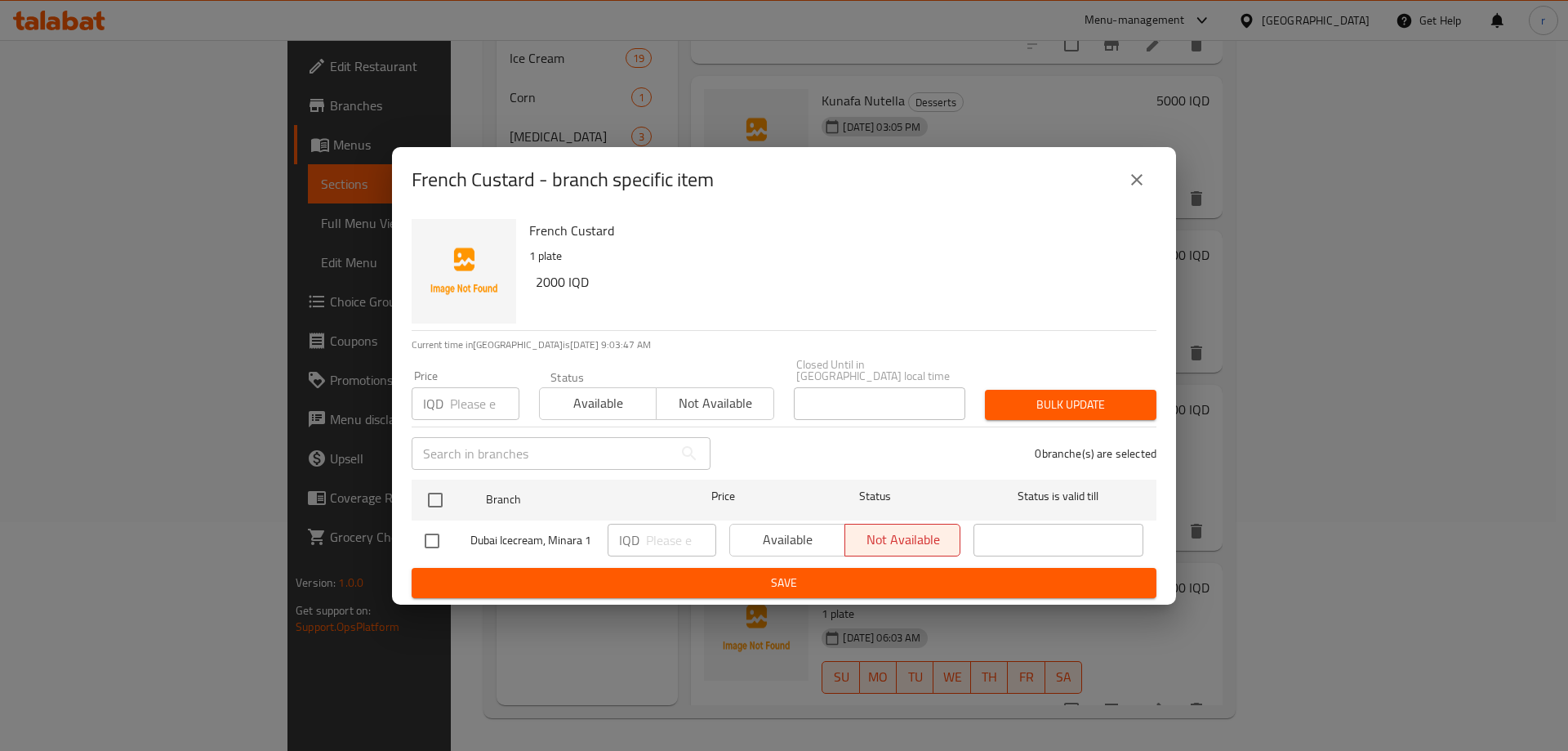
click at [1122, 193] on button "close" at bounding box center [1137, 180] width 40 height 40
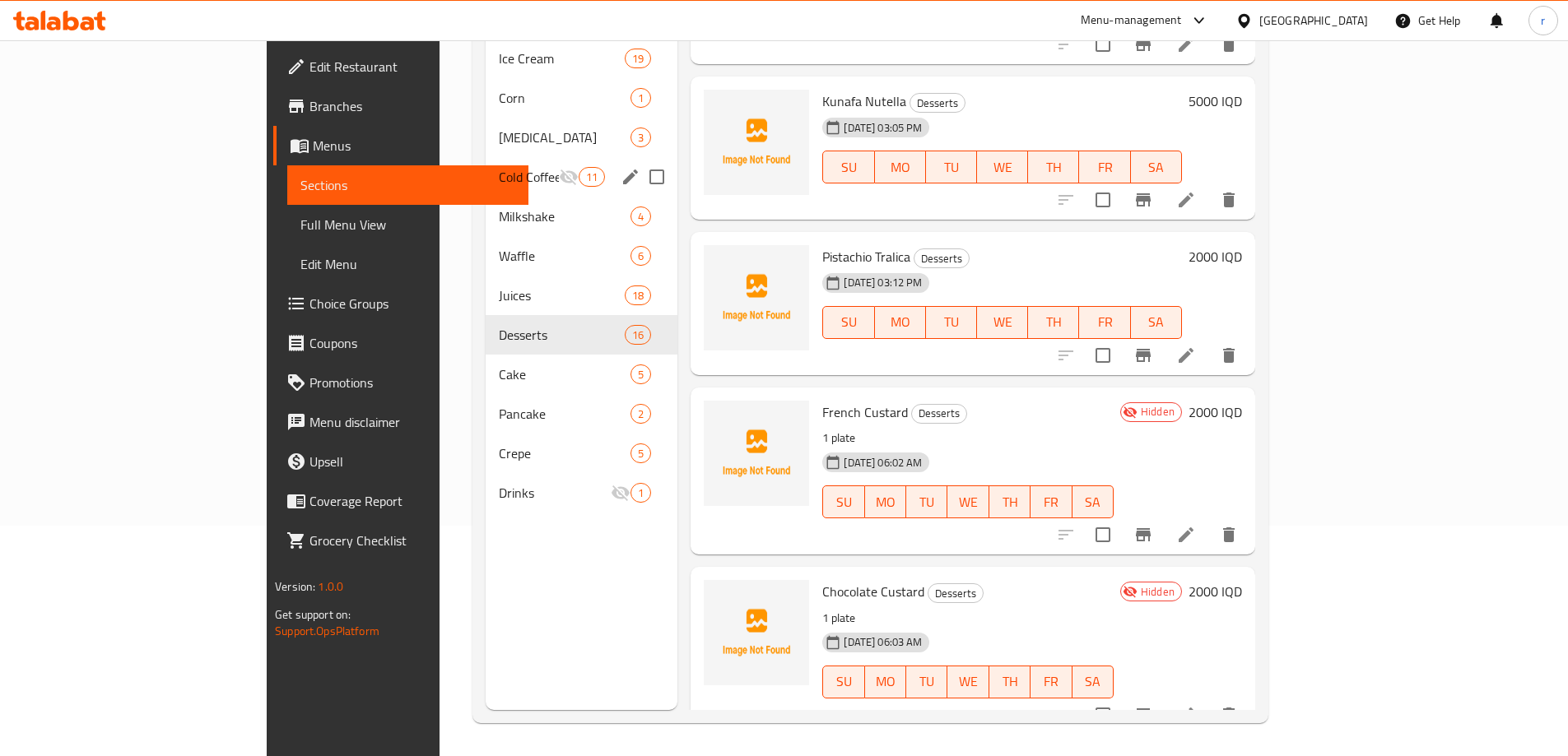
click at [486, 164] on div "Cold Coffee 11" at bounding box center [582, 177] width 193 height 40
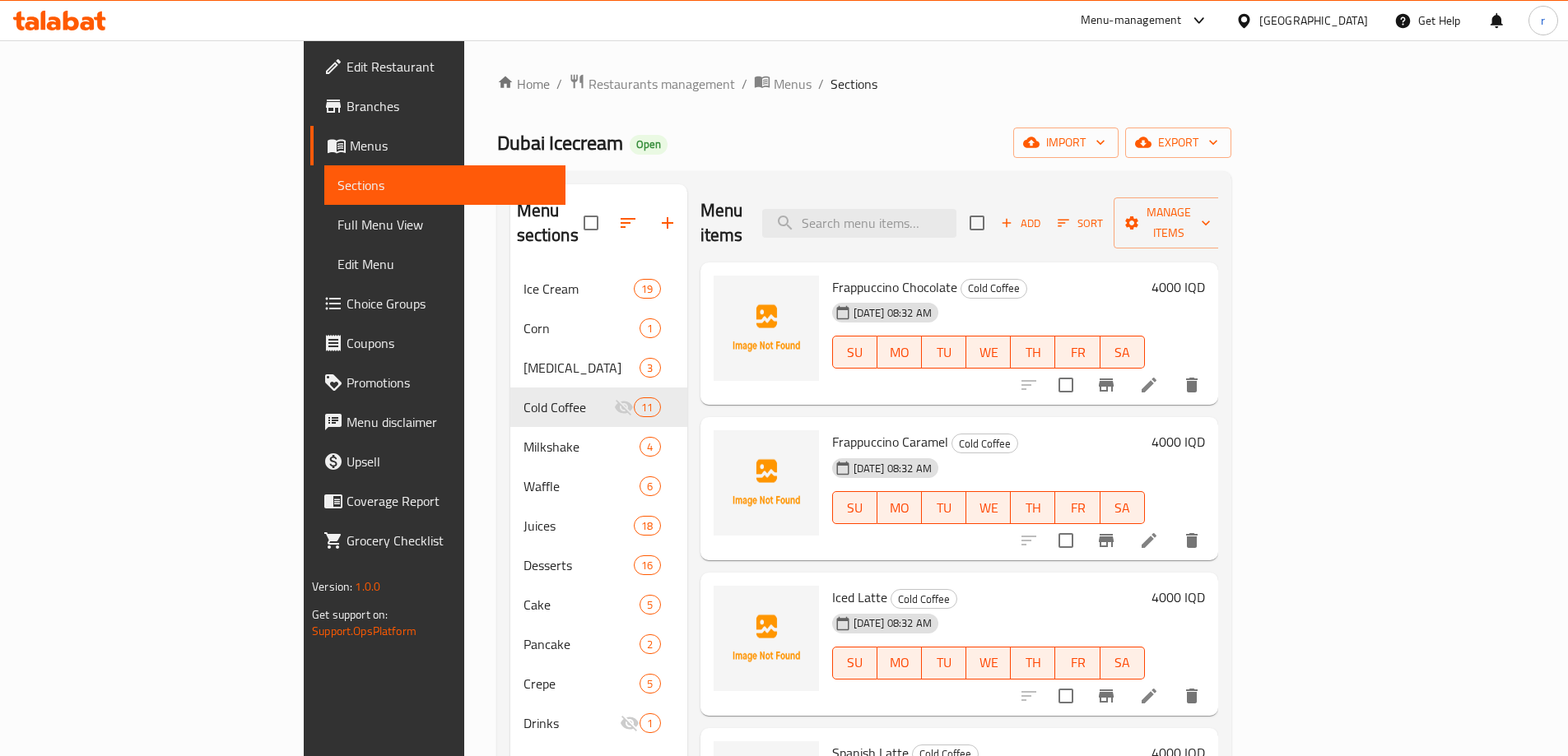
click at [926, 263] on div "Frappuccino Chocolate Cold Coffee 08-10-2025 08:32 AM SU MO TU WE TH FR SA 4000…" at bounding box center [959, 334] width 517 height 143
click at [932, 213] on input "search" at bounding box center [859, 223] width 195 height 28
type input "م"
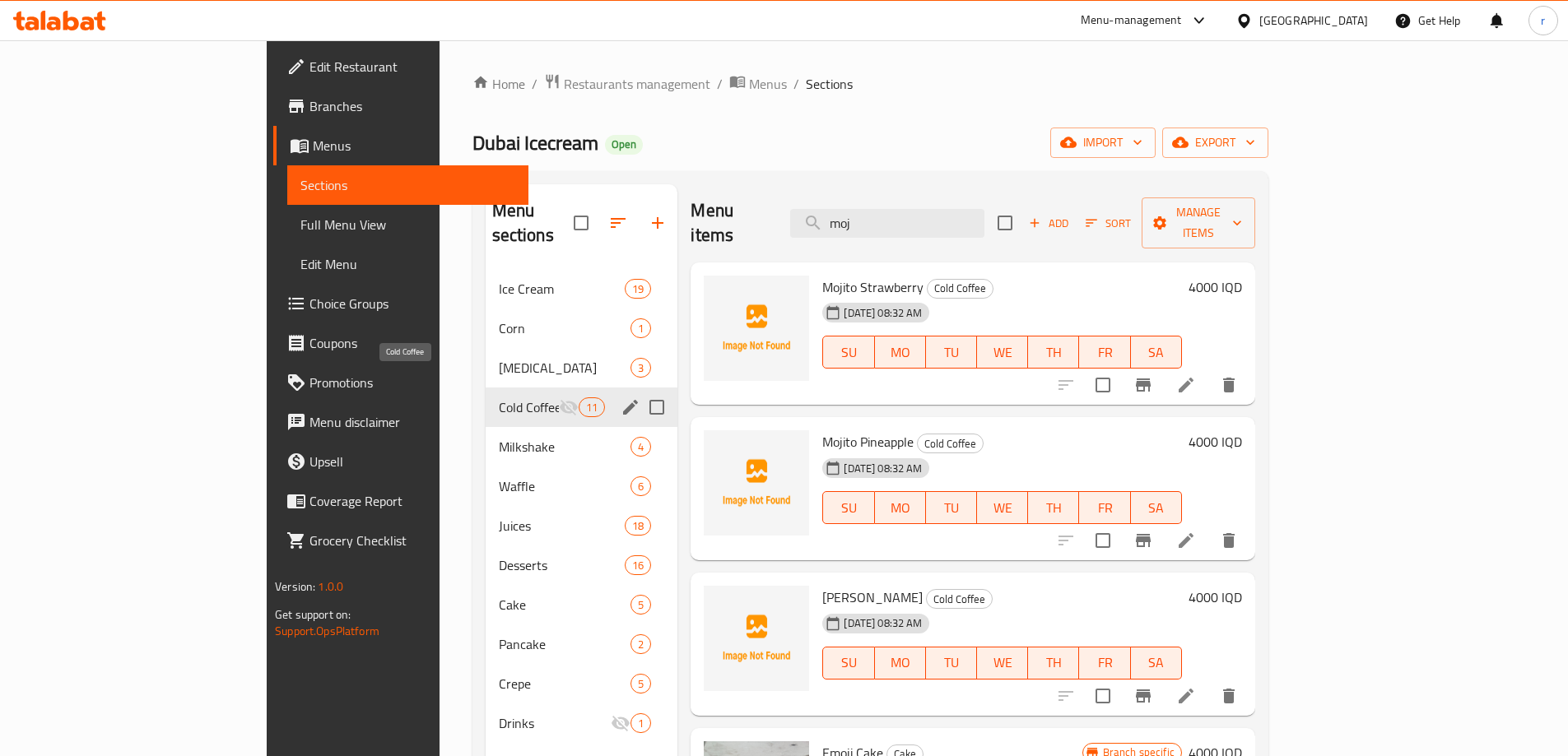
type input "moj"
click at [498, 397] on span "Cold Coffee" at bounding box center [529, 407] width 61 height 20
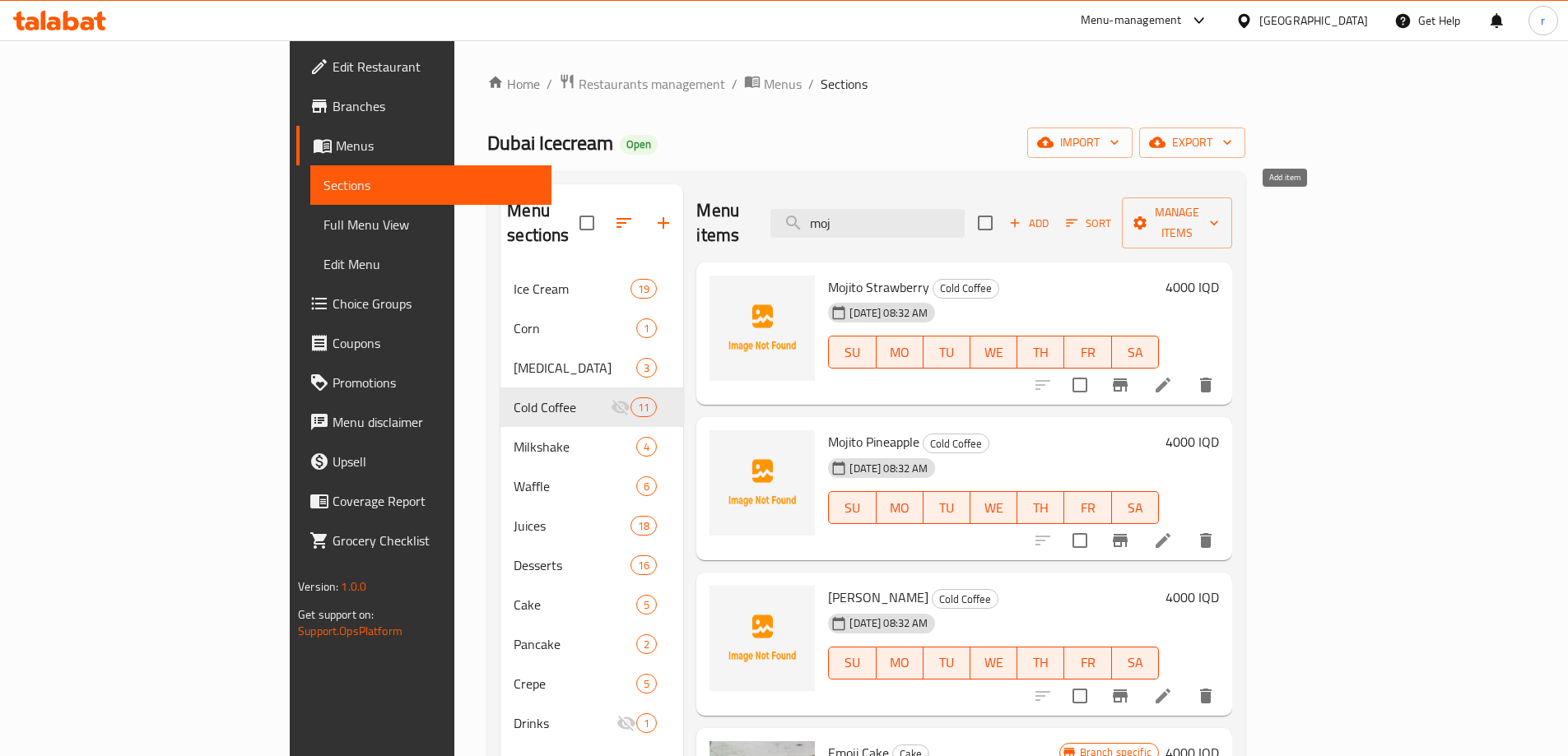
click at [1051, 213] on span "Add" at bounding box center [1028, 223] width 45 height 19
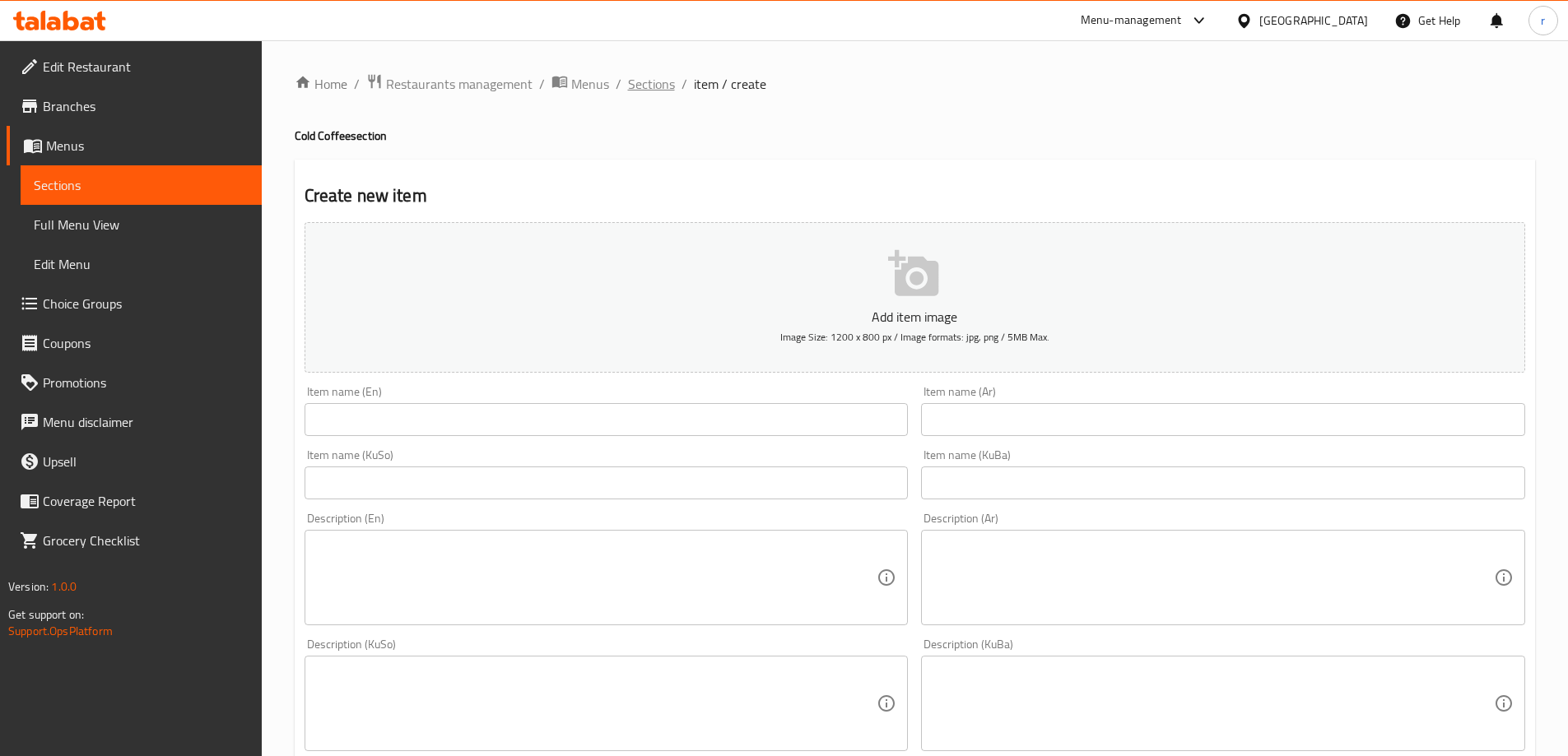
click at [642, 92] on span "Sections" at bounding box center [651, 83] width 47 height 20
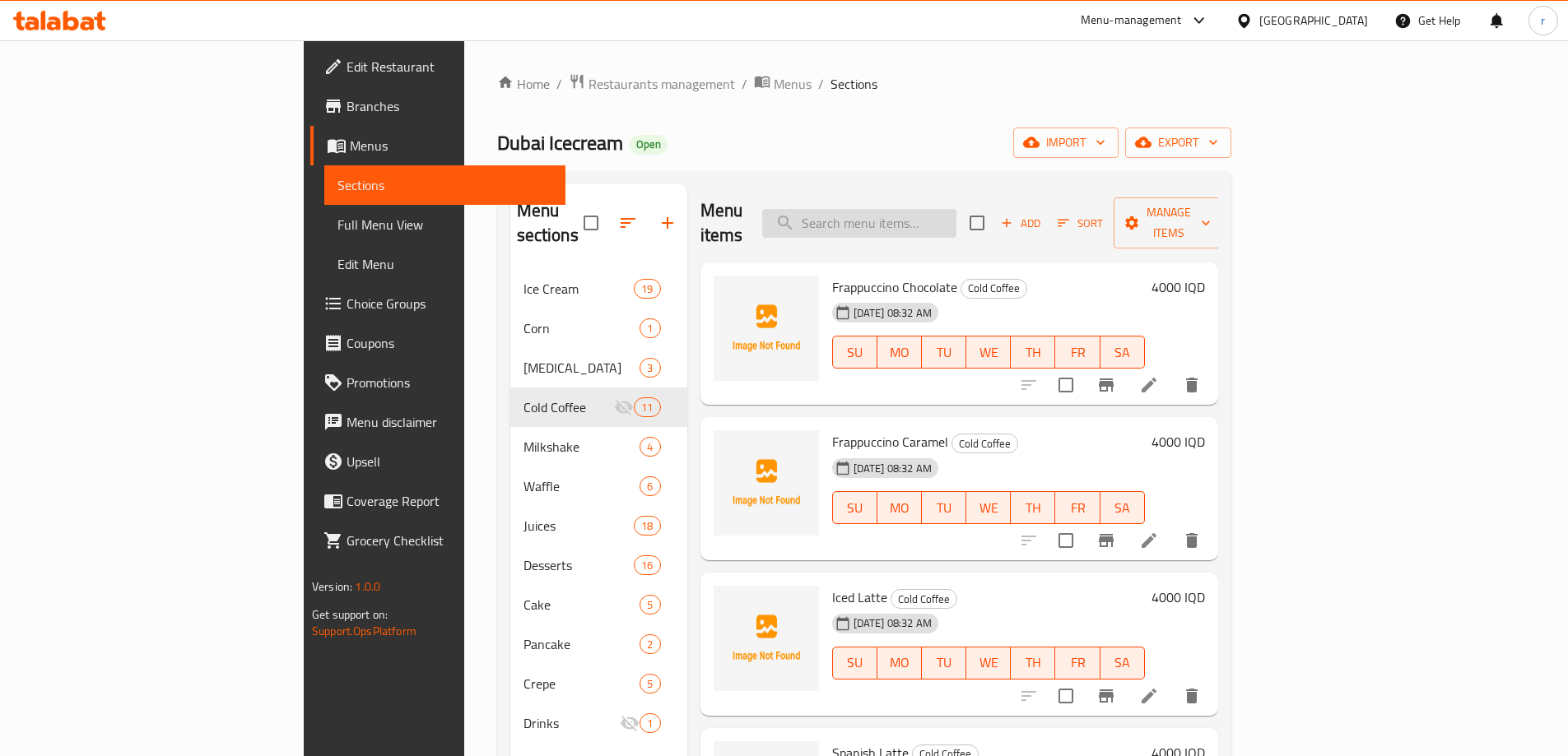
click at [931, 213] on input "search" at bounding box center [859, 223] width 195 height 28
paste input "Blue mojito"
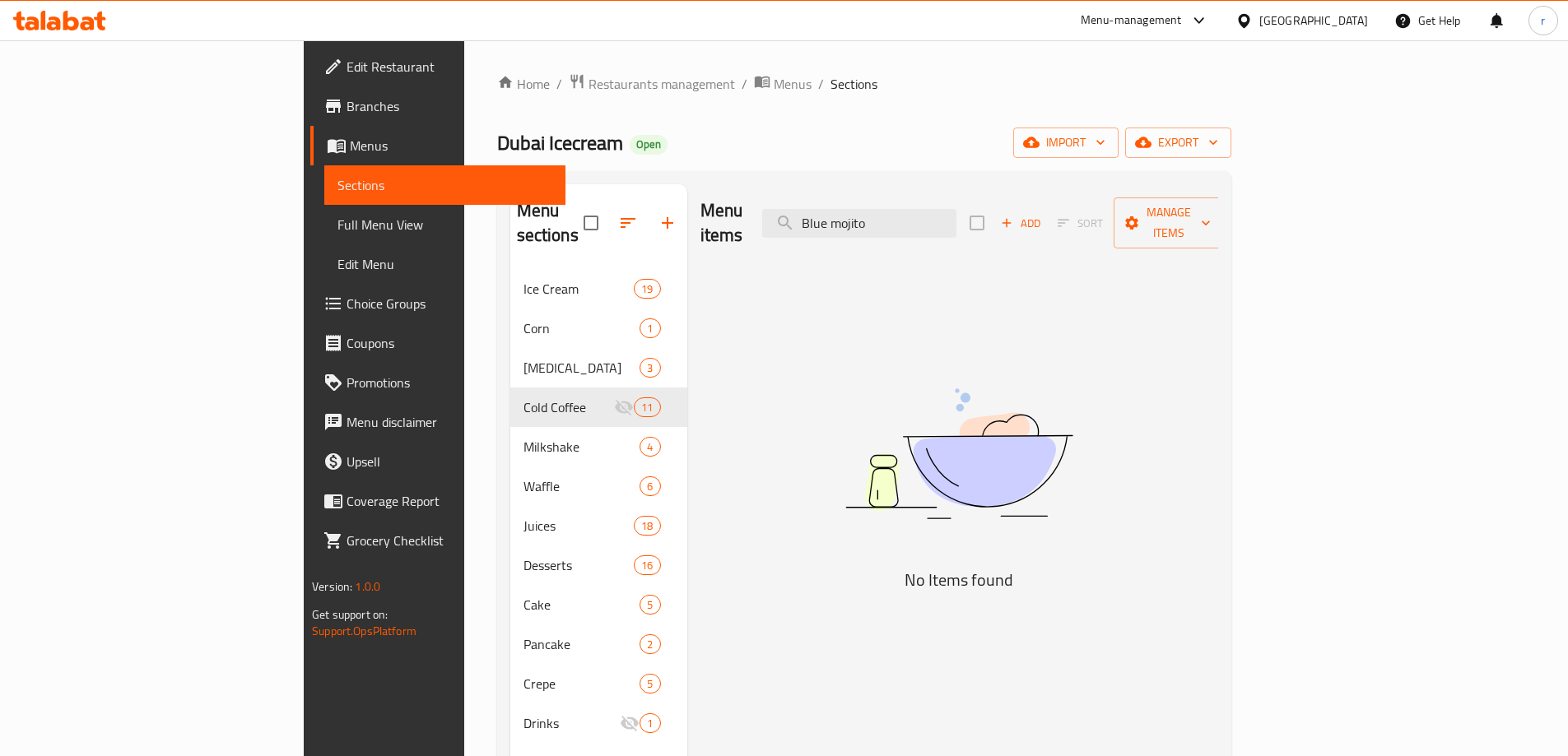
type input "Blue mojito"
click at [1014, 215] on icon "button" at bounding box center [1007, 223] width 15 height 15
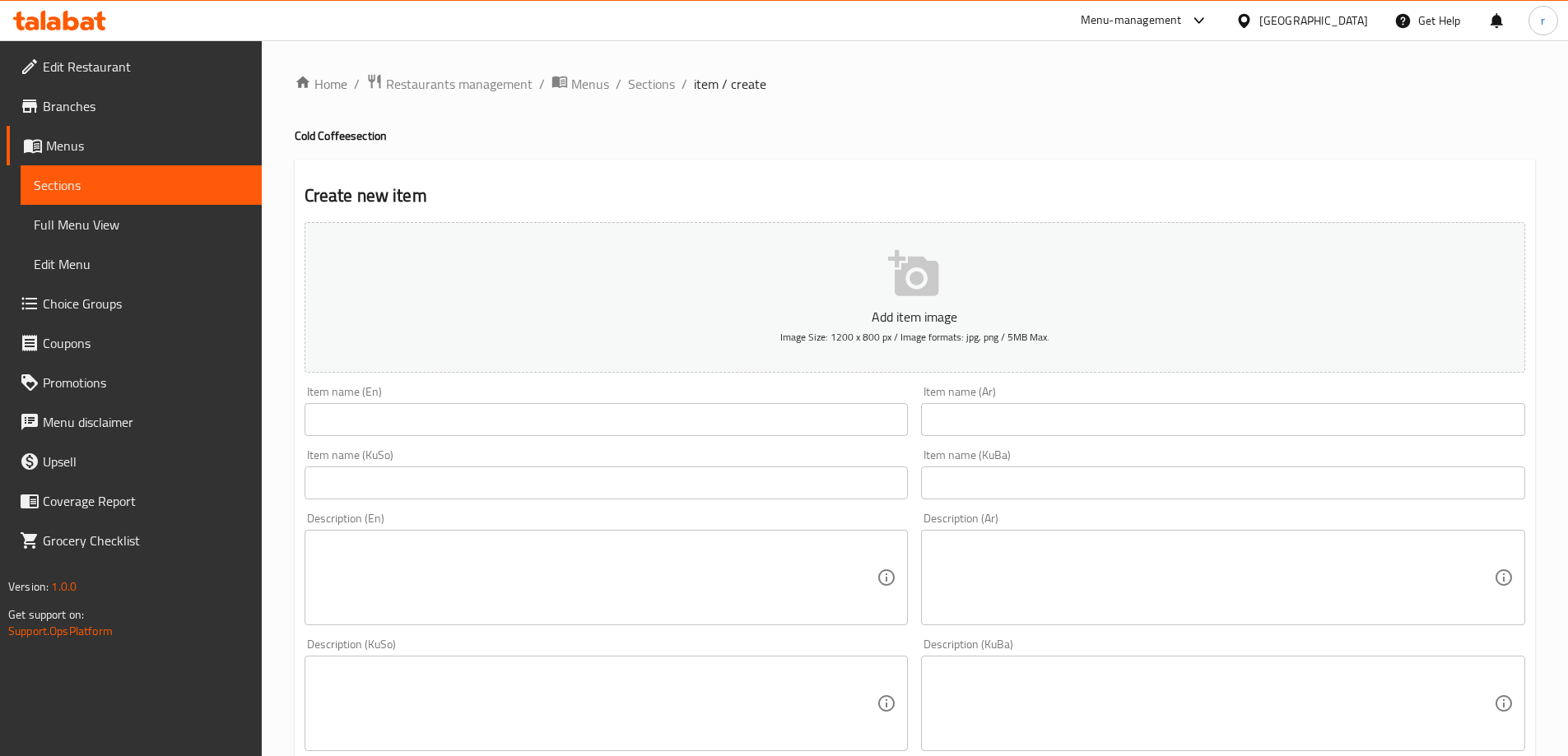
click at [977, 412] on input "text" at bounding box center [1223, 419] width 604 height 33
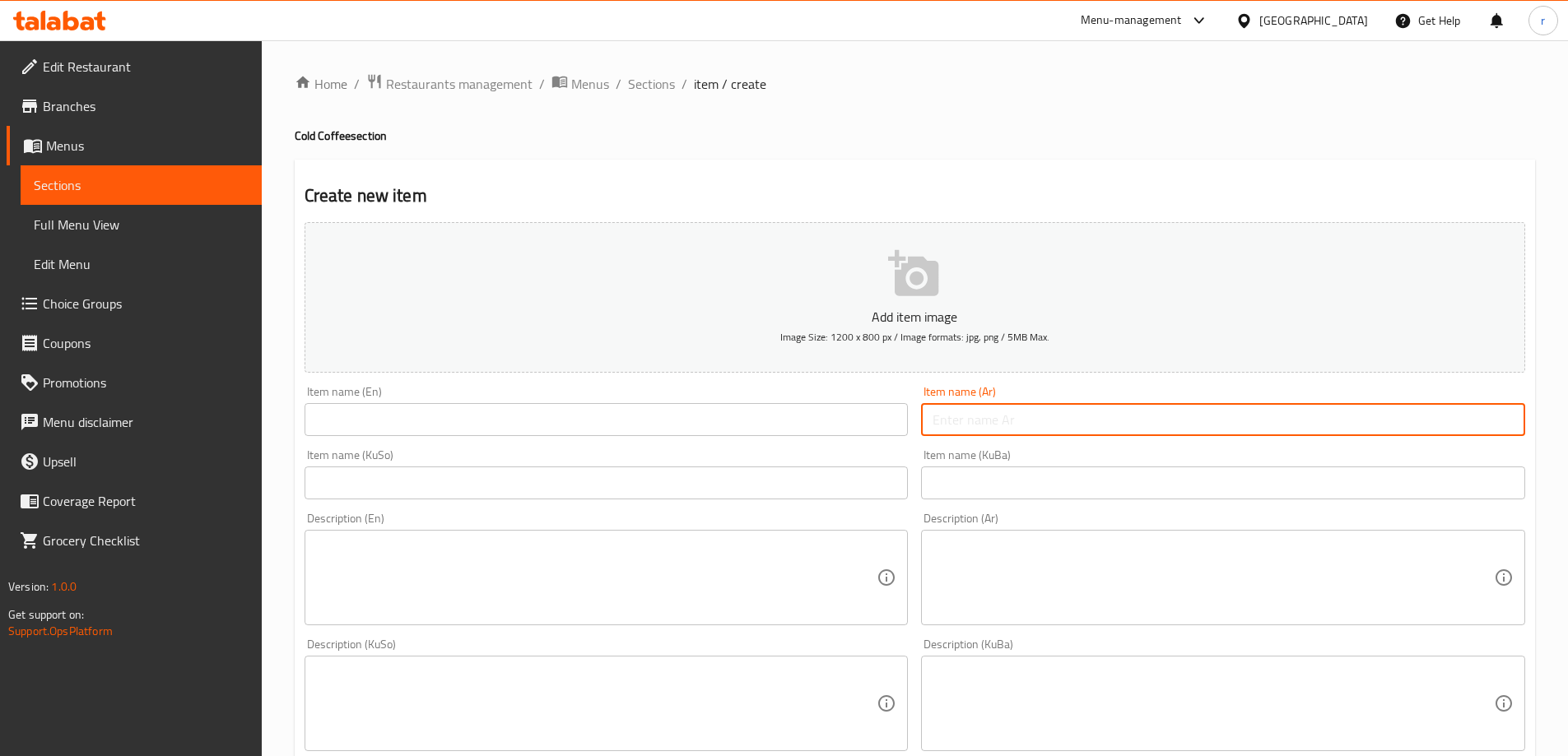
paste input "موهيتو أزرق"
type input "موهيتو أزرق"
click at [790, 428] on input "text" at bounding box center [607, 419] width 604 height 33
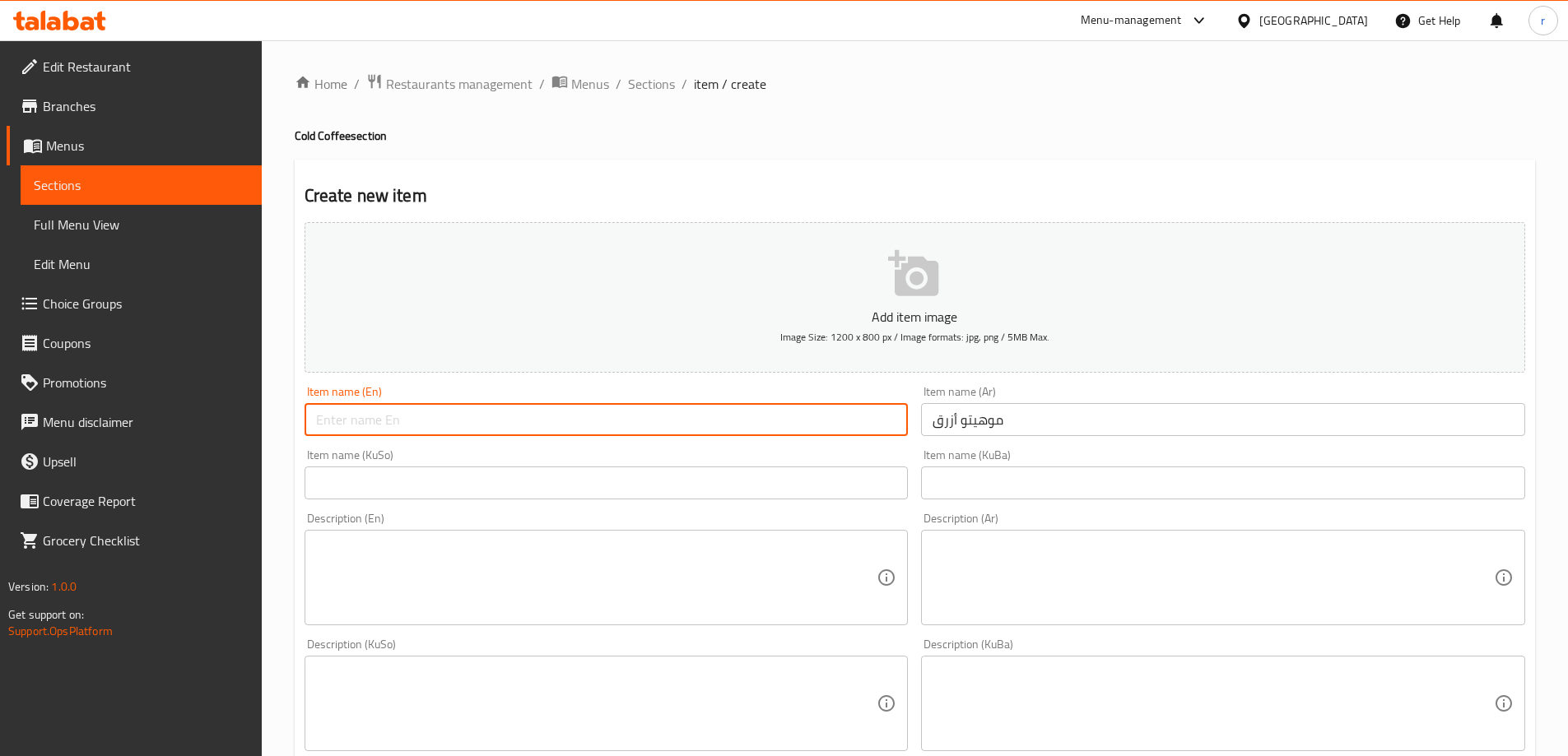
paste input "Blue Mojito"
type input "Blue Mojito"
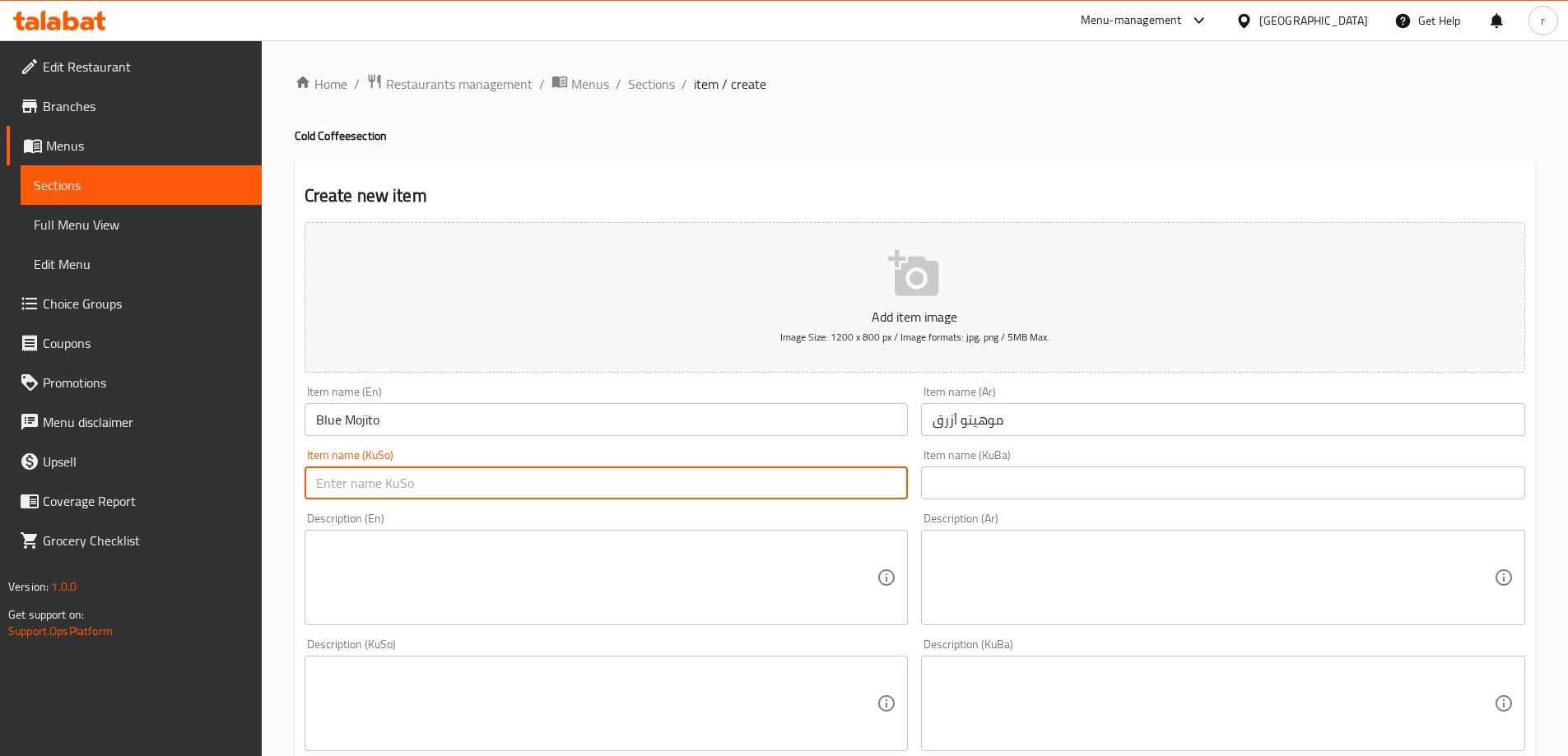
click at [397, 490] on input "text" at bounding box center [607, 483] width 604 height 33
type input "مۆهیتۆی شین"
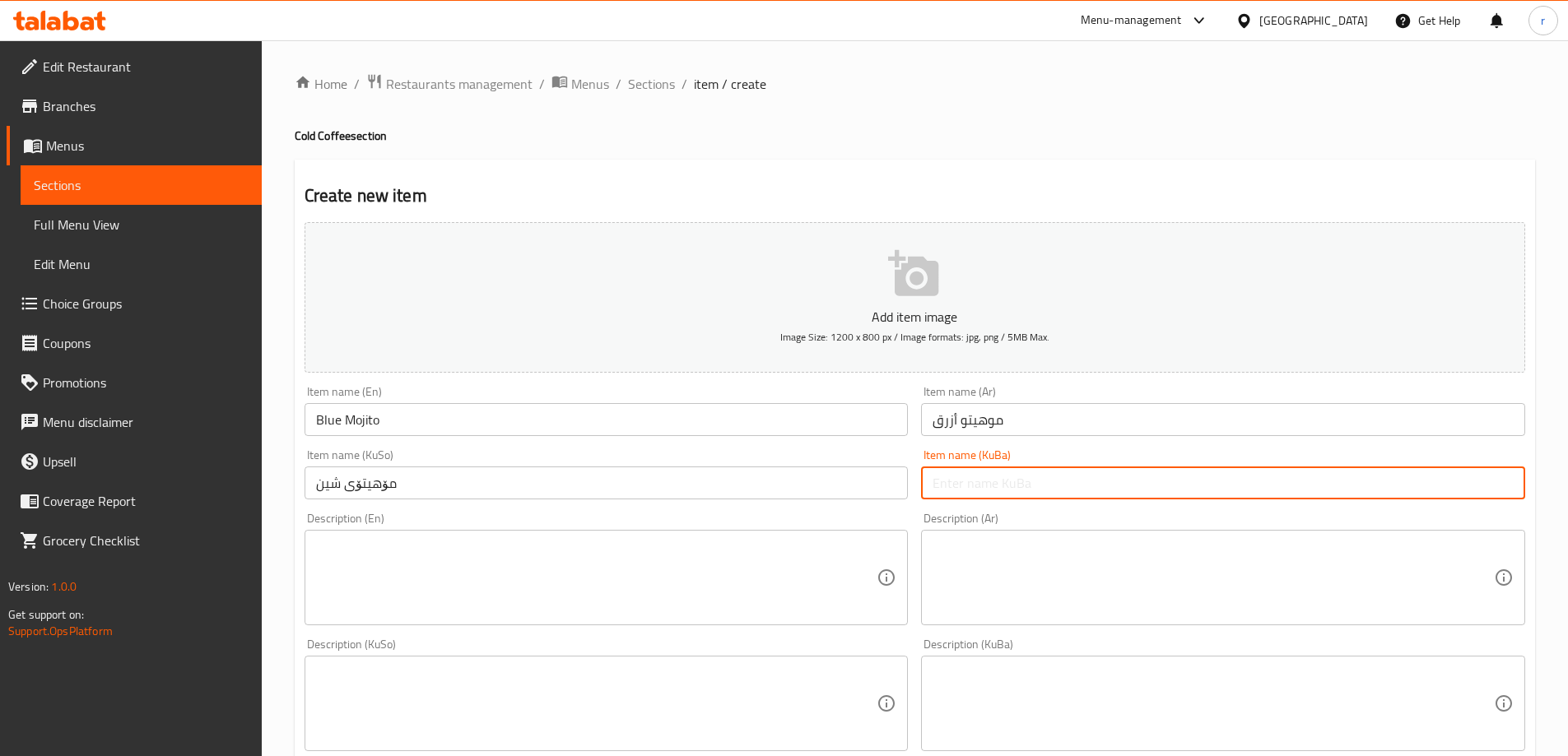
paste input "مۆهیتۆی شین"
type input "مۆهیتۆی شین"
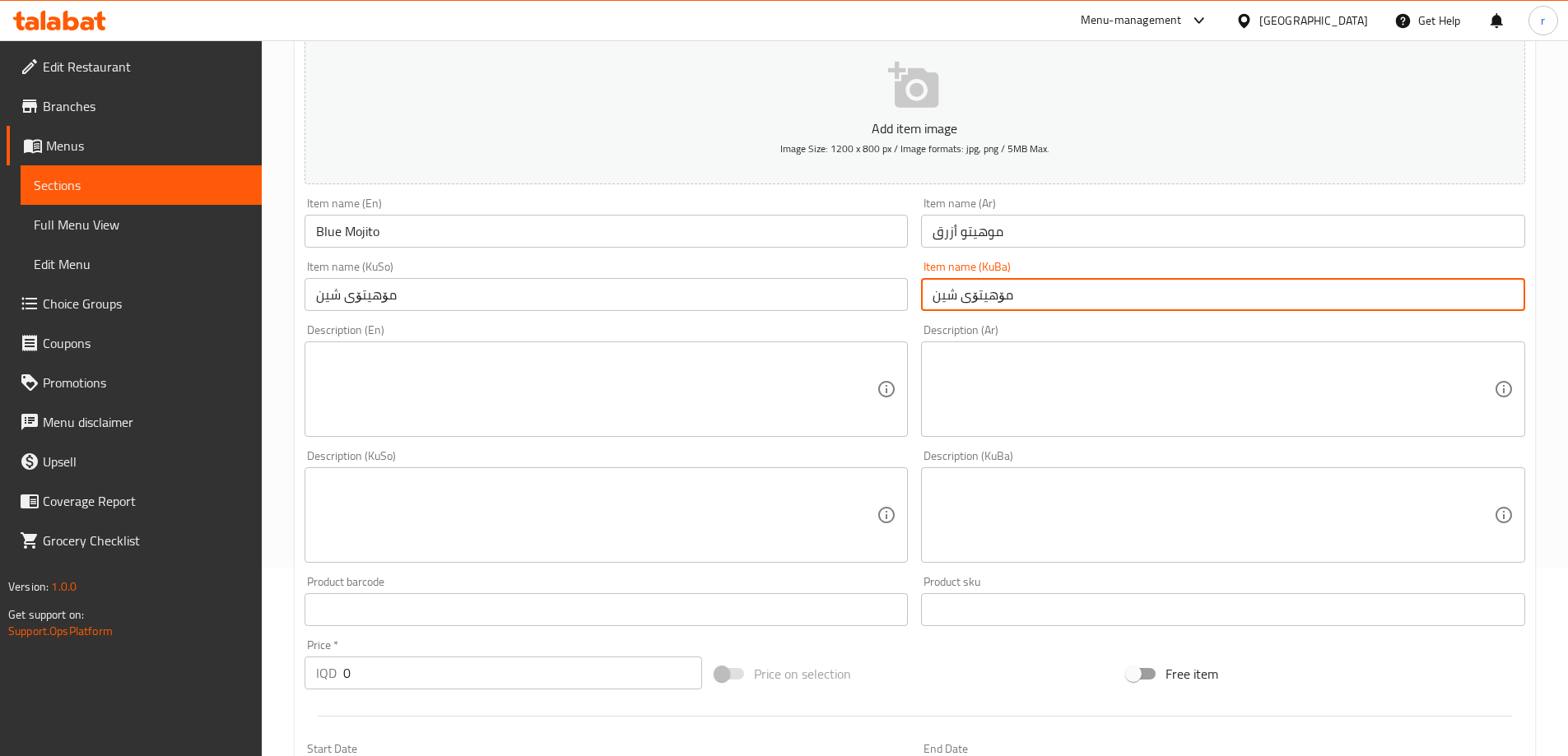
scroll to position [274, 0]
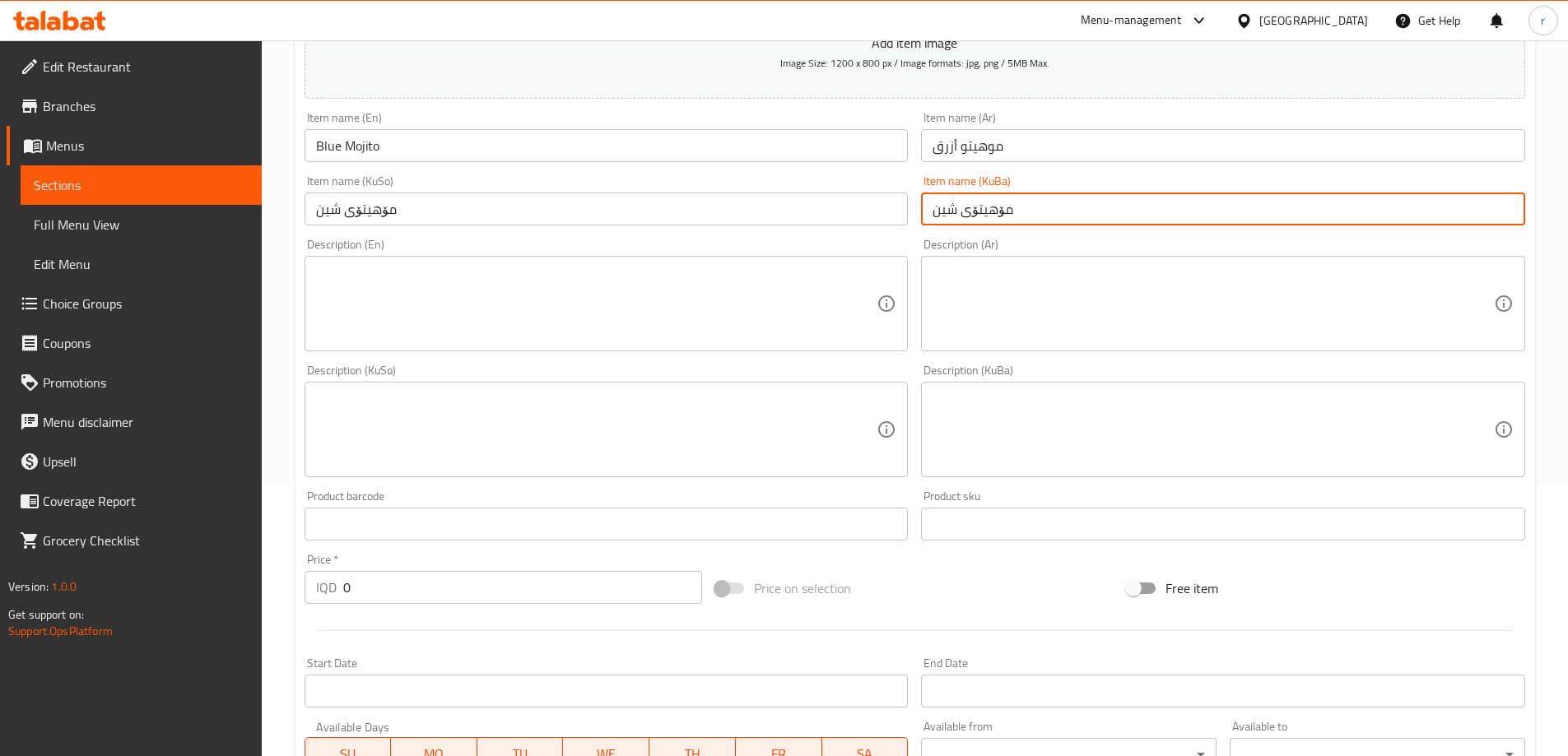
click at [368, 310] on textarea at bounding box center [596, 304] width 561 height 78
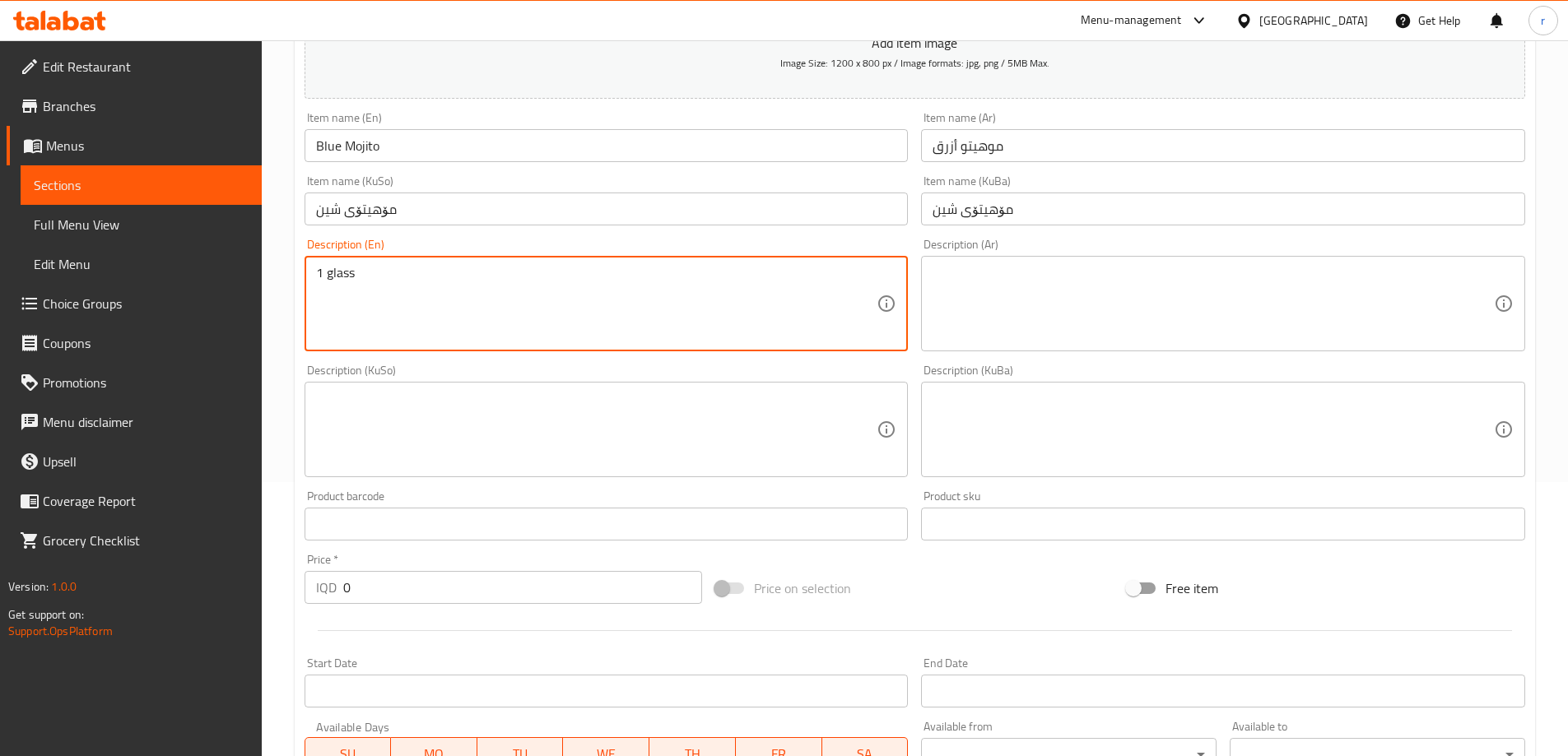
drag, startPoint x: 356, startPoint y: 274, endPoint x: 328, endPoint y: 272, distance: 28.1
click at [328, 272] on textarea "1 glass" at bounding box center [596, 304] width 561 height 78
type textarea "1 glass"
click at [970, 321] on textarea at bounding box center [1212, 304] width 561 height 78
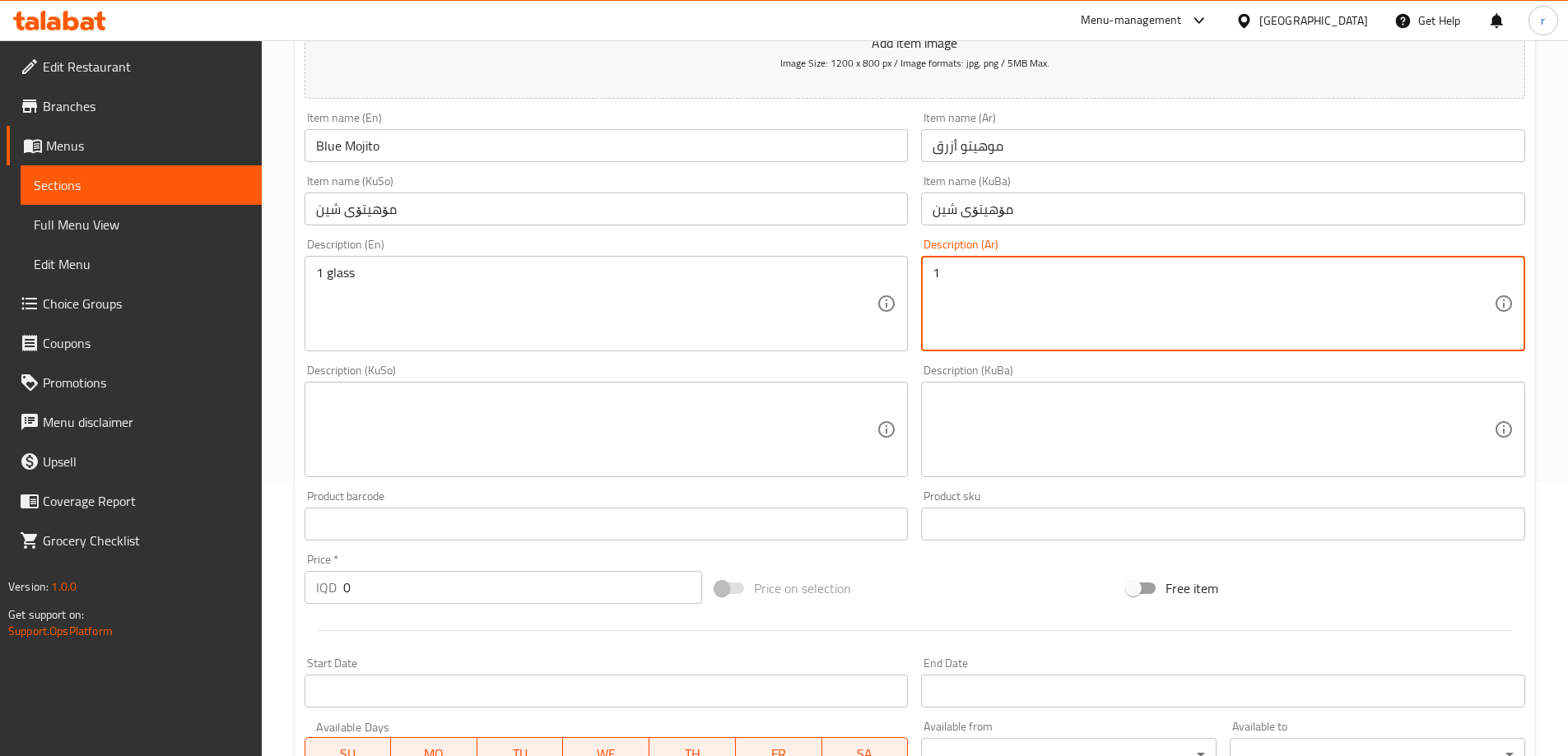
paste textarea "كأس"
type textarea "1 كأس"
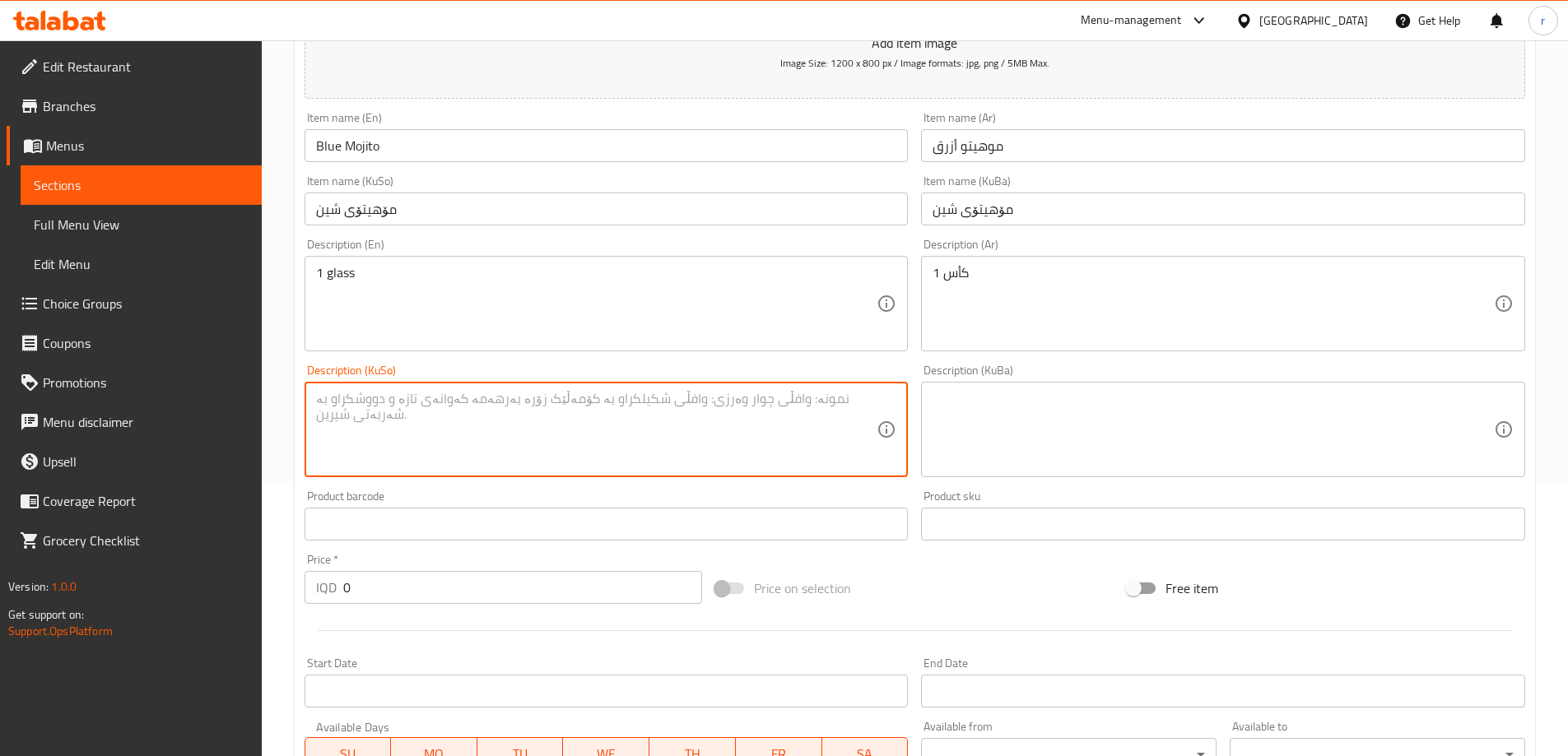
click at [651, 398] on textarea at bounding box center [596, 430] width 561 height 78
drag, startPoint x: 651, startPoint y: 398, endPoint x: 0, endPoint y: 386, distance: 651.1
click at [0, 386] on div "Edit Restaurant Branches Menus Sections Full Menu View Edit Menu Choice Groups …" at bounding box center [784, 422] width 1568 height 1311
type textarea "1 کوپ"
click at [977, 407] on textarea at bounding box center [1212, 430] width 561 height 78
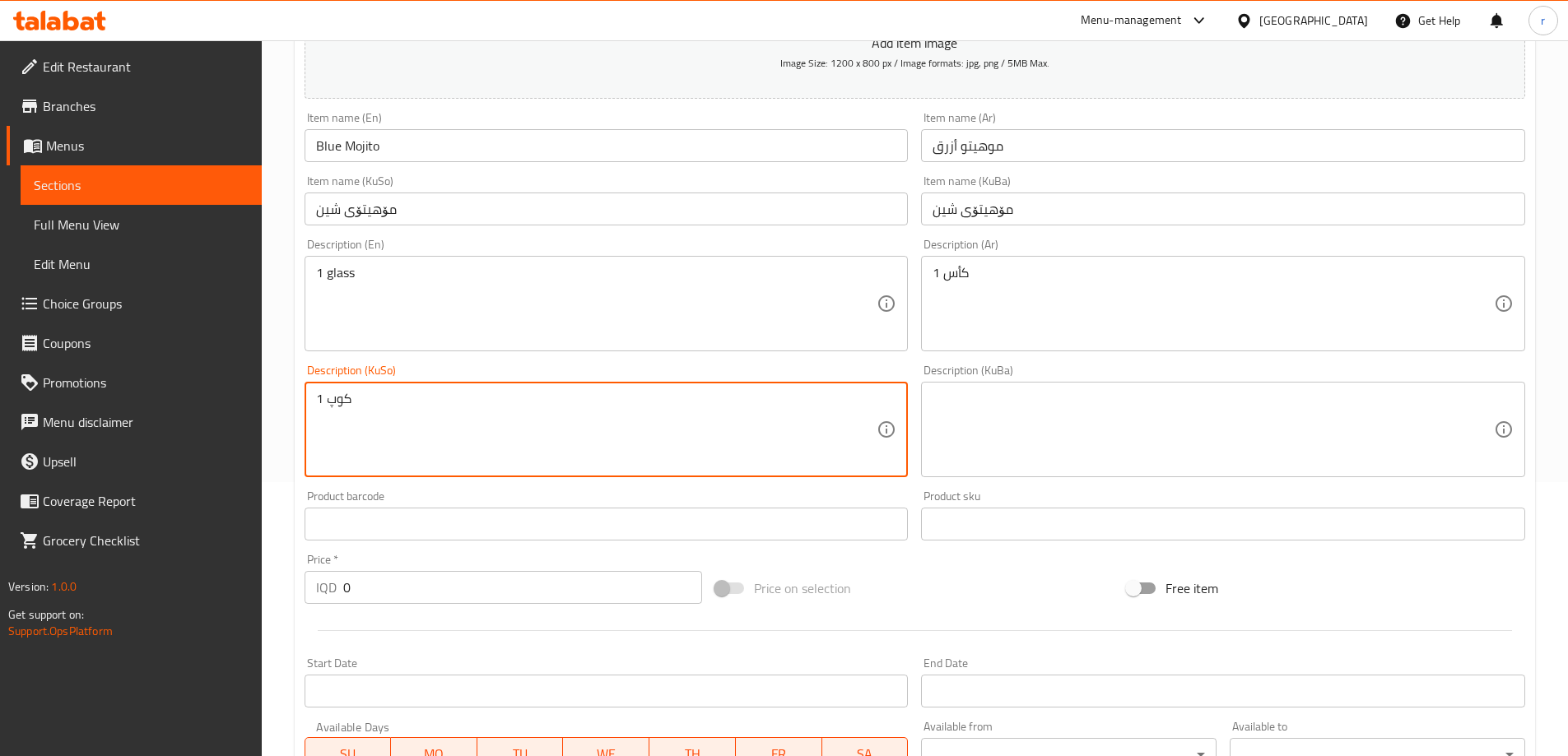
paste textarea "1 کوپ"
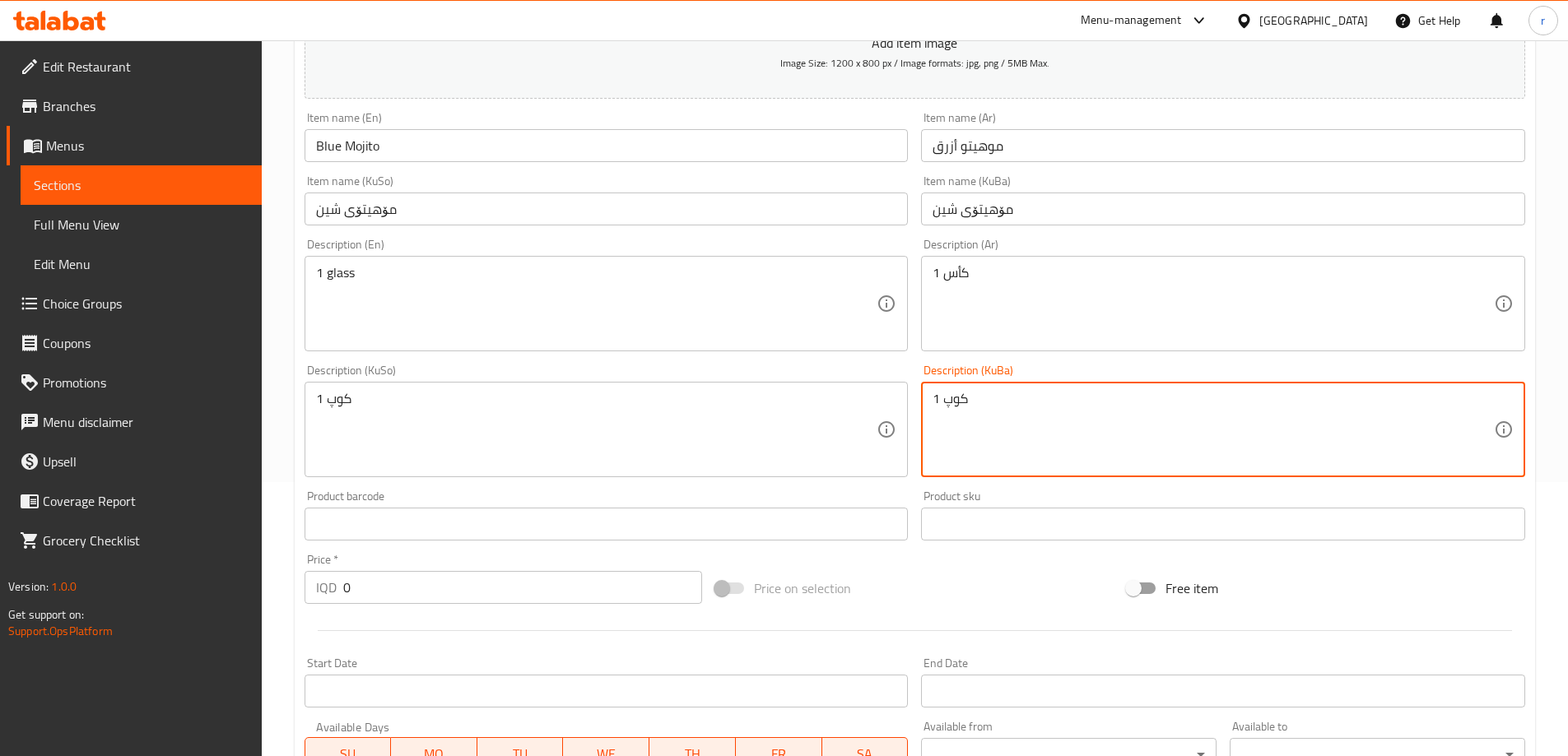
type textarea "1 کوپ"
click at [199, 585] on div "Edit Restaurant Branches Menus Sections Full Menu View Edit Menu Choice Groups …" at bounding box center [784, 422] width 1568 height 1311
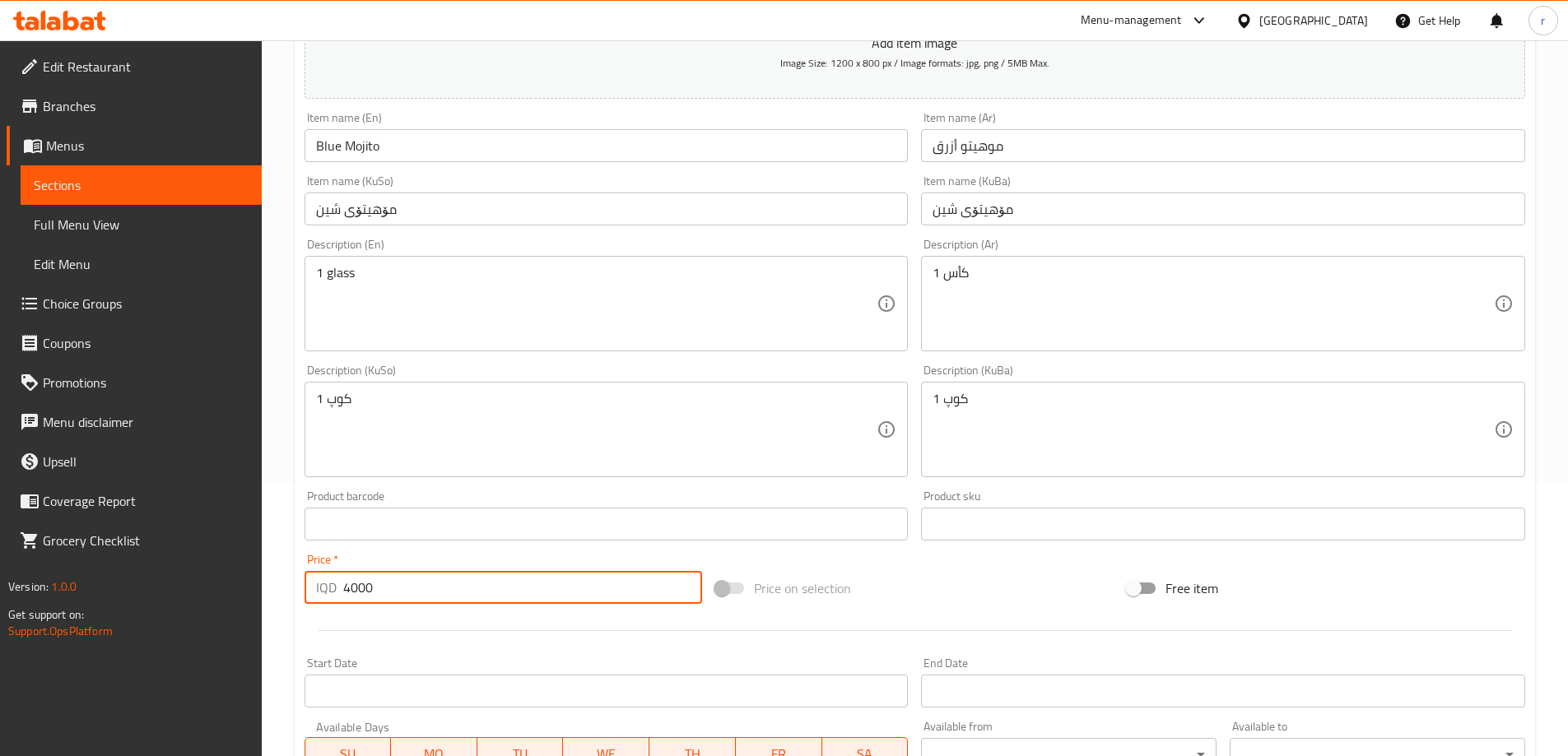
type input "4000"
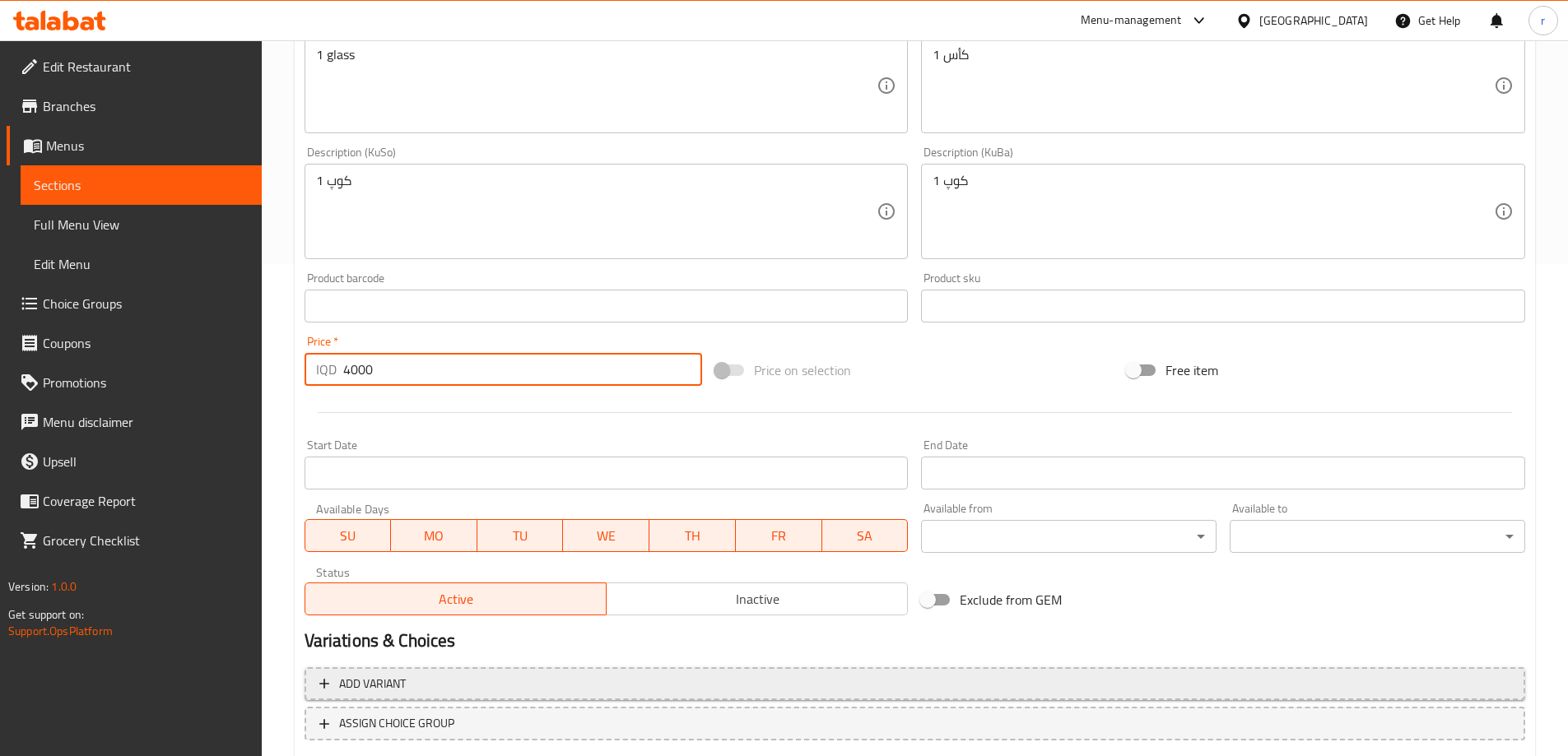
scroll to position [596, 0]
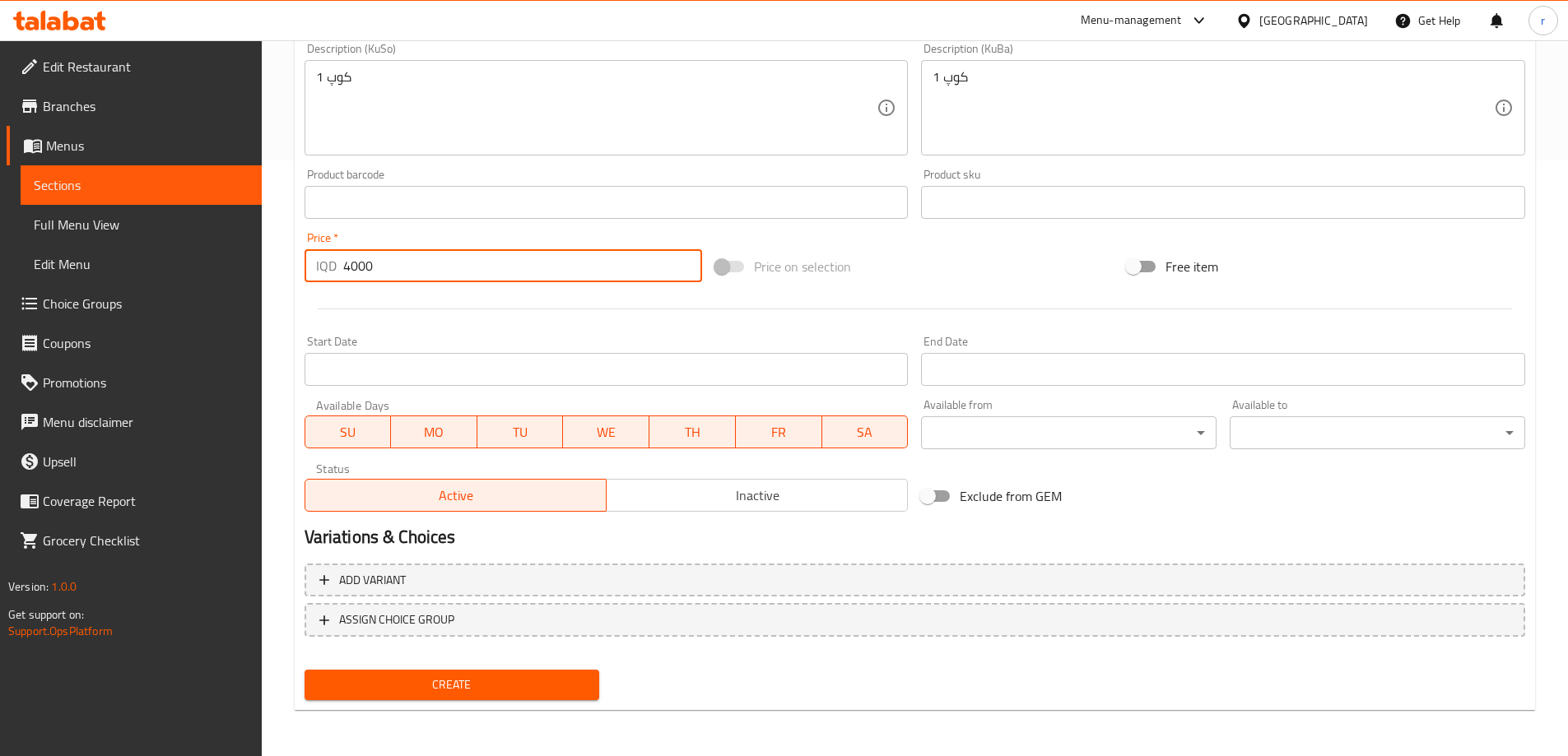
click at [477, 665] on div "Create" at bounding box center [452, 685] width 308 height 44
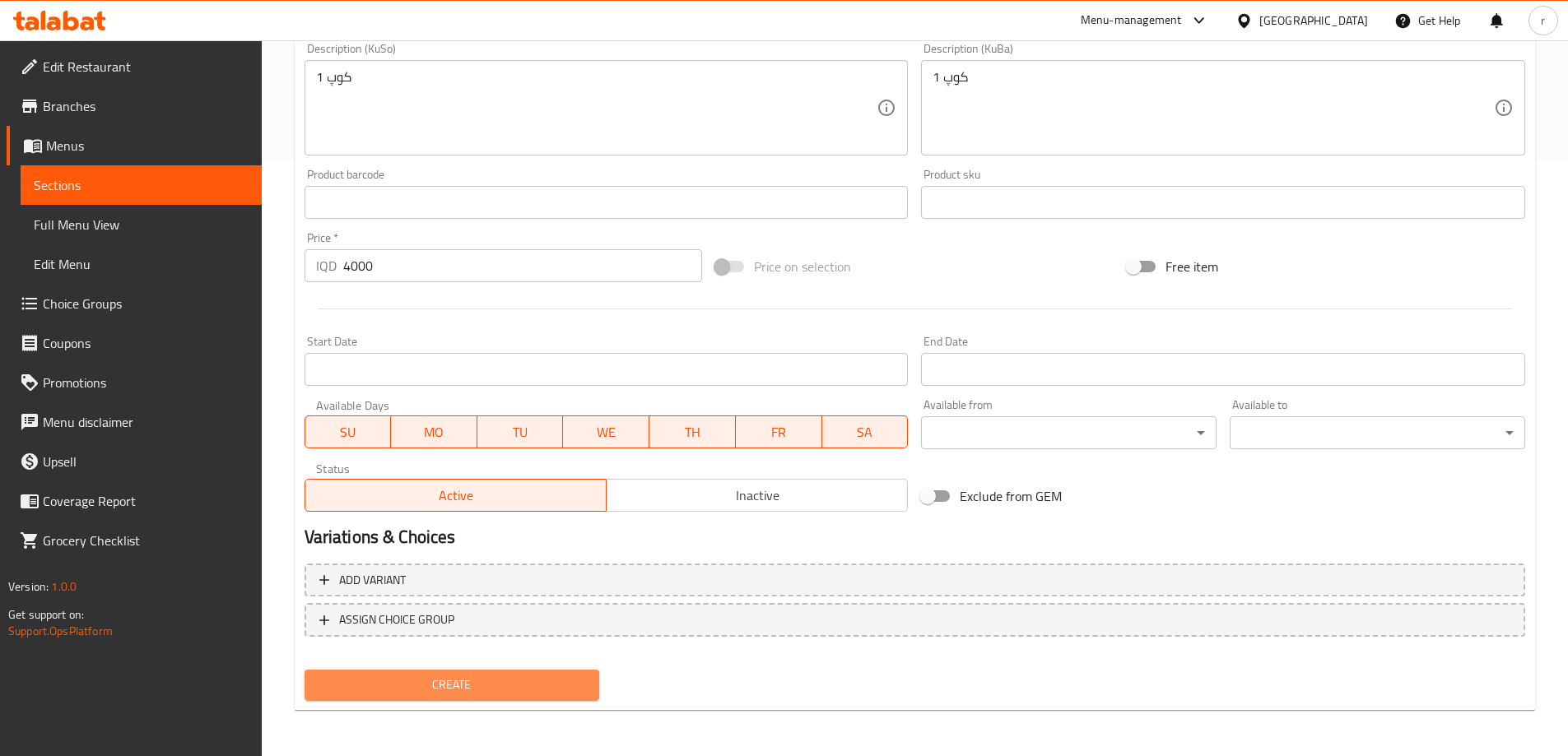
drag, startPoint x: 491, startPoint y: 673, endPoint x: 522, endPoint y: 647, distance: 40.5
click at [492, 673] on button "Create" at bounding box center [452, 685] width 295 height 30
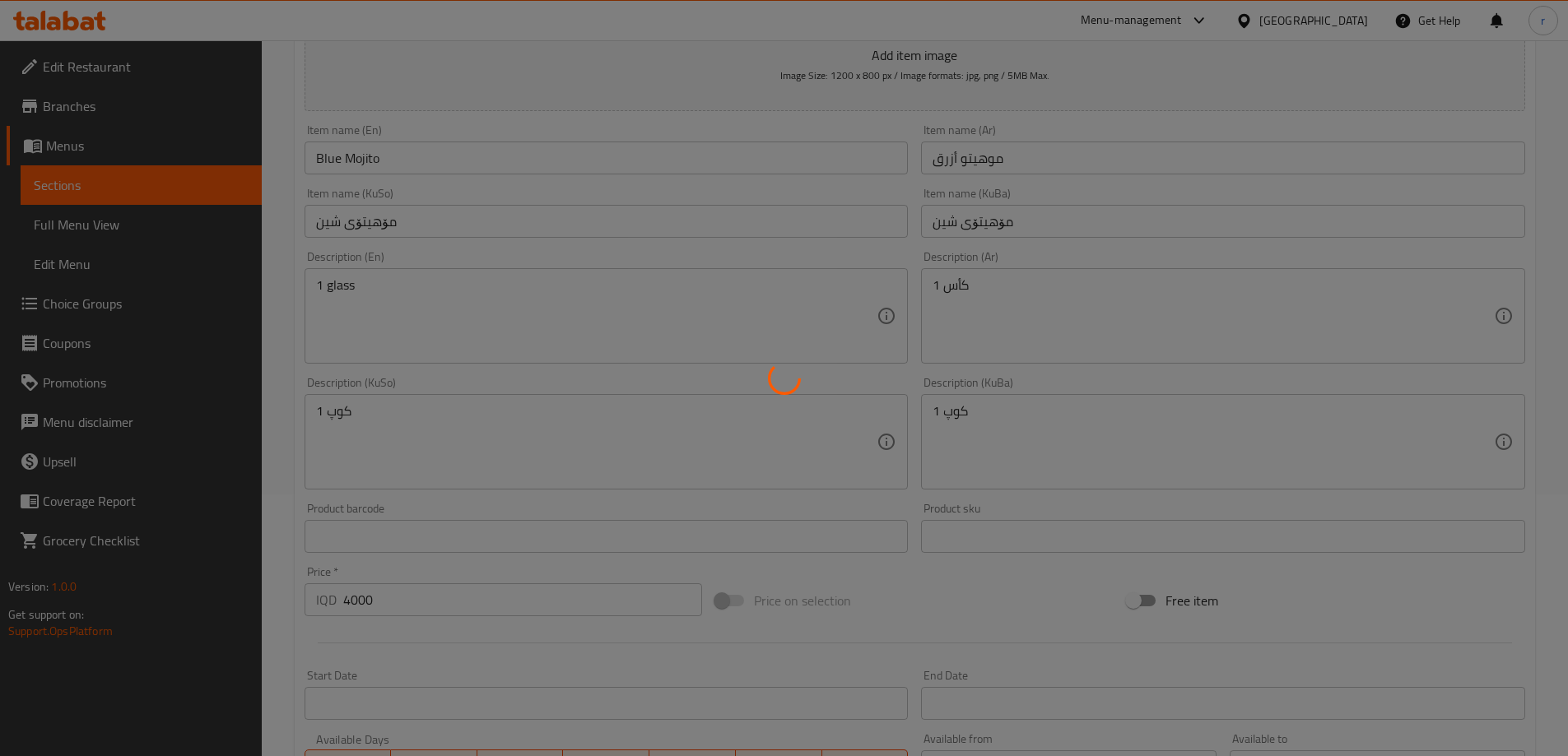
scroll to position [0, 0]
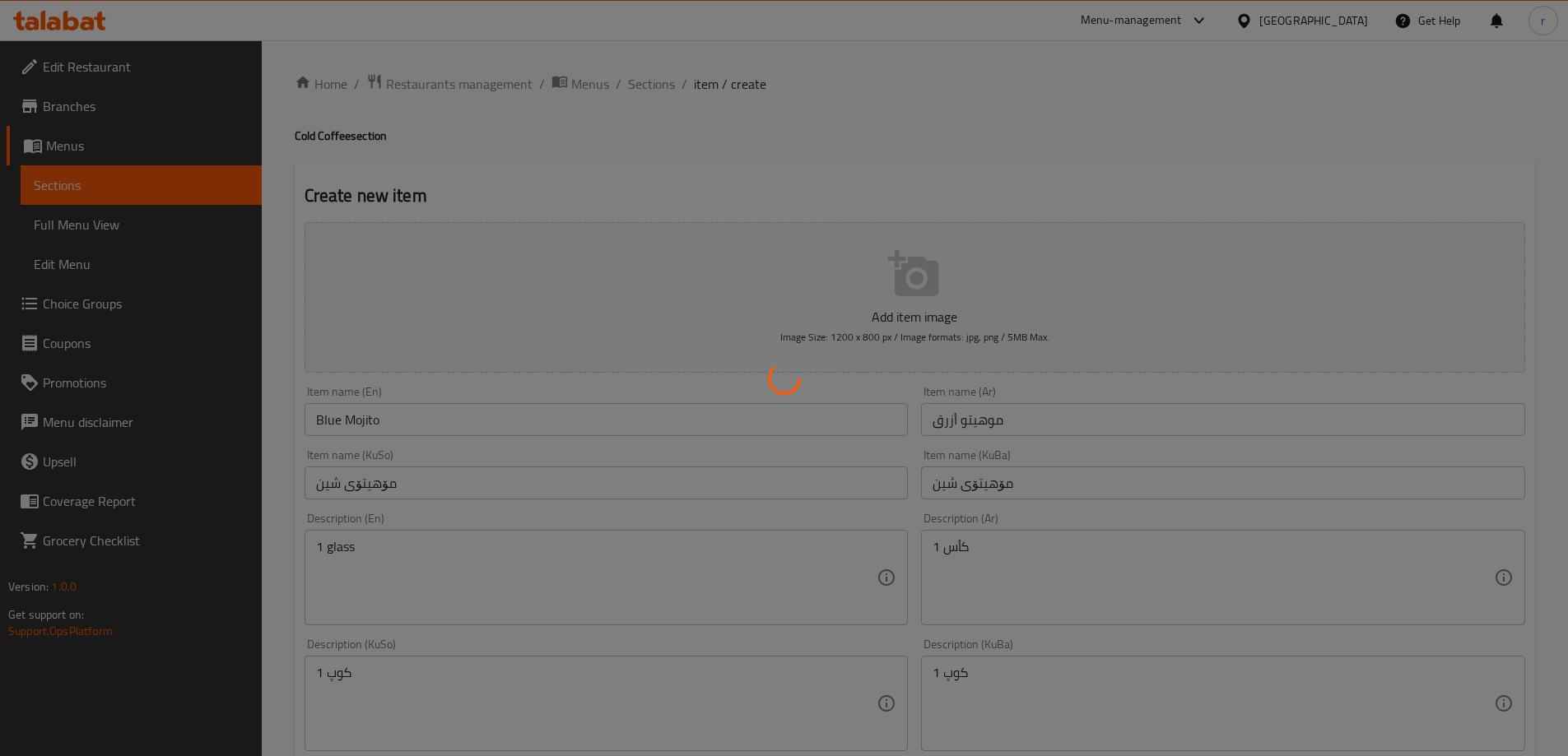
type input "0"
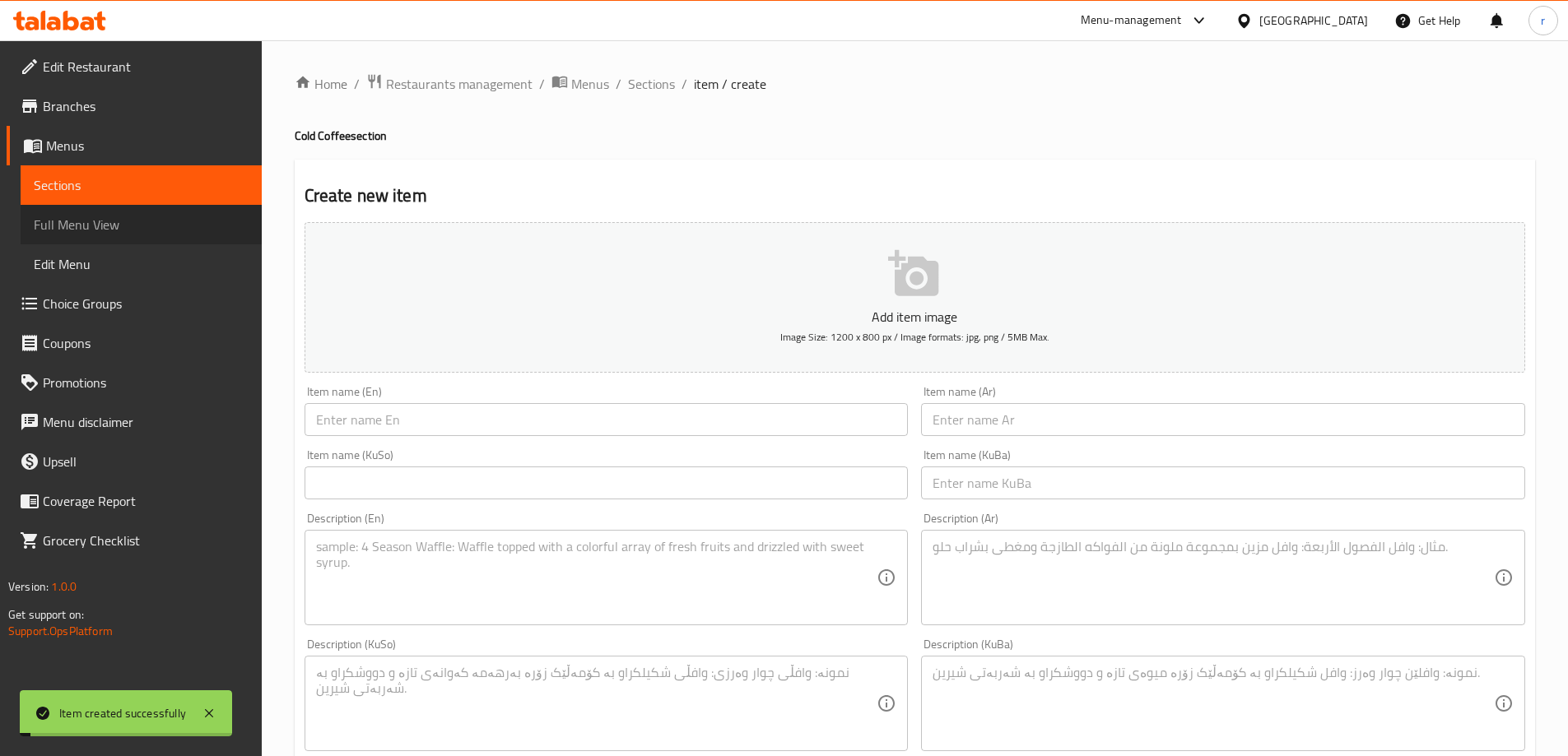
click at [138, 215] on span "Full Menu View" at bounding box center [141, 224] width 215 height 20
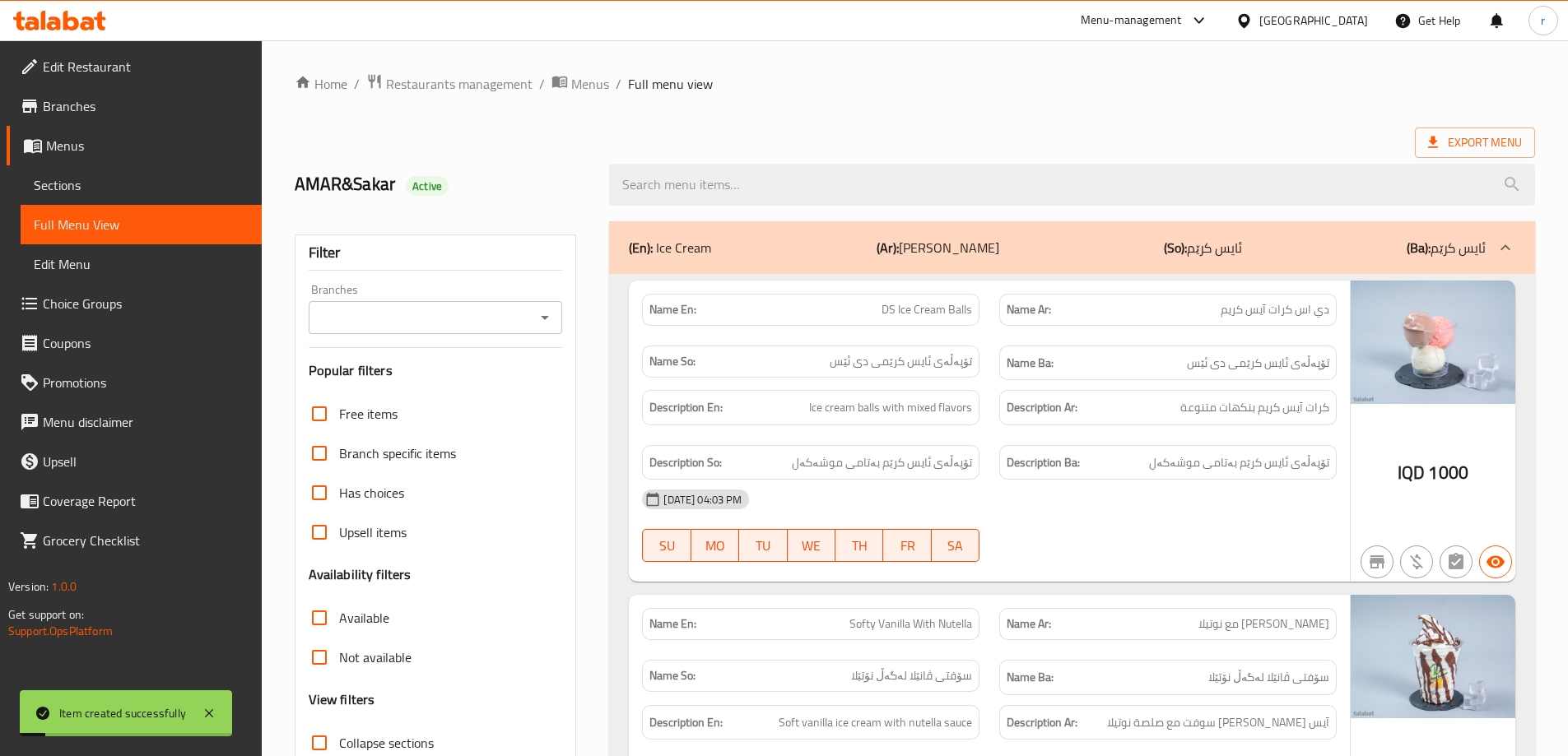
click at [457, 331] on div "Branches" at bounding box center [436, 317] width 254 height 33
click at [439, 324] on input "Branches" at bounding box center [421, 318] width 217 height 23
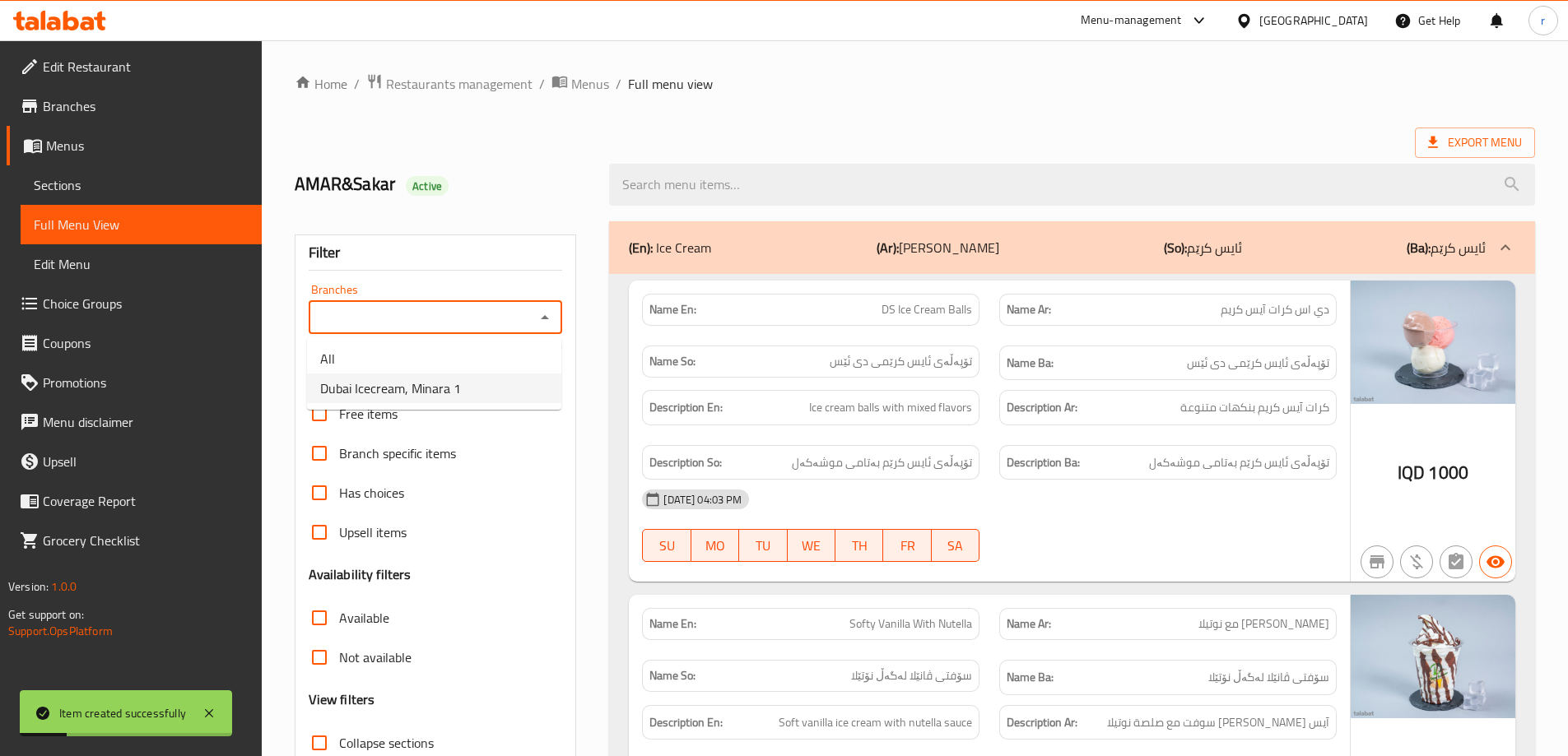
click at [424, 380] on span "Dubai Icecream, Minara 1" at bounding box center [390, 388] width 140 height 20
type input "Dubai Icecream, Minara 1"
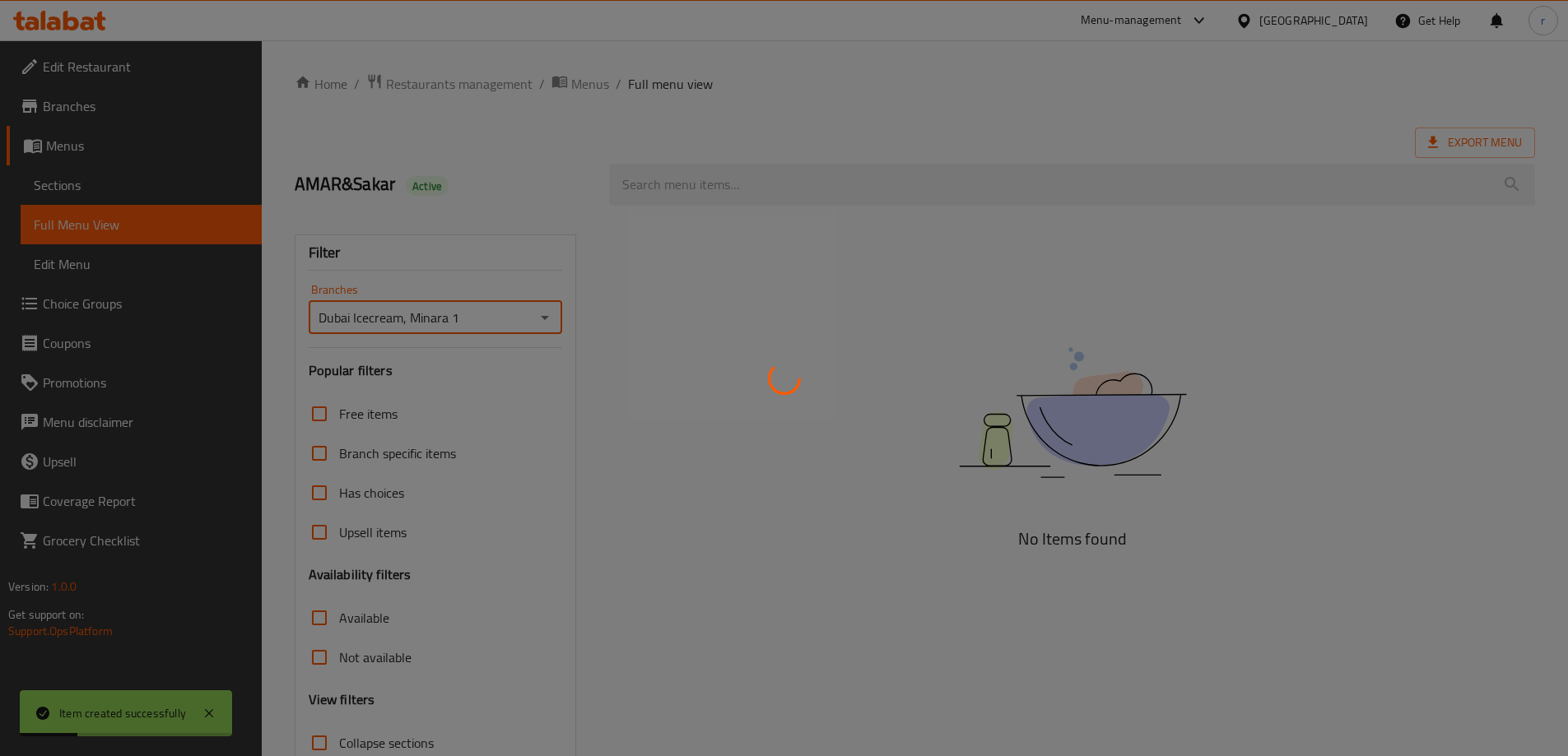
scroll to position [120, 0]
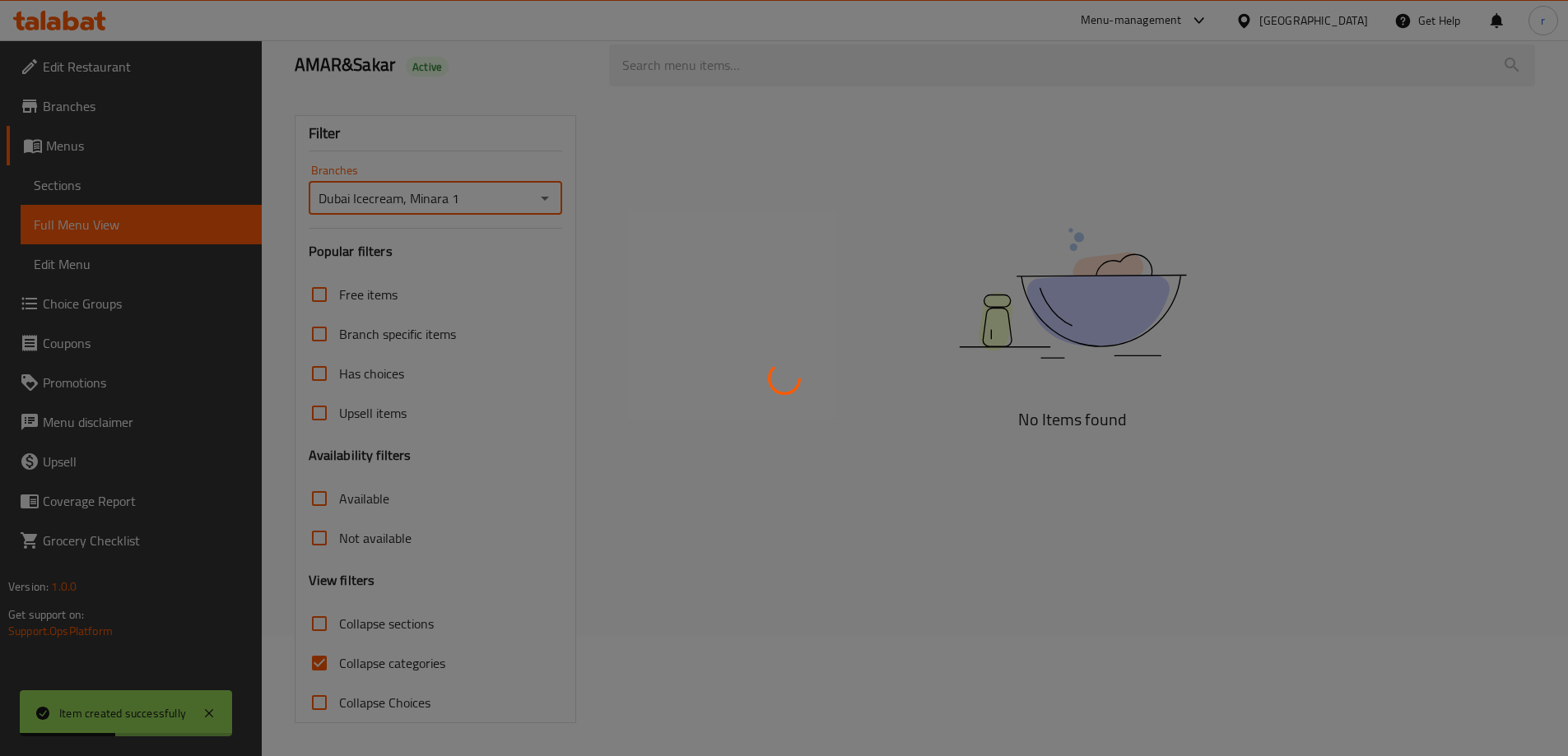
click at [398, 659] on div at bounding box center [784, 378] width 1568 height 756
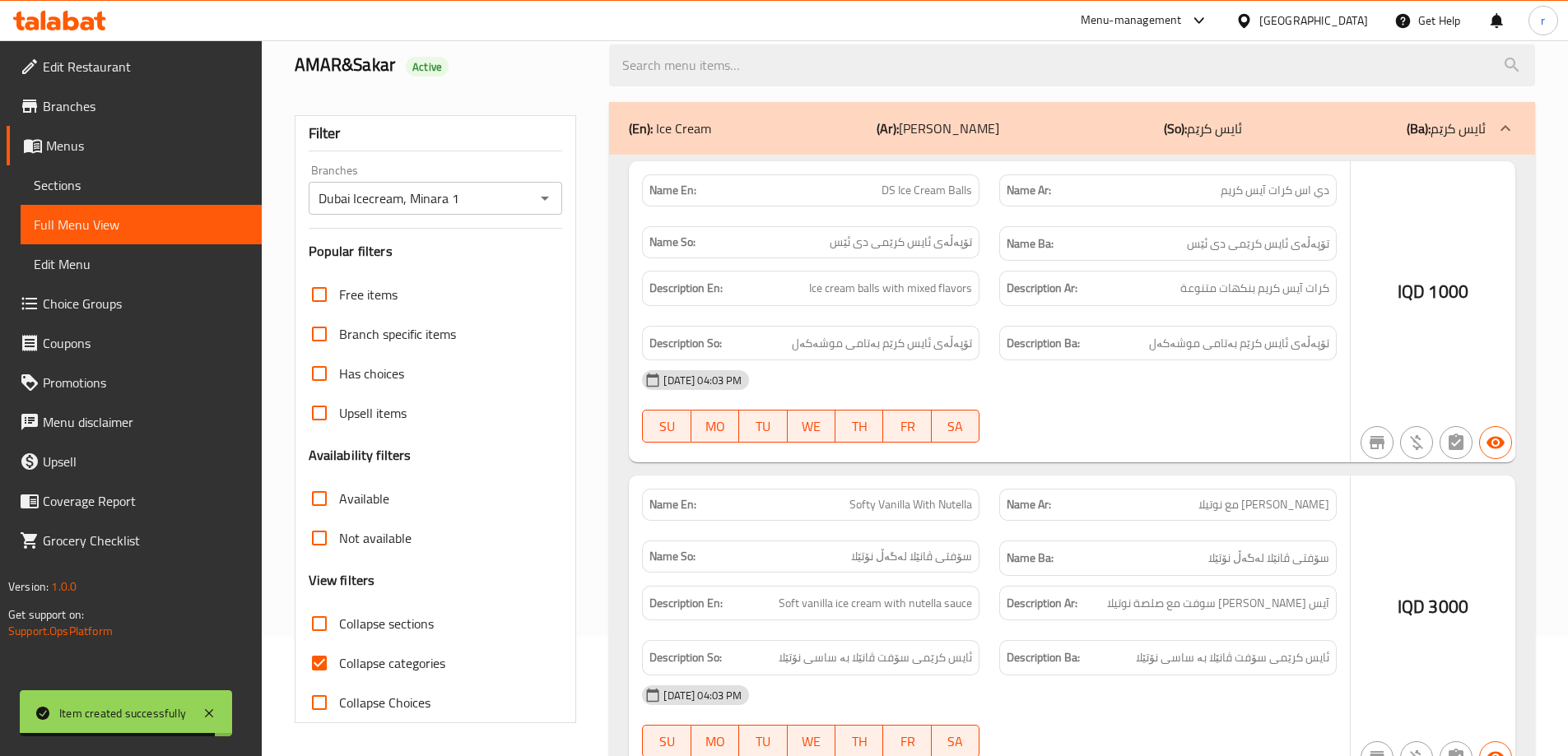
click at [321, 666] on div at bounding box center [784, 378] width 1568 height 756
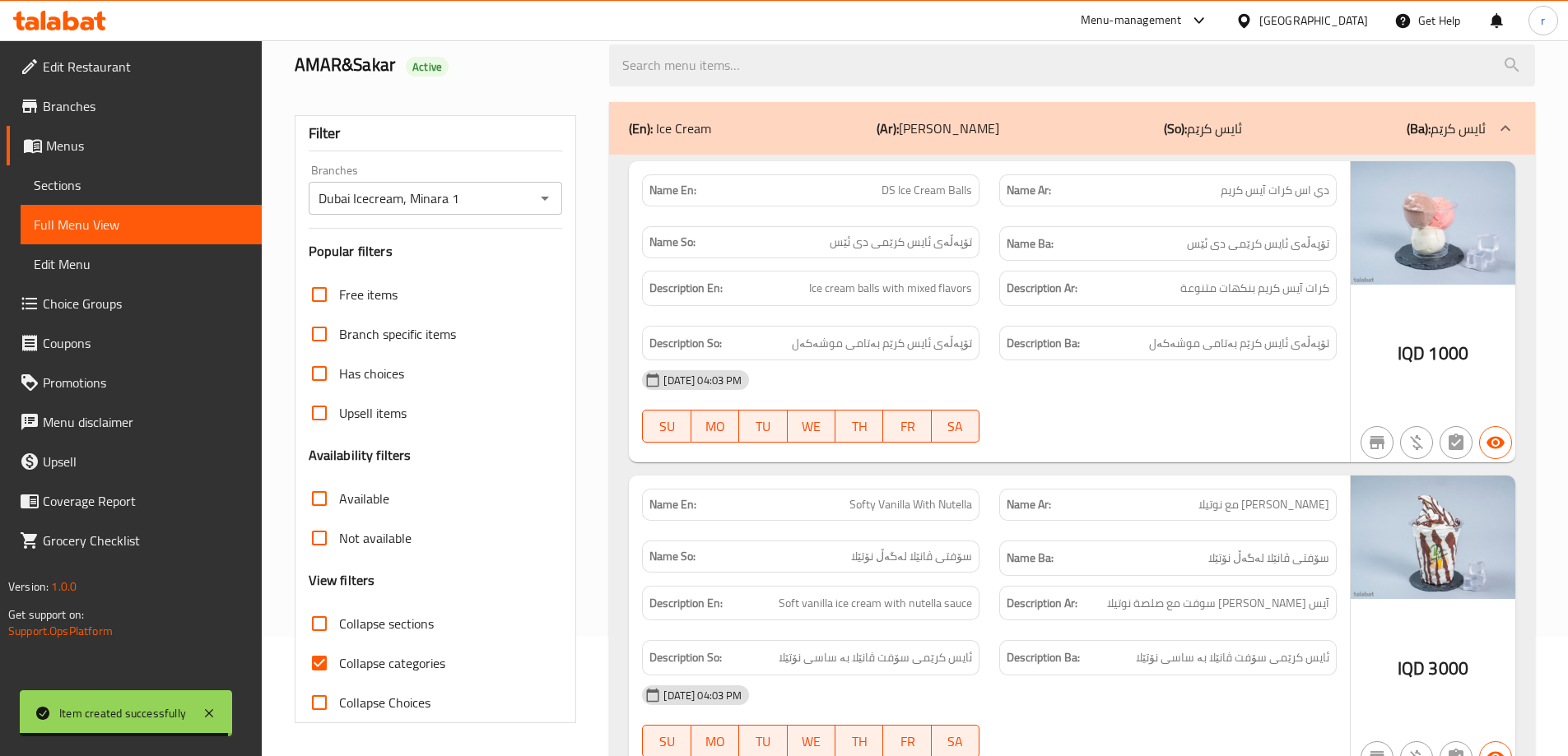
click at [321, 626] on input "Collapse sections" at bounding box center [320, 623] width 40 height 40
checkbox input "true"
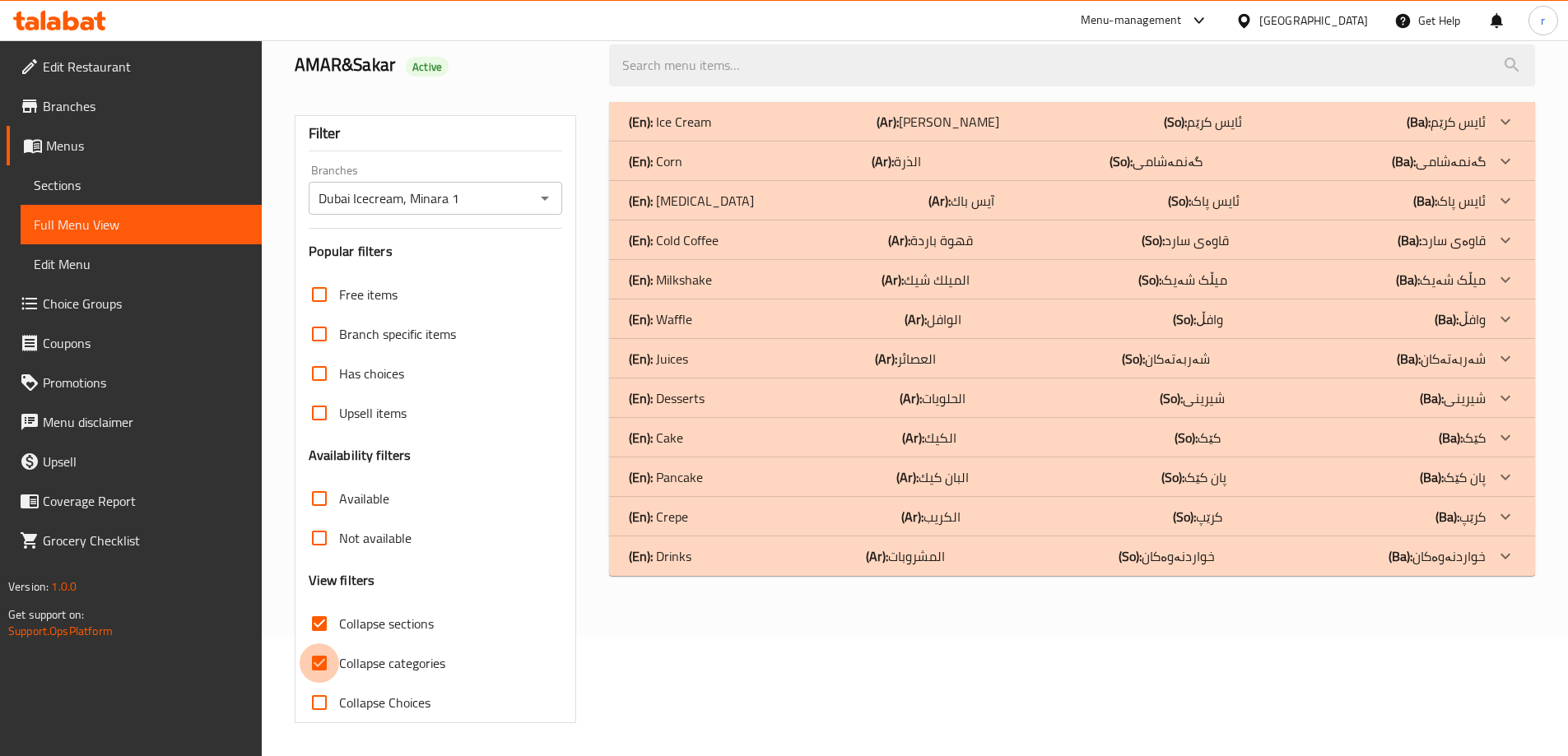
click at [316, 664] on input "Collapse categories" at bounding box center [320, 663] width 40 height 40
checkbox input "false"
click at [873, 393] on div "(En): Desserts (Ar): الحلويات (So): شیرینی (Ba): شیرینی" at bounding box center [1056, 397] width 857 height 20
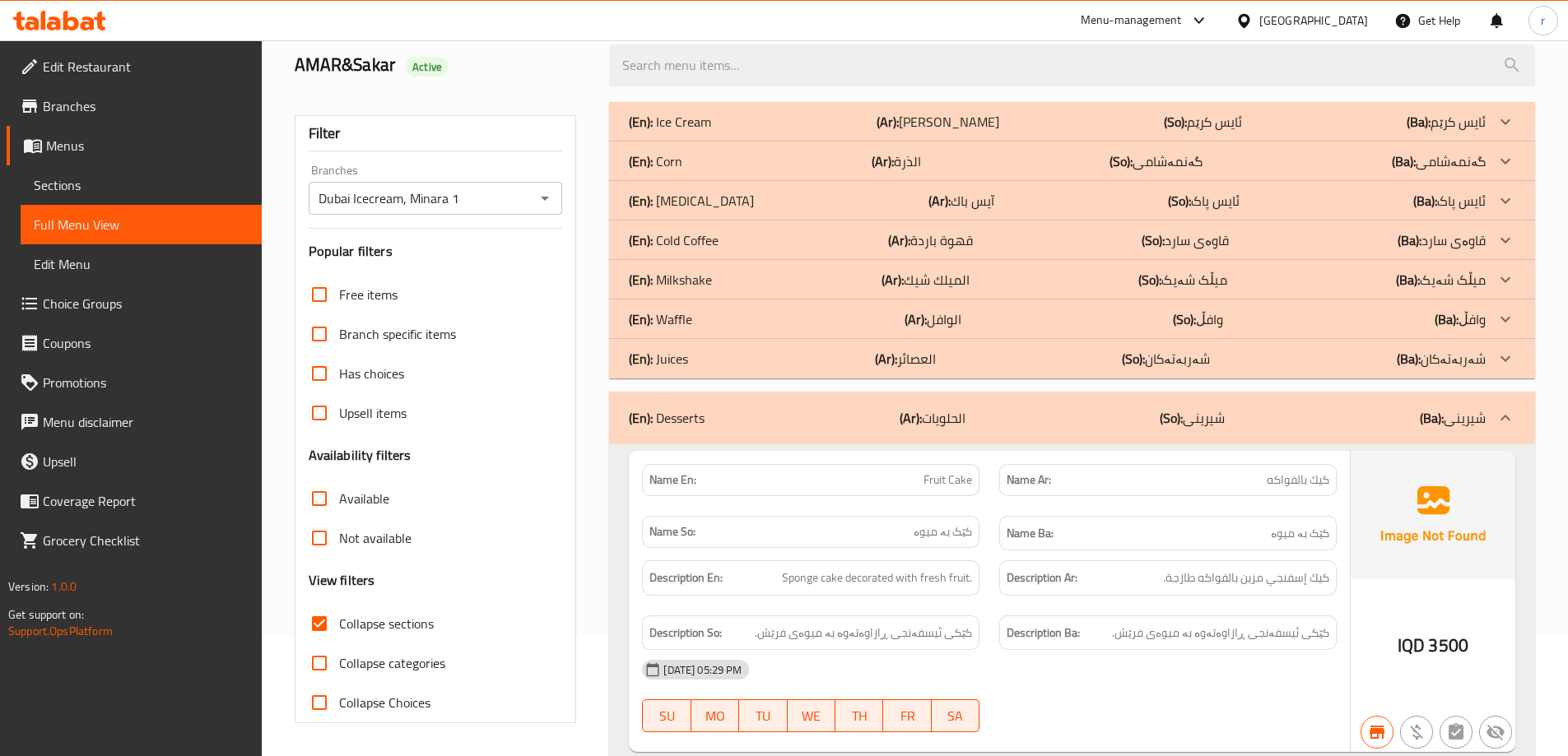
click at [878, 237] on div "(En): Cold Coffee (Ar): قهوة باردة (So): قاوەی سارد (Ba): قاوەی سارد" at bounding box center [1056, 240] width 857 height 20
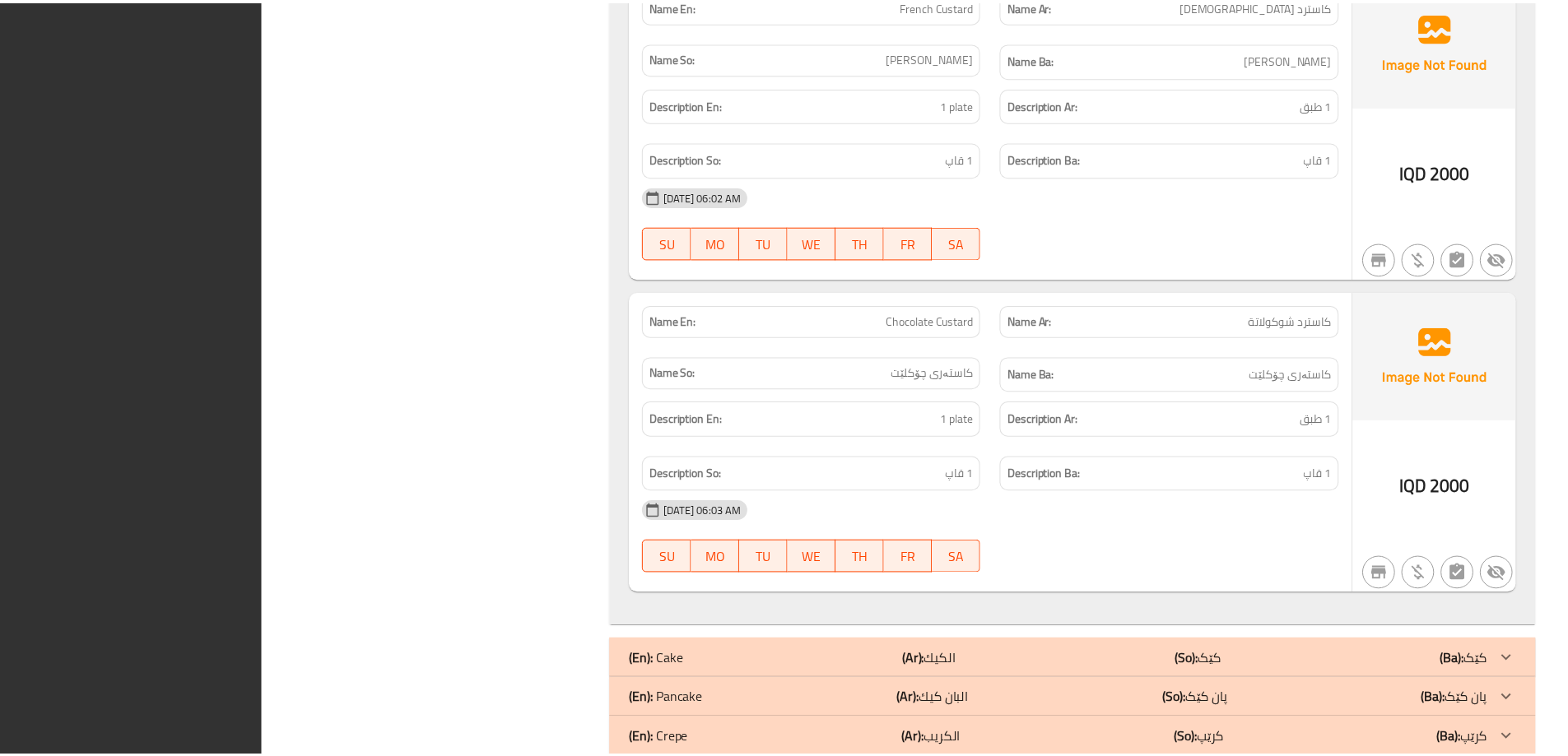
scroll to position [8932, 0]
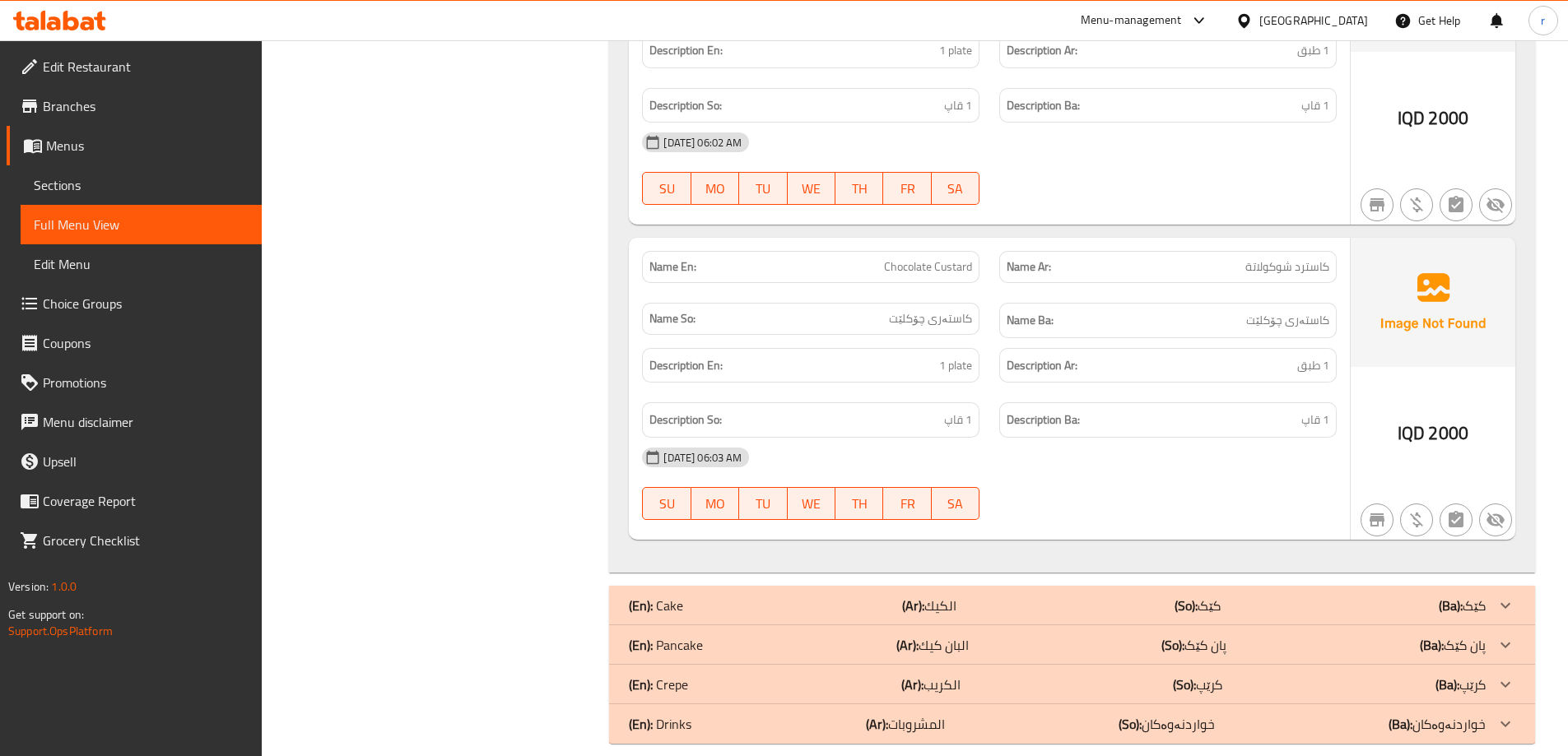
click at [65, 22] on icon at bounding box center [71, 20] width 15 height 20
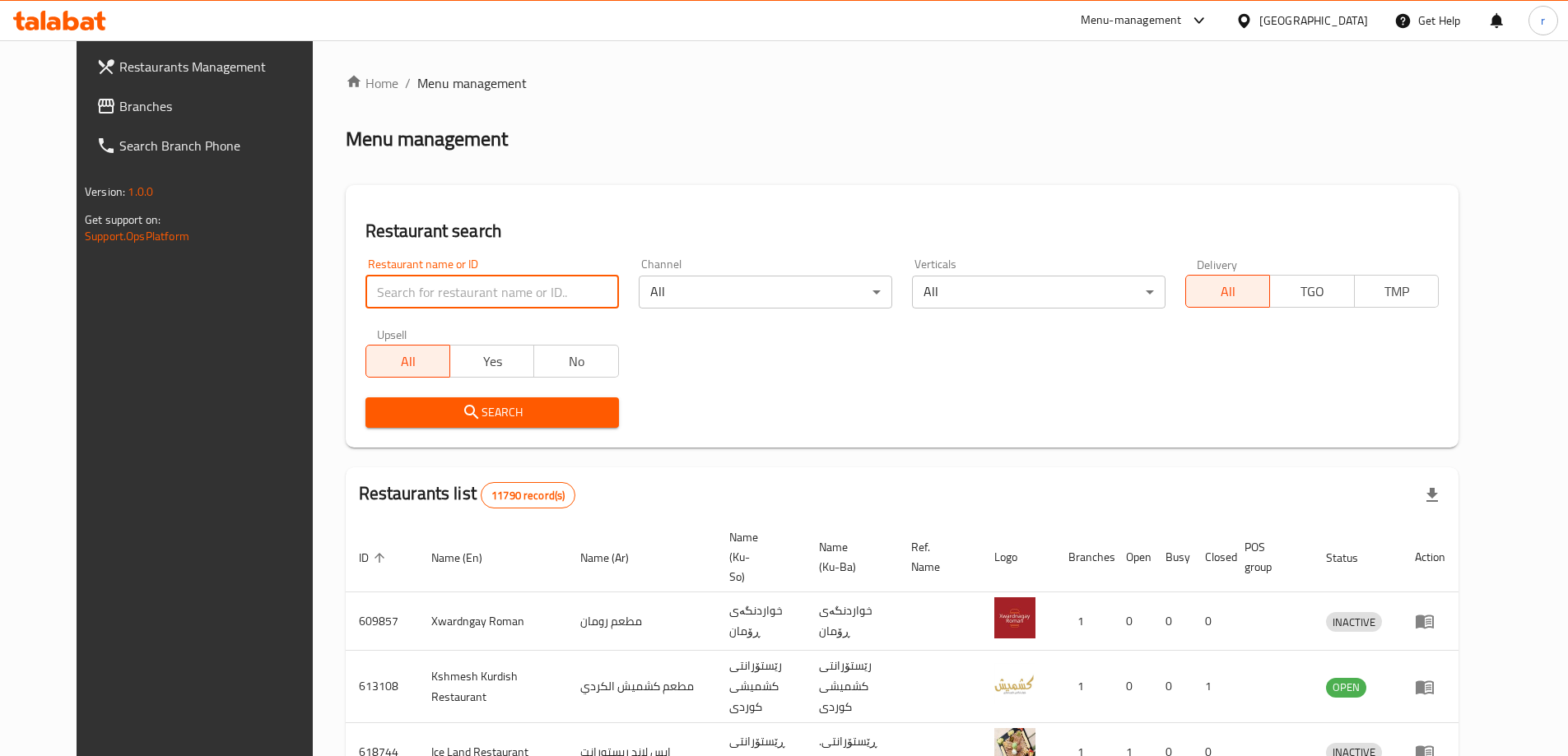
click at [392, 306] on input "search" at bounding box center [492, 291] width 253 height 33
paste input "707504"
type input "707504"
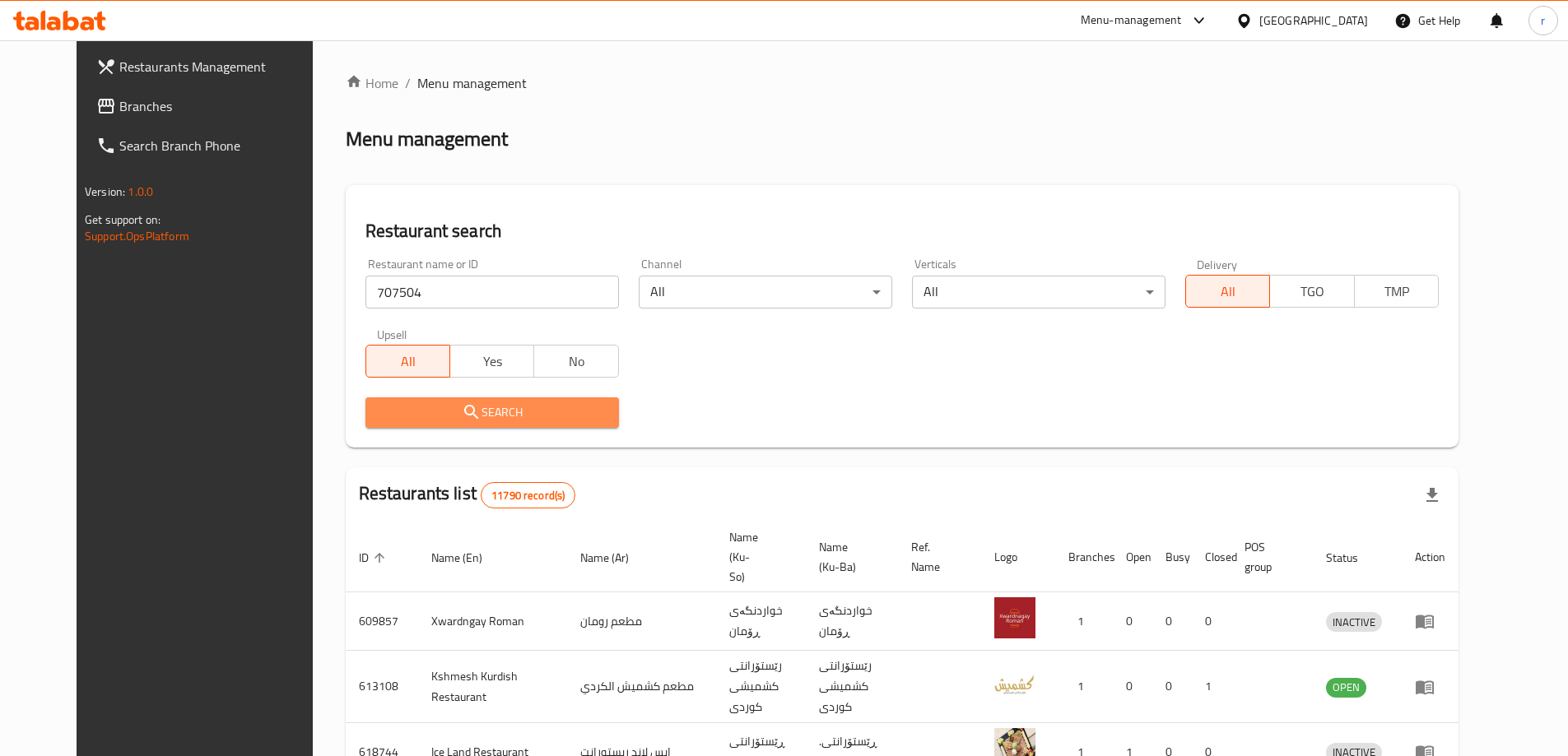
click at [379, 405] on span "Search" at bounding box center [492, 413] width 227 height 21
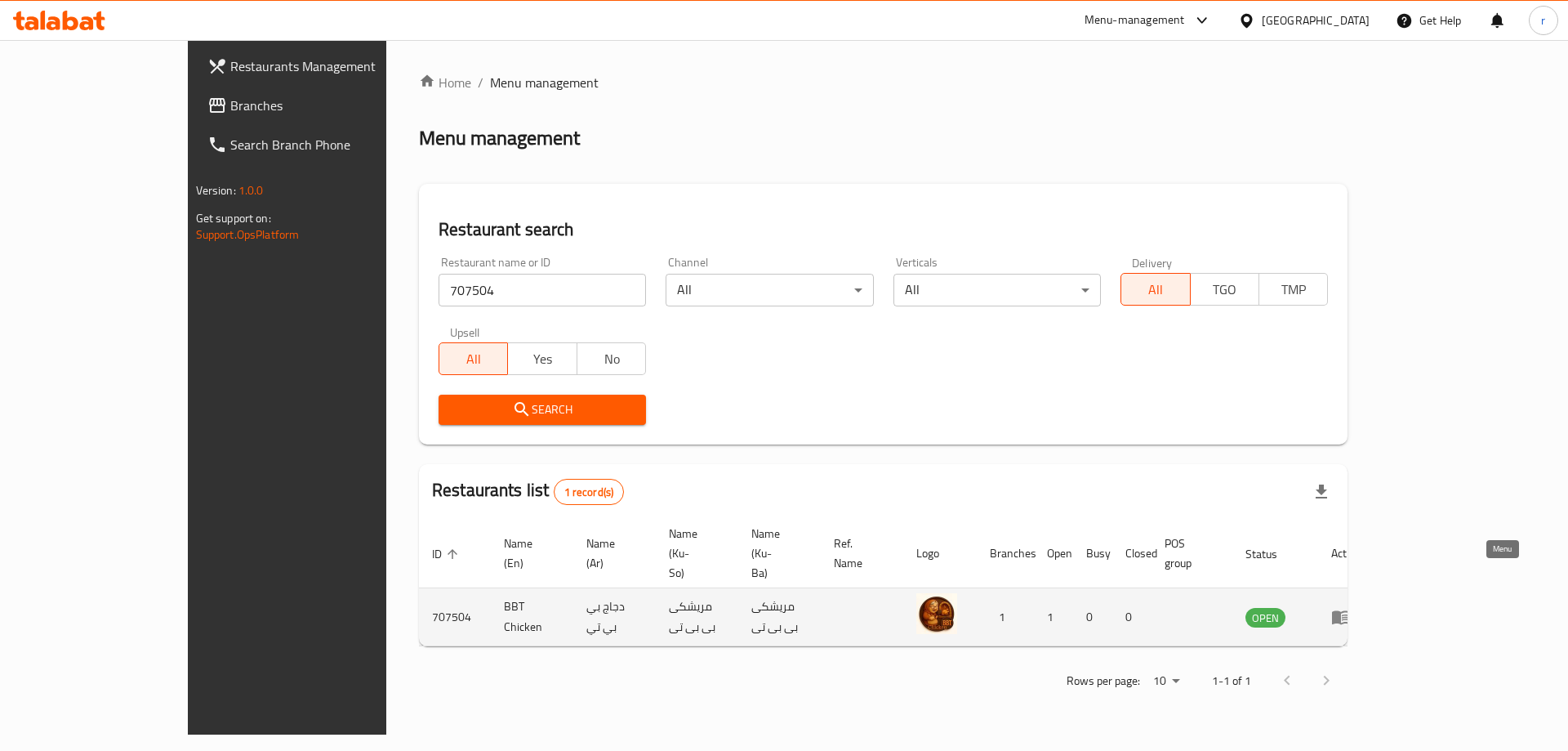
click at [1350, 612] on icon "enhanced table" at bounding box center [1340, 618] width 18 height 14
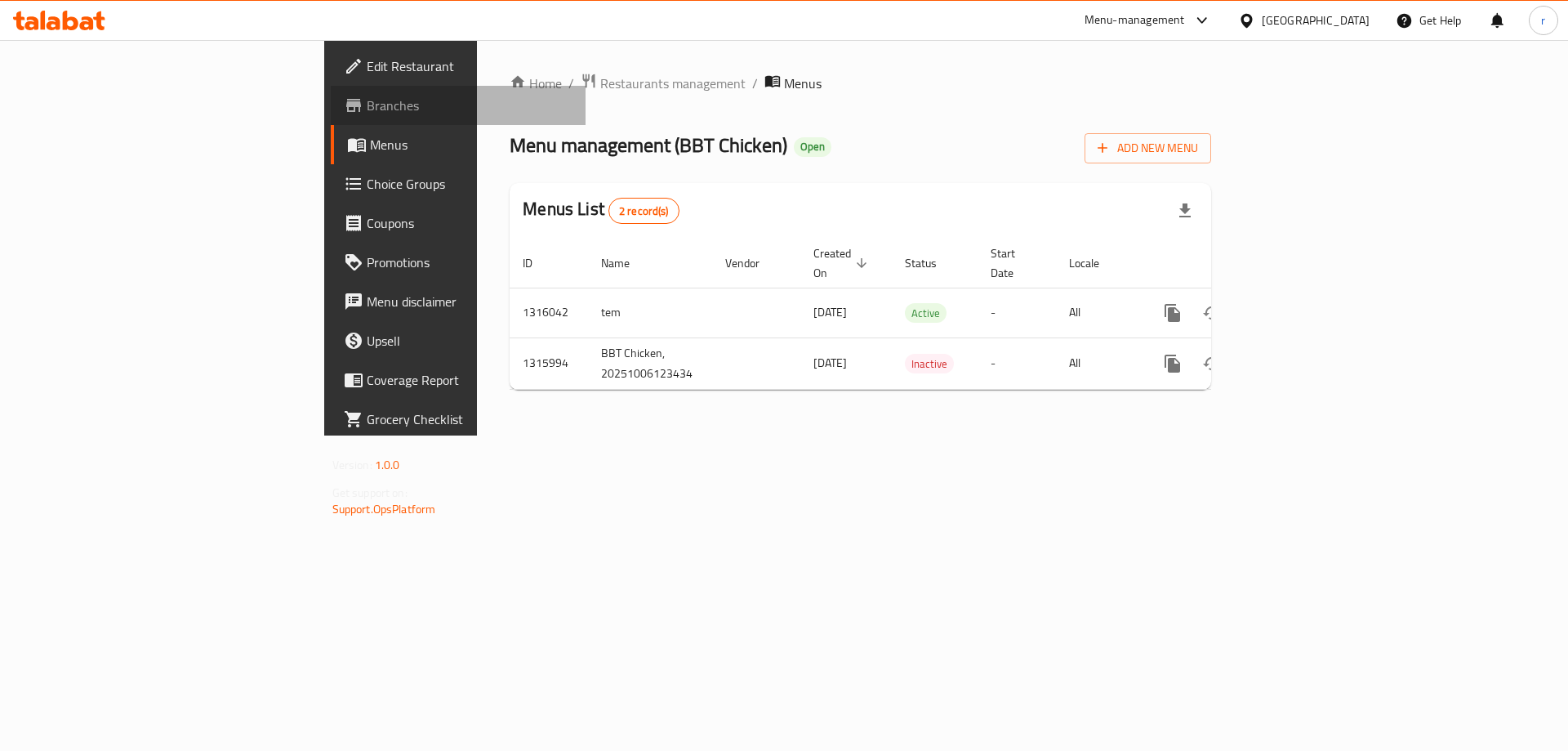
click at [366, 109] on span "Branches" at bounding box center [469, 105] width 206 height 20
